Goal: Information Seeking & Learning: Find contact information

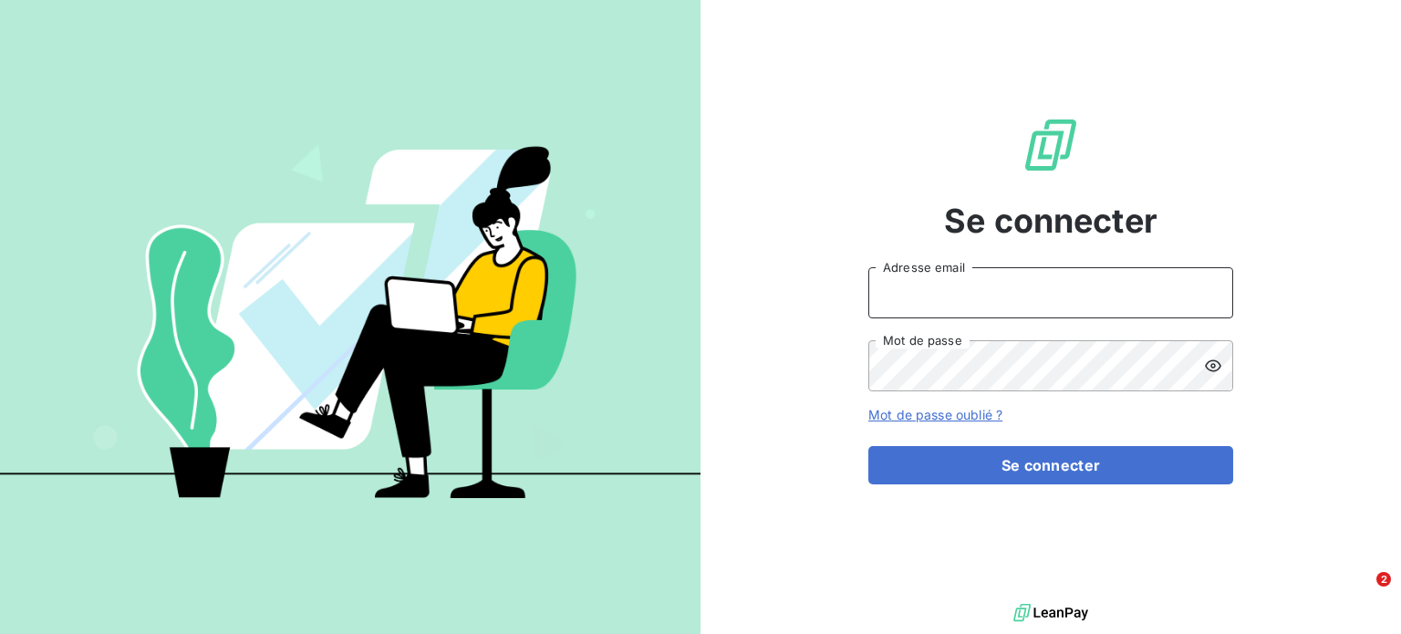
click at [1120, 273] on input "Adresse email" at bounding box center [1050, 292] width 365 height 51
type input "[EMAIL_ADDRESS][DOMAIN_NAME]"
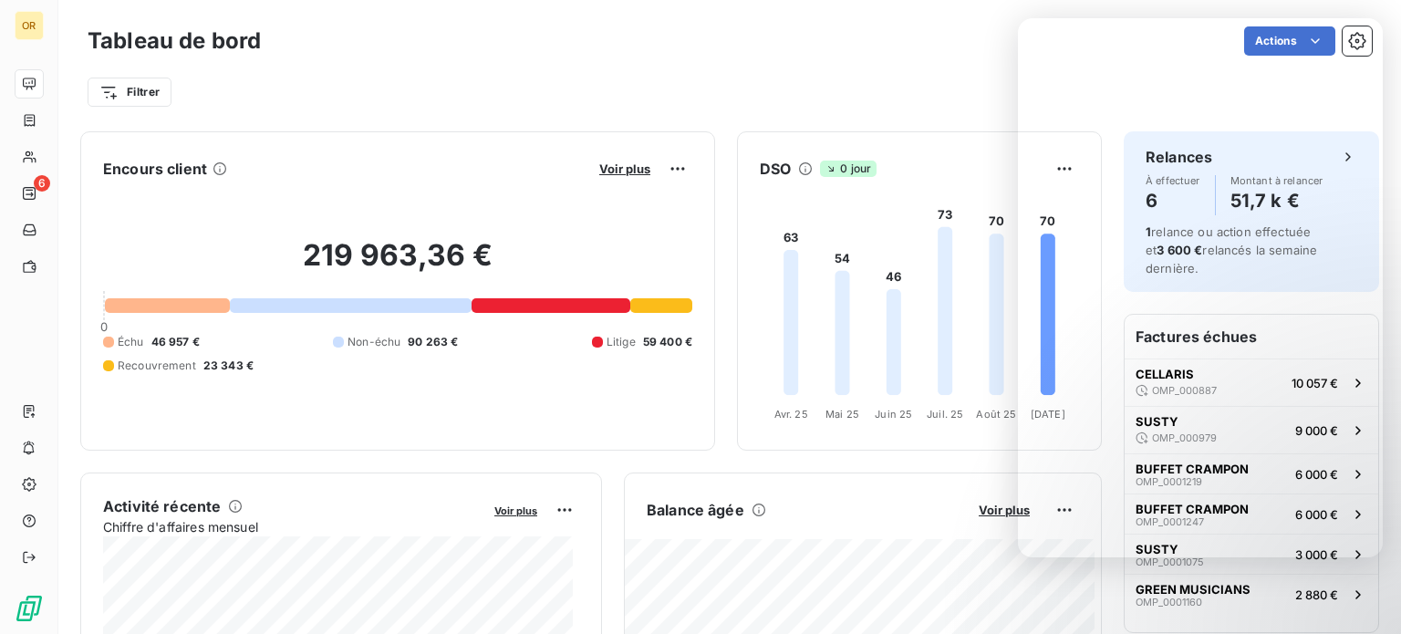
click at [894, 119] on div "Tableau de bord Actions Filtrer" at bounding box center [729, 60] width 1342 height 120
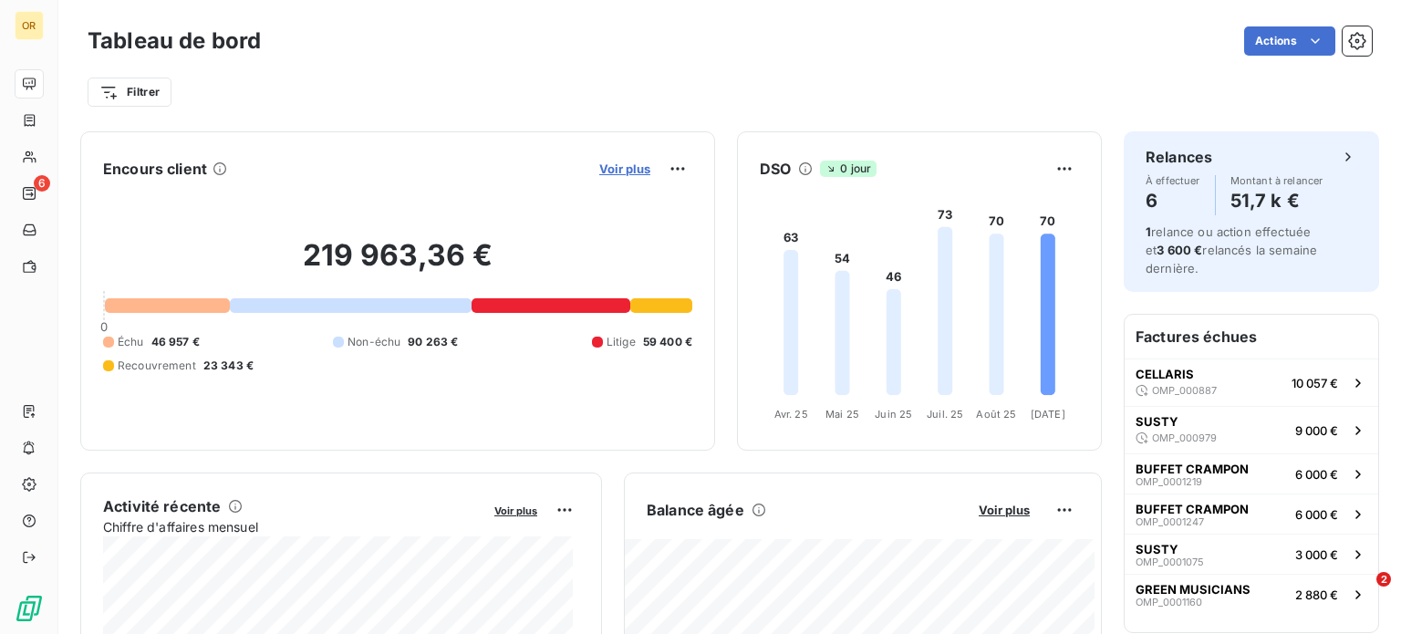
click at [627, 166] on span "Voir plus" at bounding box center [624, 168] width 51 height 15
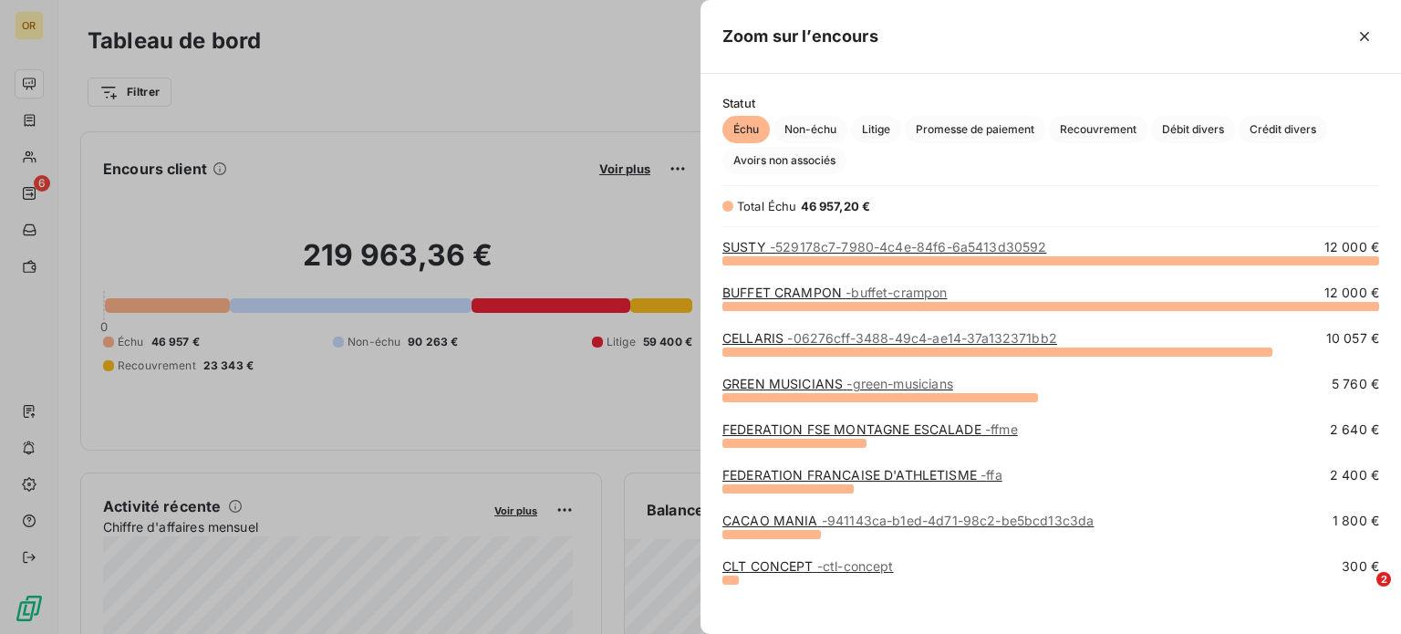
click at [319, 168] on div at bounding box center [700, 317] width 1401 height 634
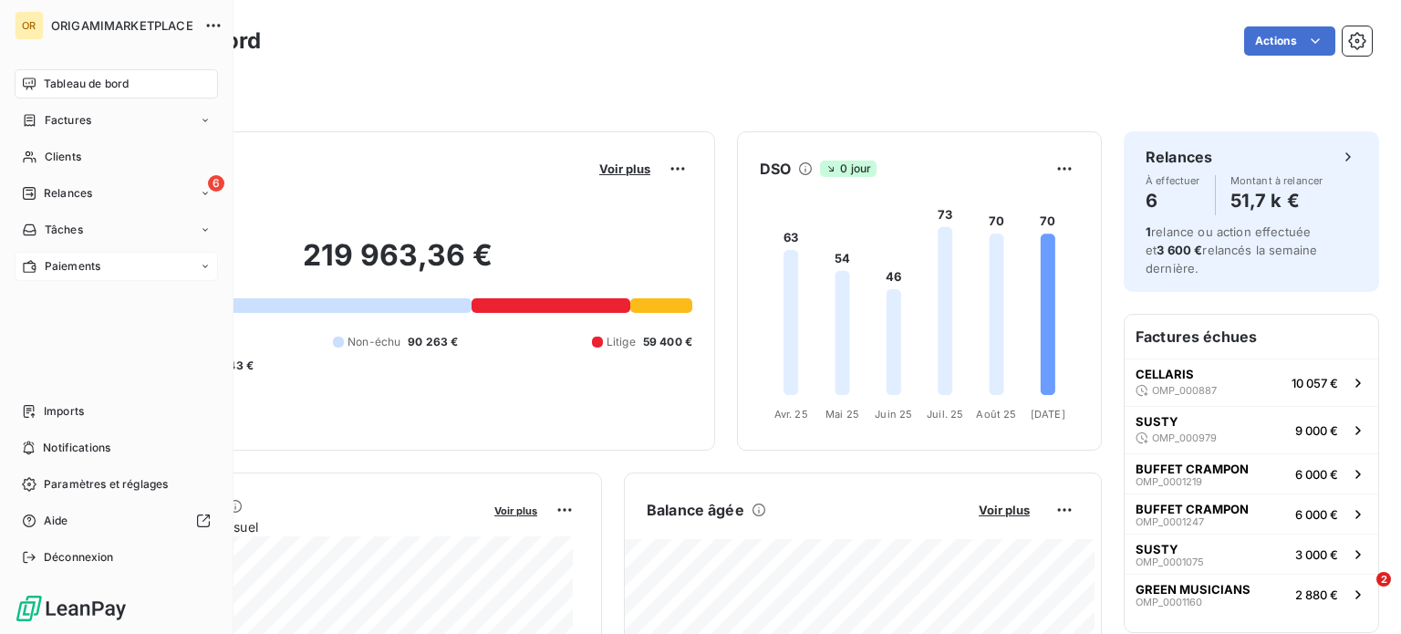
click at [208, 268] on icon at bounding box center [205, 266] width 11 height 11
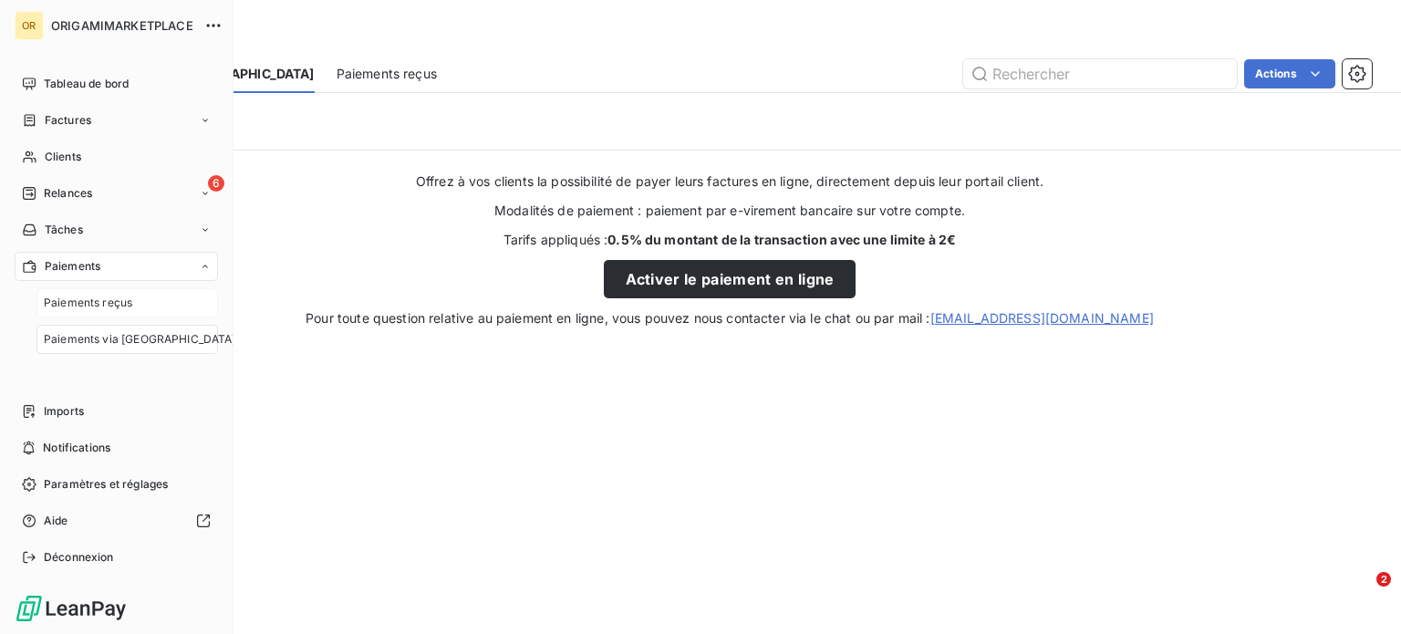
click at [150, 298] on div "Paiements reçus" at bounding box center [126, 302] width 181 height 29
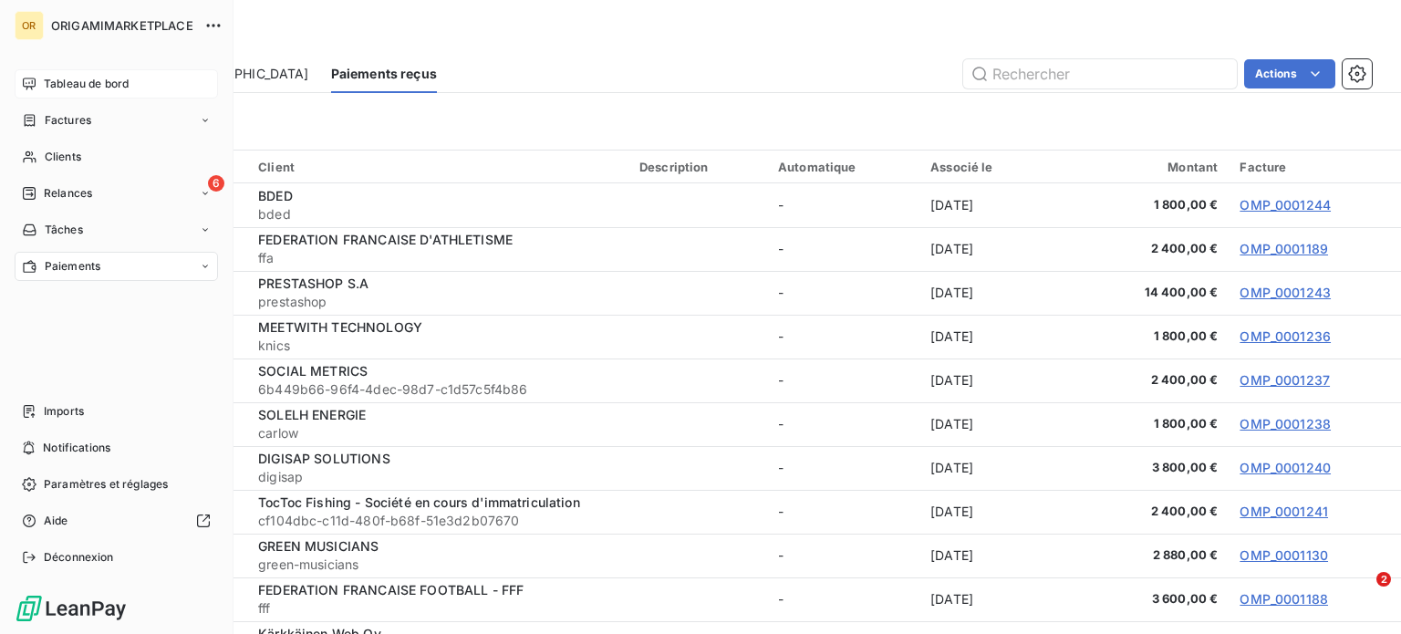
click at [116, 78] on span "Tableau de bord" at bounding box center [86, 84] width 85 height 16
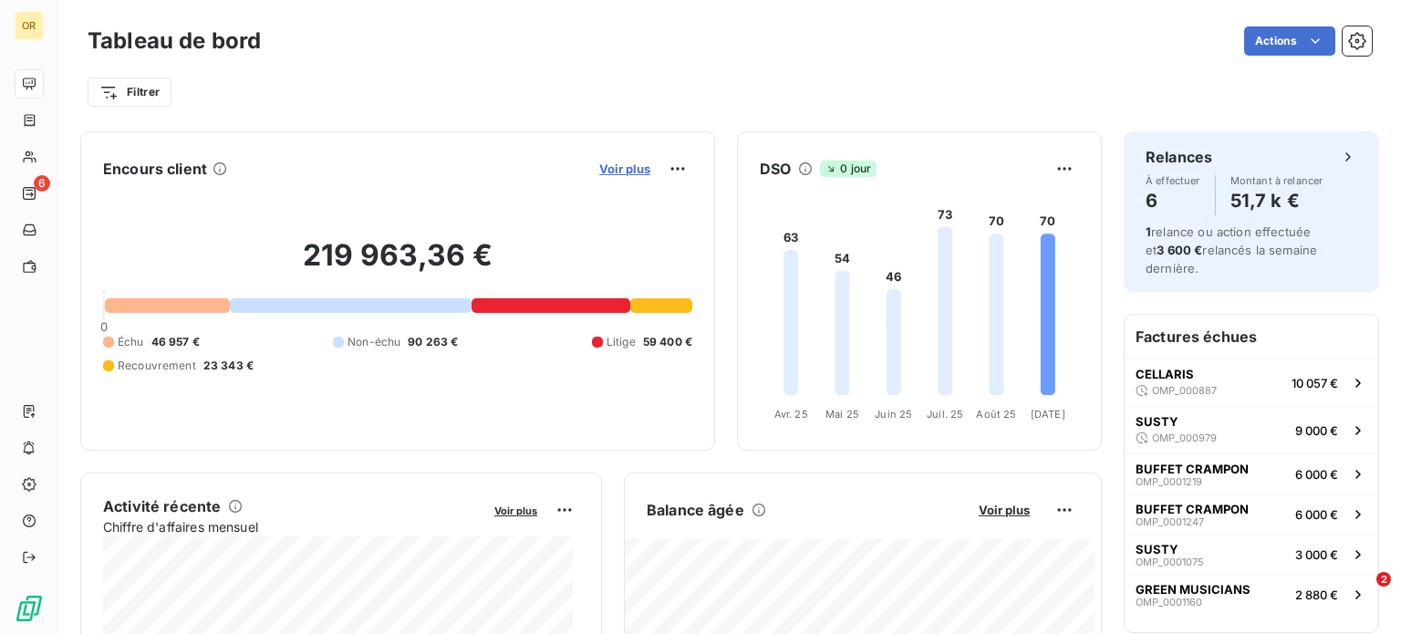
click at [603, 163] on span "Voir plus" at bounding box center [624, 168] width 51 height 15
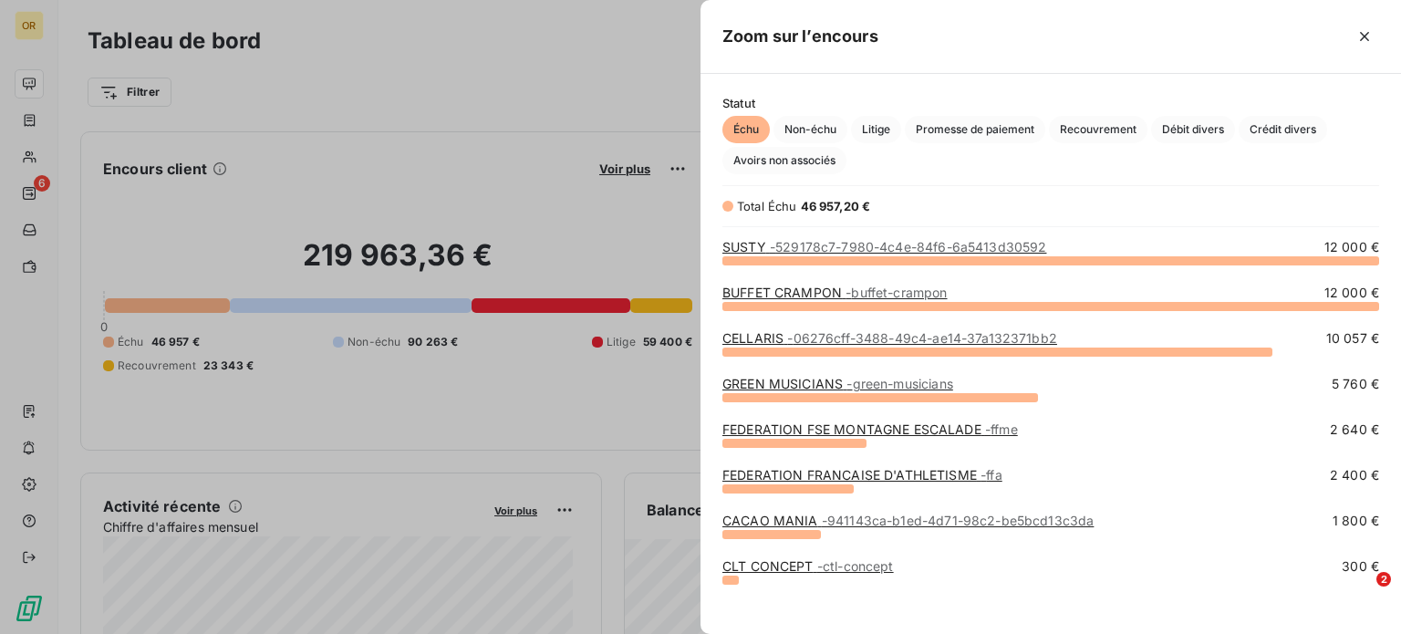
scroll to position [12, 0]
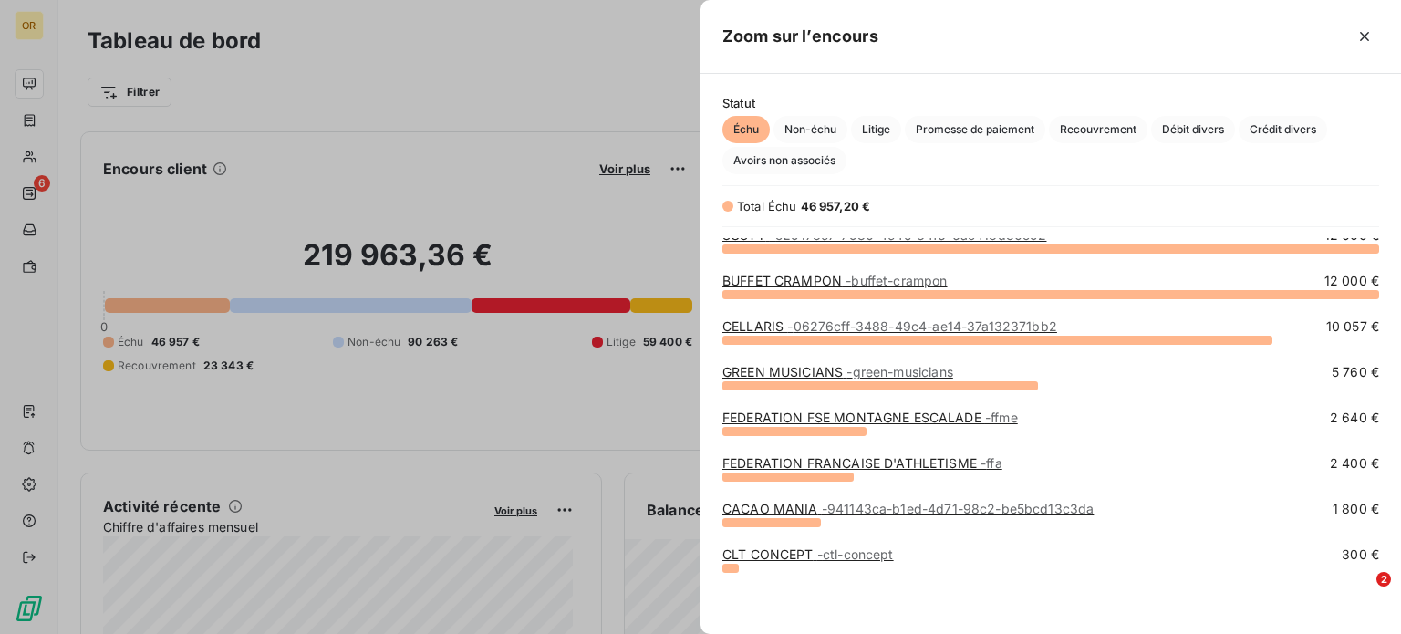
click at [883, 455] on link "FEDERATION FRANCAISE D'ATHLETISME - ffa" at bounding box center [862, 463] width 280 height 16
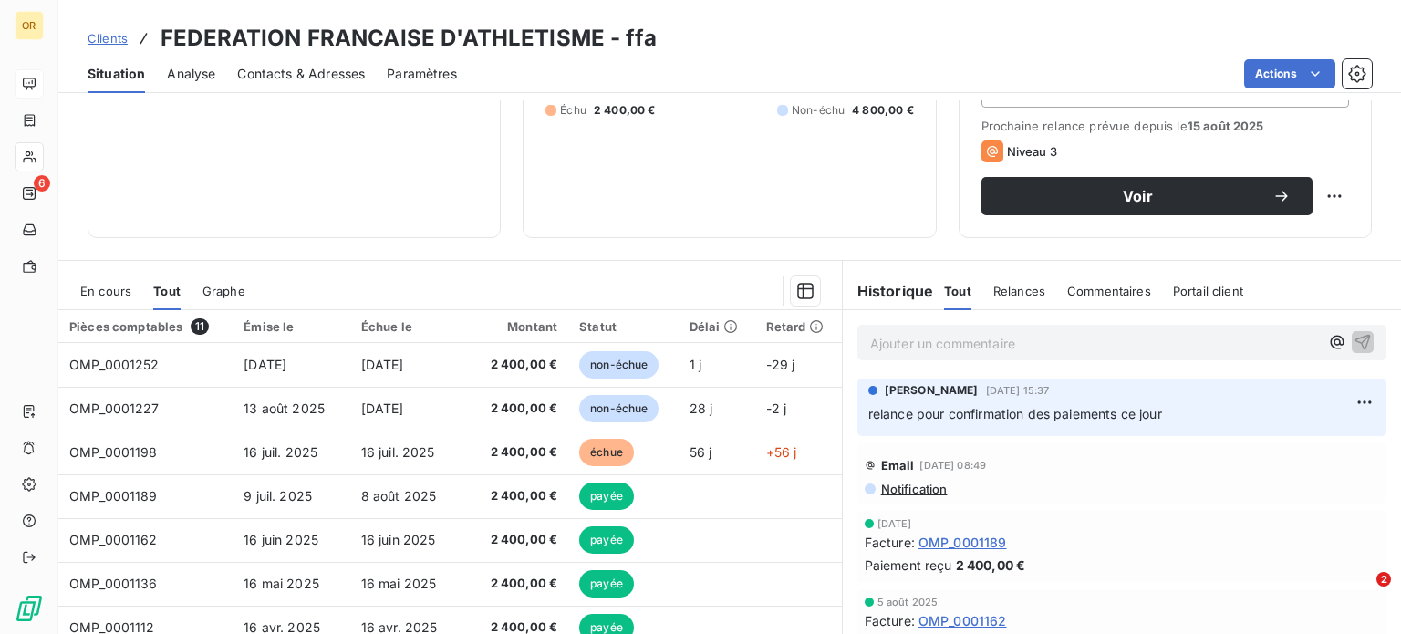
scroll to position [248, 0]
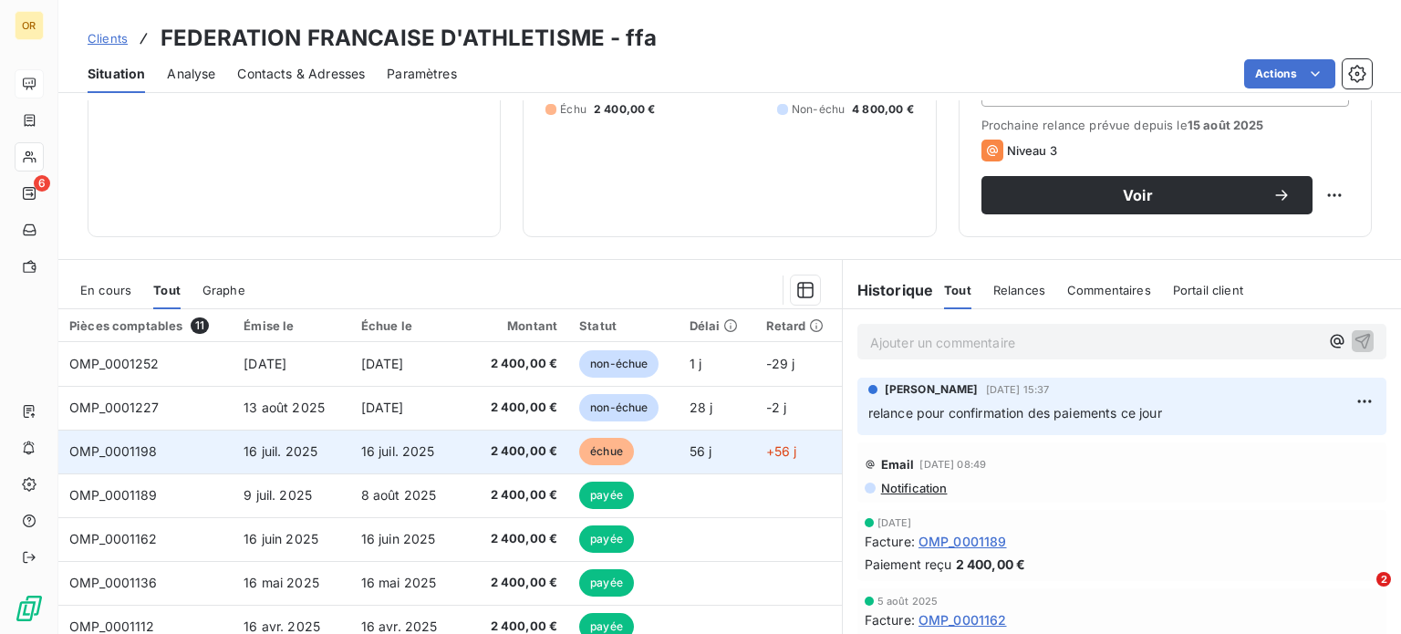
click at [488, 452] on span "2 400,00 €" at bounding box center [517, 451] width 79 height 18
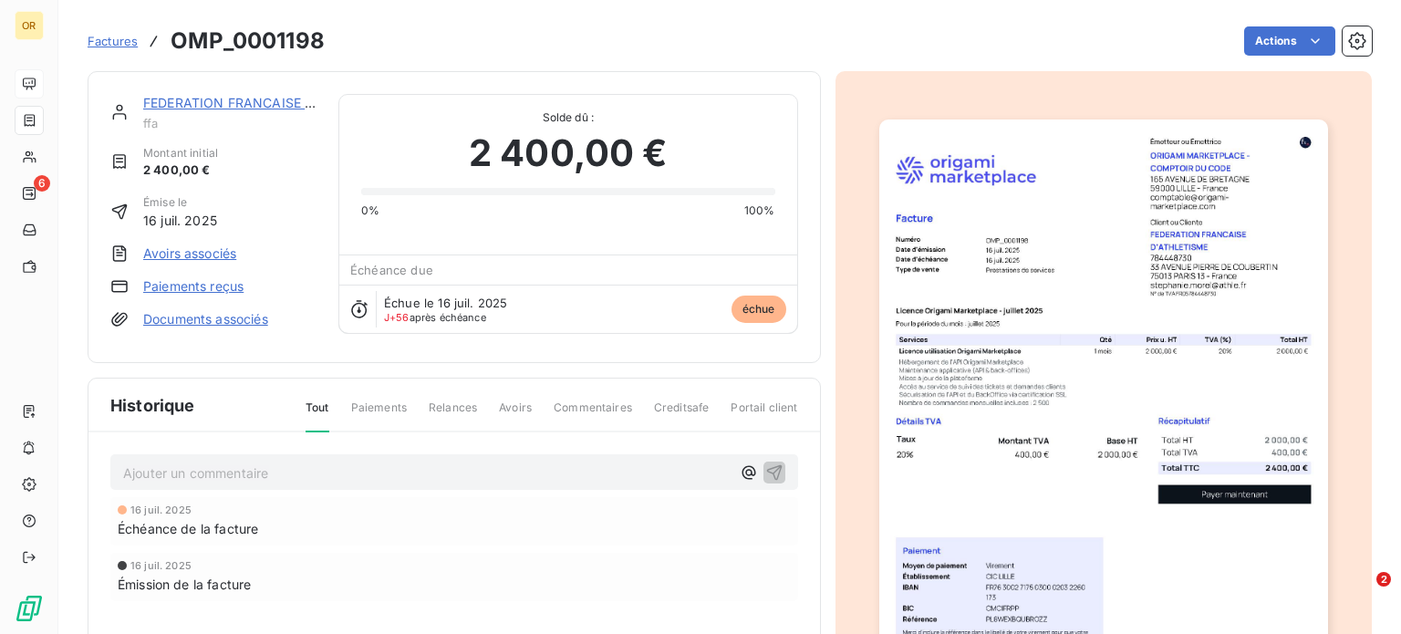
click at [238, 109] on link "FEDERATION FRANCAISE D'ATHLETISME" at bounding box center [270, 103] width 254 height 16
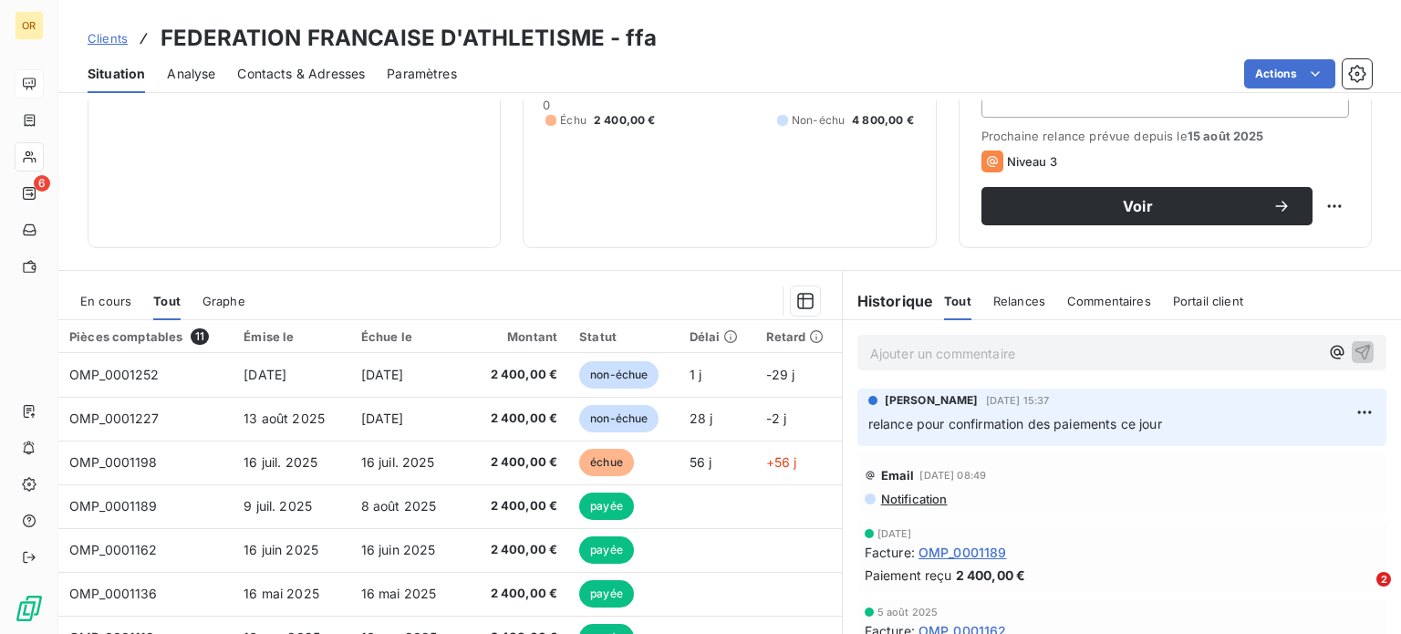
scroll to position [328, 0]
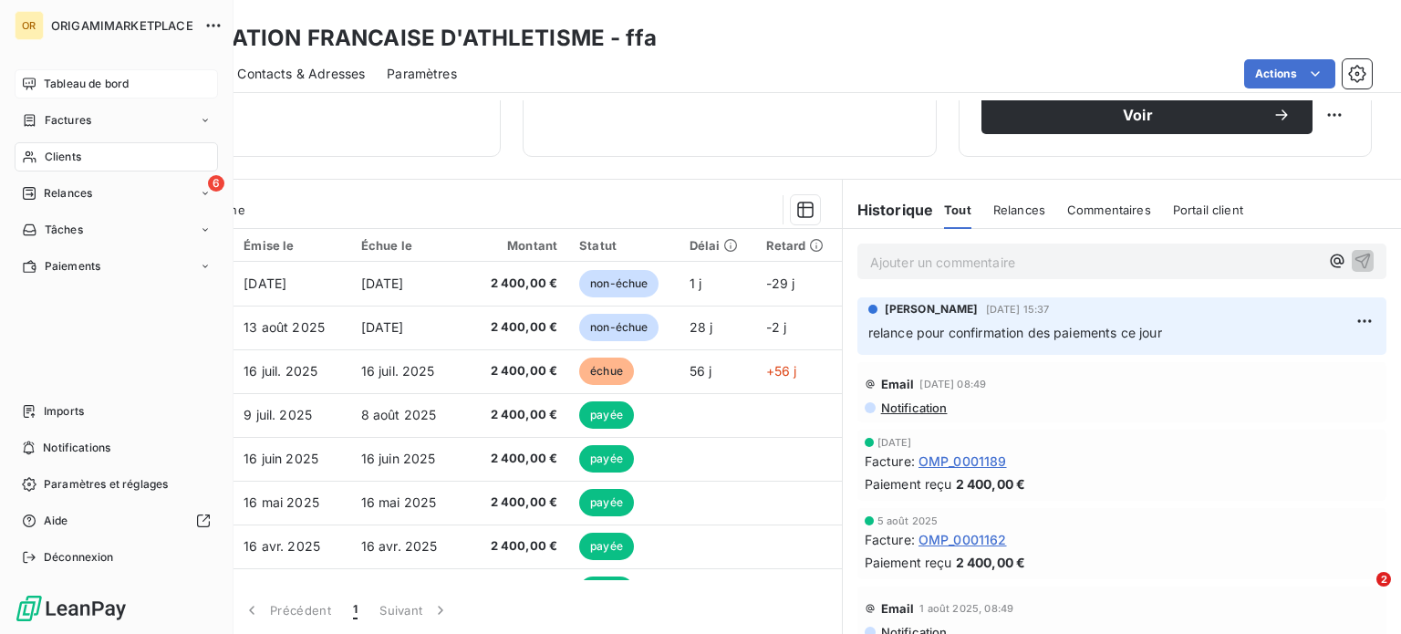
click at [88, 158] on div "Clients" at bounding box center [116, 156] width 203 height 29
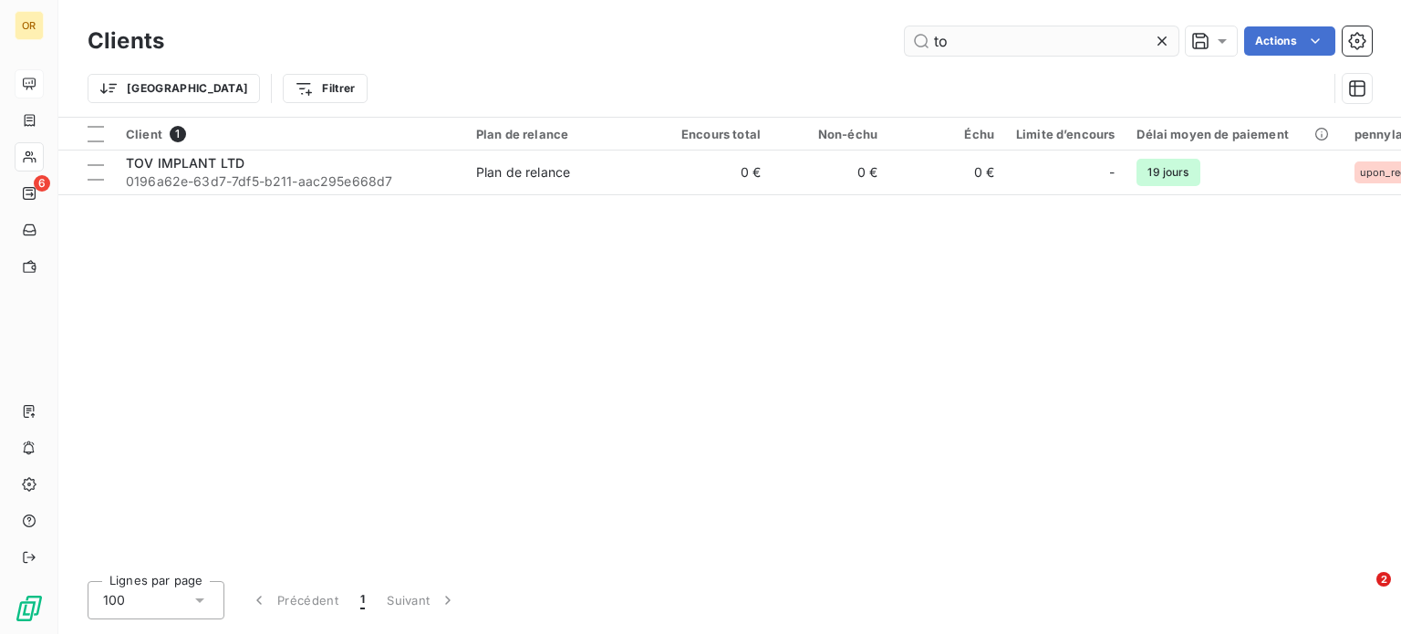
type input "t"
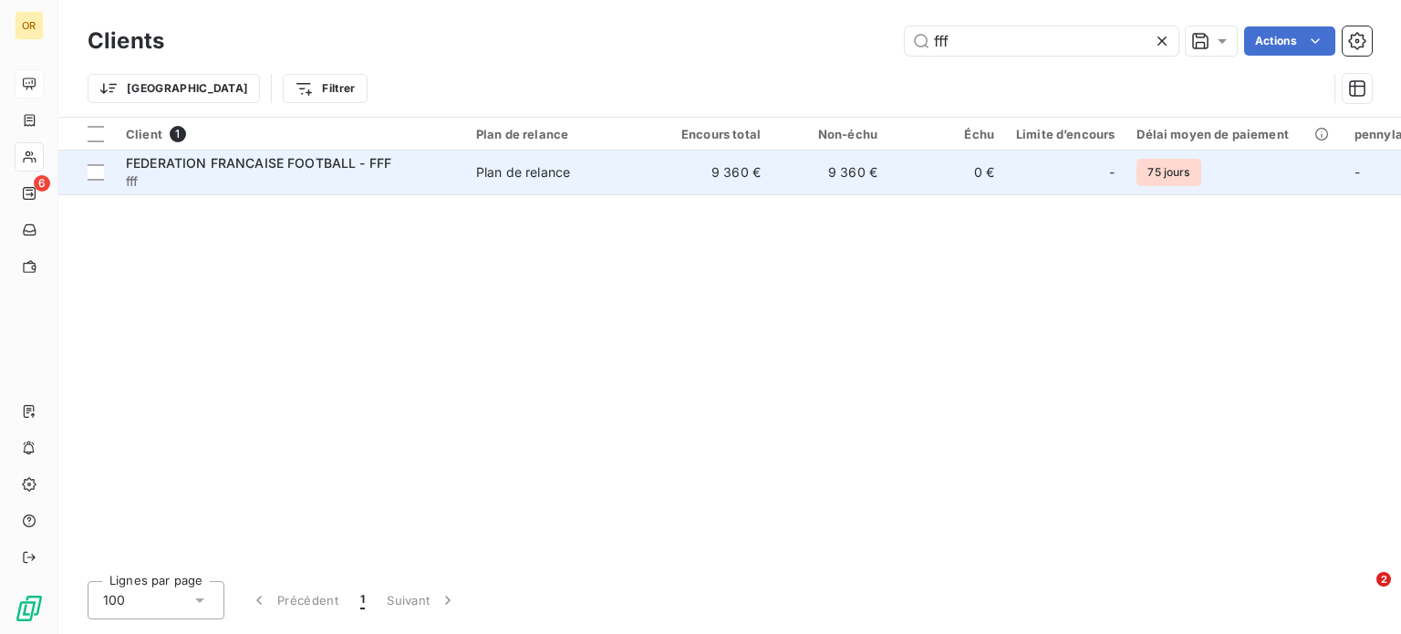
type input "fff"
click at [293, 164] on span "FEDERATION FRANCAISE FOOTBALL - FFF" at bounding box center [258, 163] width 265 height 16
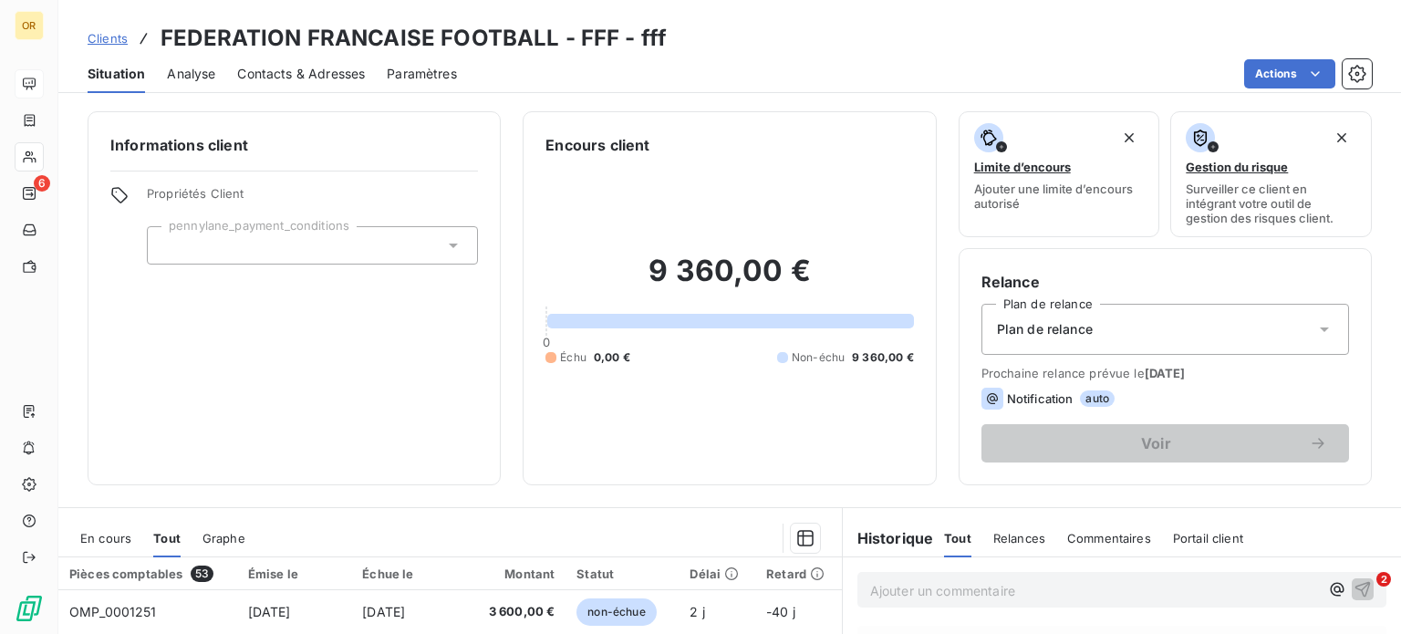
click at [967, 39] on div "Clients FEDERATION FRANCAISE FOOTBALL - FFF - fff" at bounding box center [729, 38] width 1342 height 33
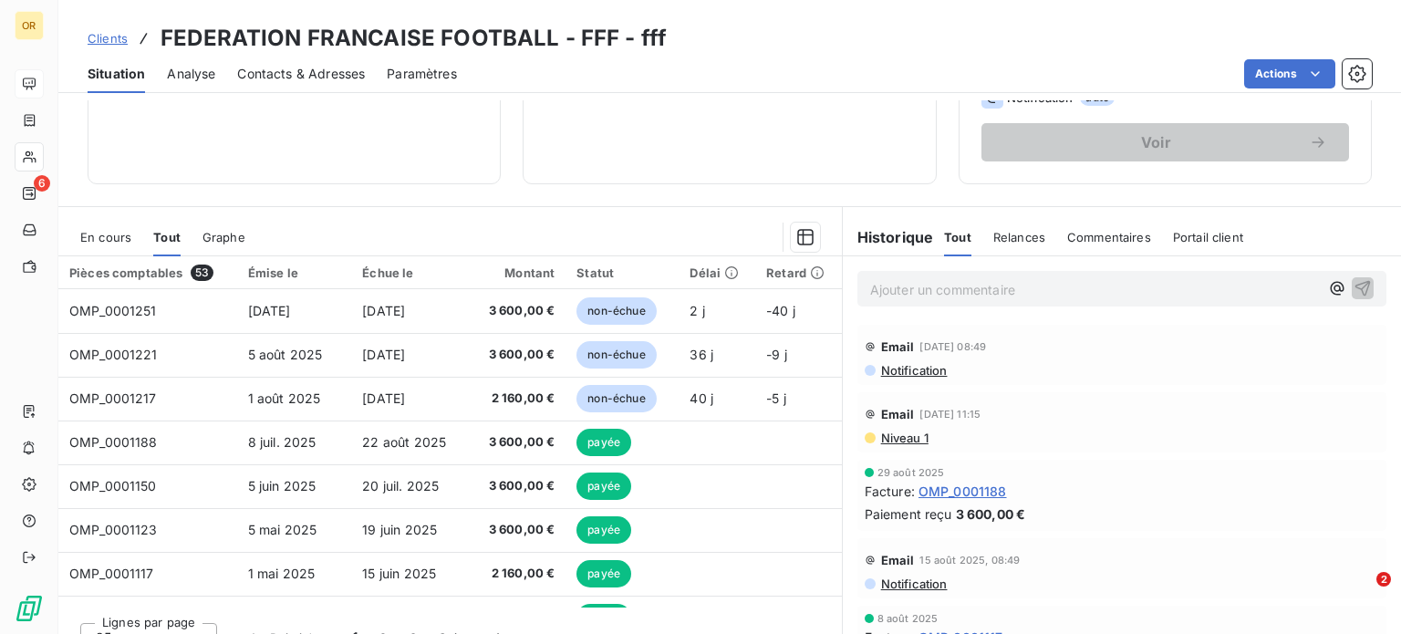
scroll to position [302, 0]
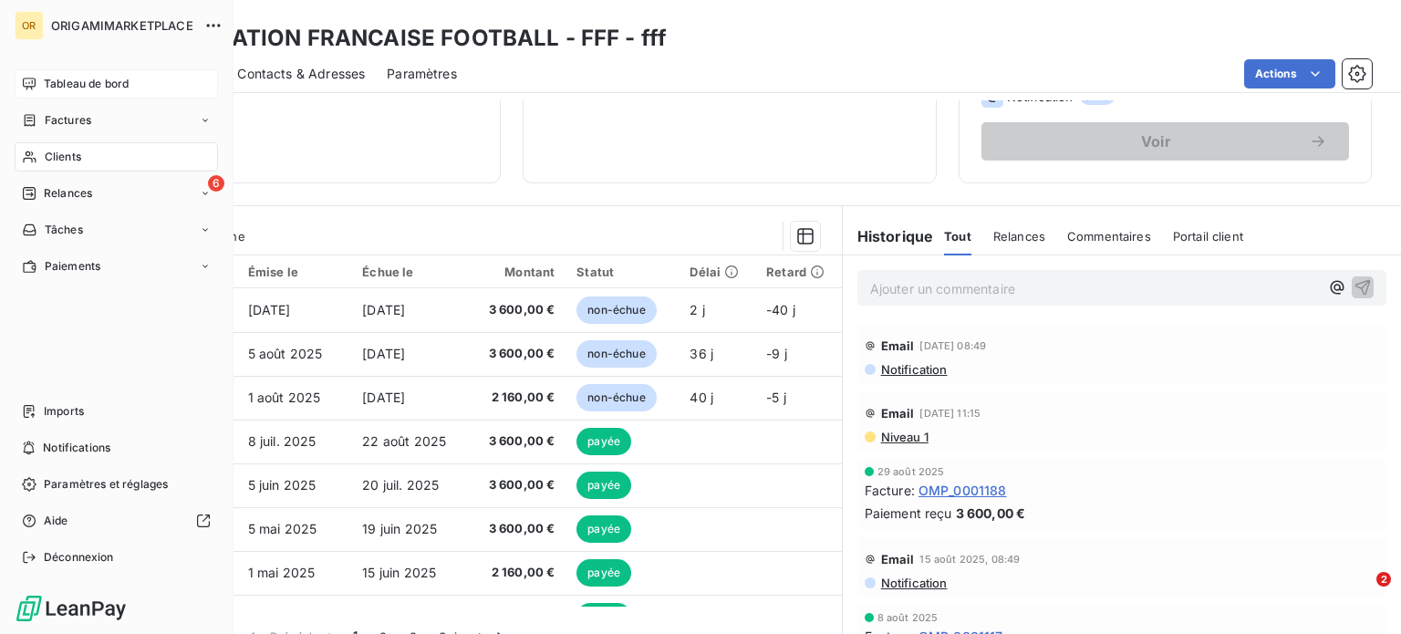
click at [105, 161] on div "Clients" at bounding box center [116, 156] width 203 height 29
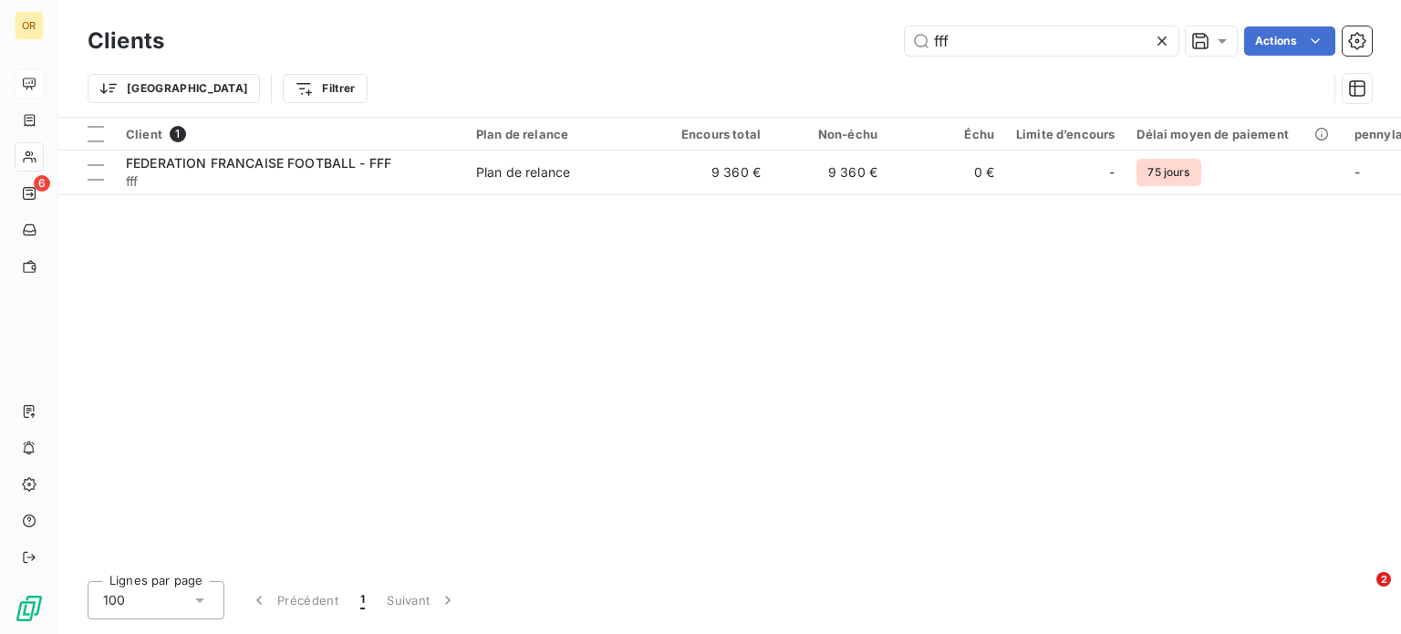
drag, startPoint x: 989, startPoint y: 47, endPoint x: 846, endPoint y: 63, distance: 143.1
click at [846, 63] on div "Clients fff Actions Trier Filtrer" at bounding box center [730, 69] width 1284 height 95
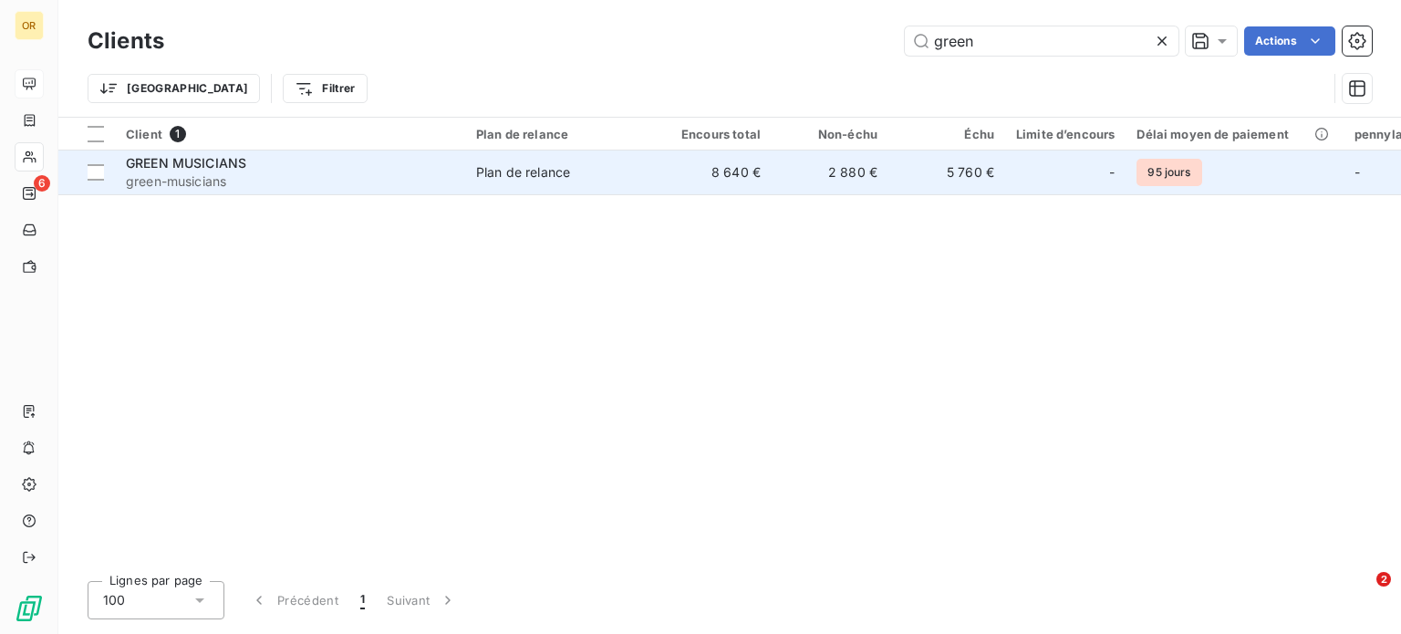
type input "green"
click at [407, 175] on span "green-musicians" at bounding box center [290, 181] width 328 height 18
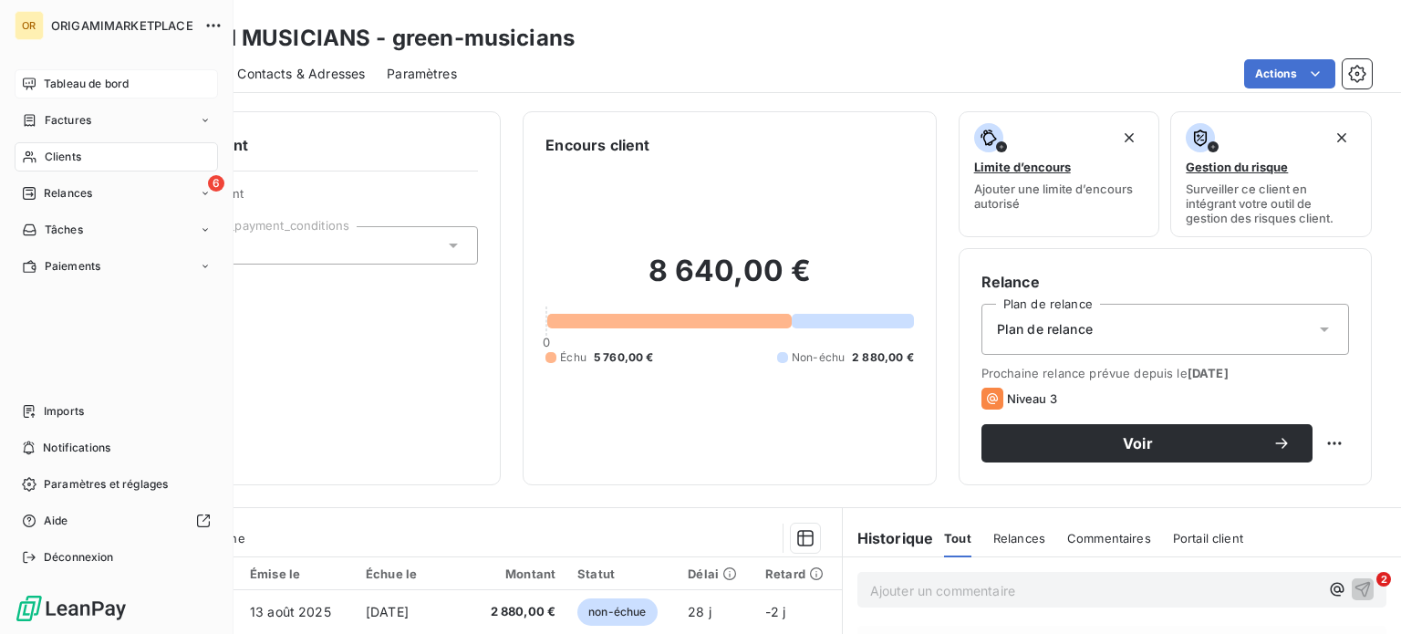
click at [88, 152] on div "Clients" at bounding box center [116, 156] width 203 height 29
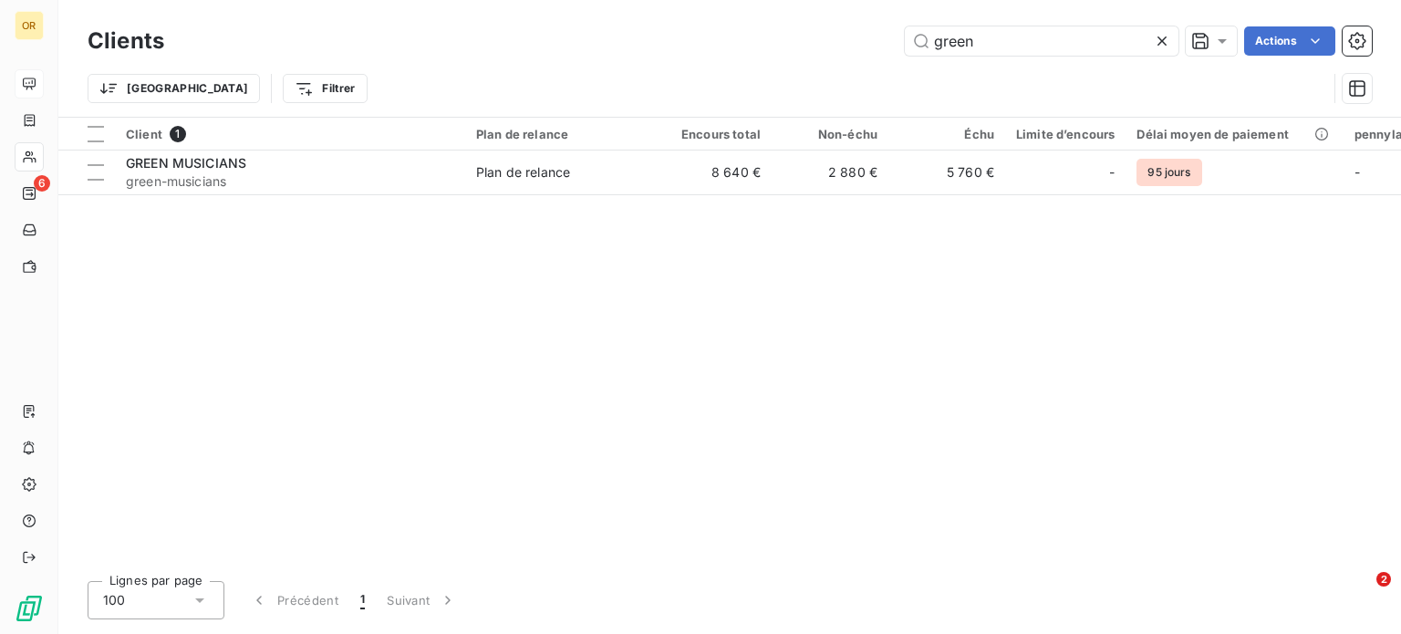
drag, startPoint x: 993, startPoint y: 47, endPoint x: 794, endPoint y: 43, distance: 198.9
click at [794, 43] on div "green Actions" at bounding box center [779, 40] width 1186 height 29
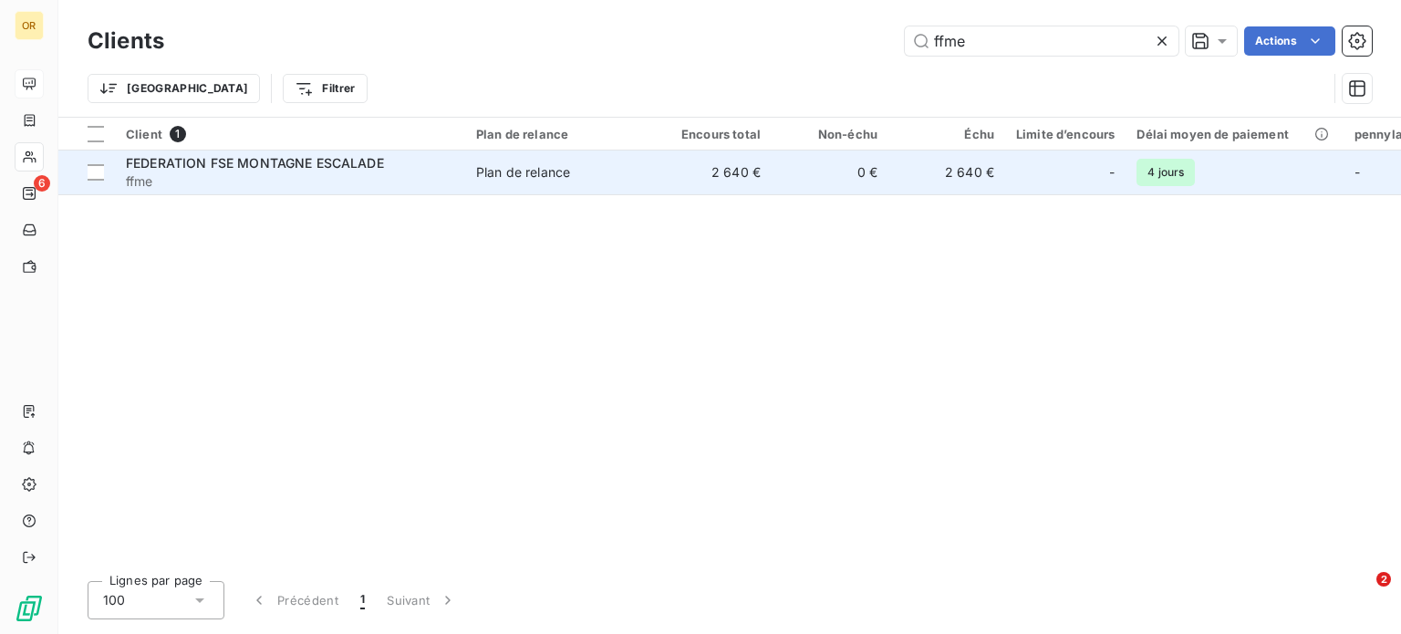
type input "ffme"
click at [292, 178] on span "ffme" at bounding box center [290, 181] width 328 height 18
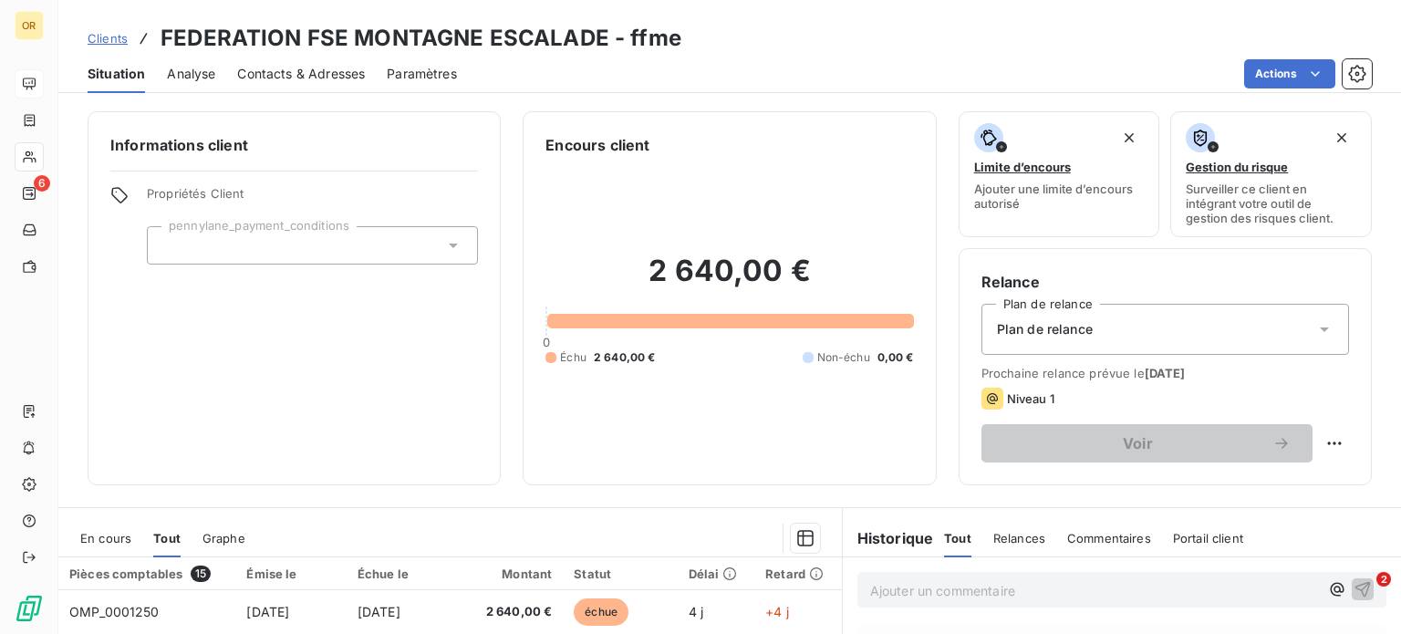
click at [316, 66] on span "Contacts & Adresses" at bounding box center [301, 74] width 128 height 18
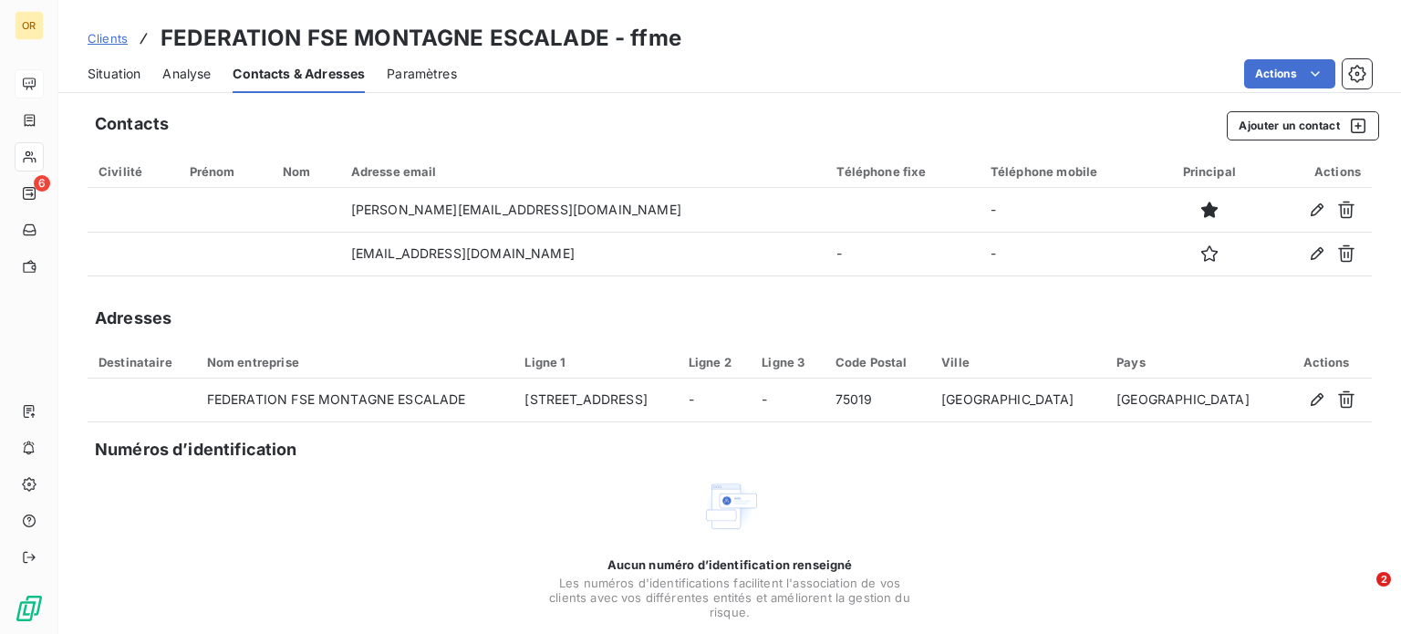
click at [119, 78] on span "Situation" at bounding box center [114, 74] width 53 height 18
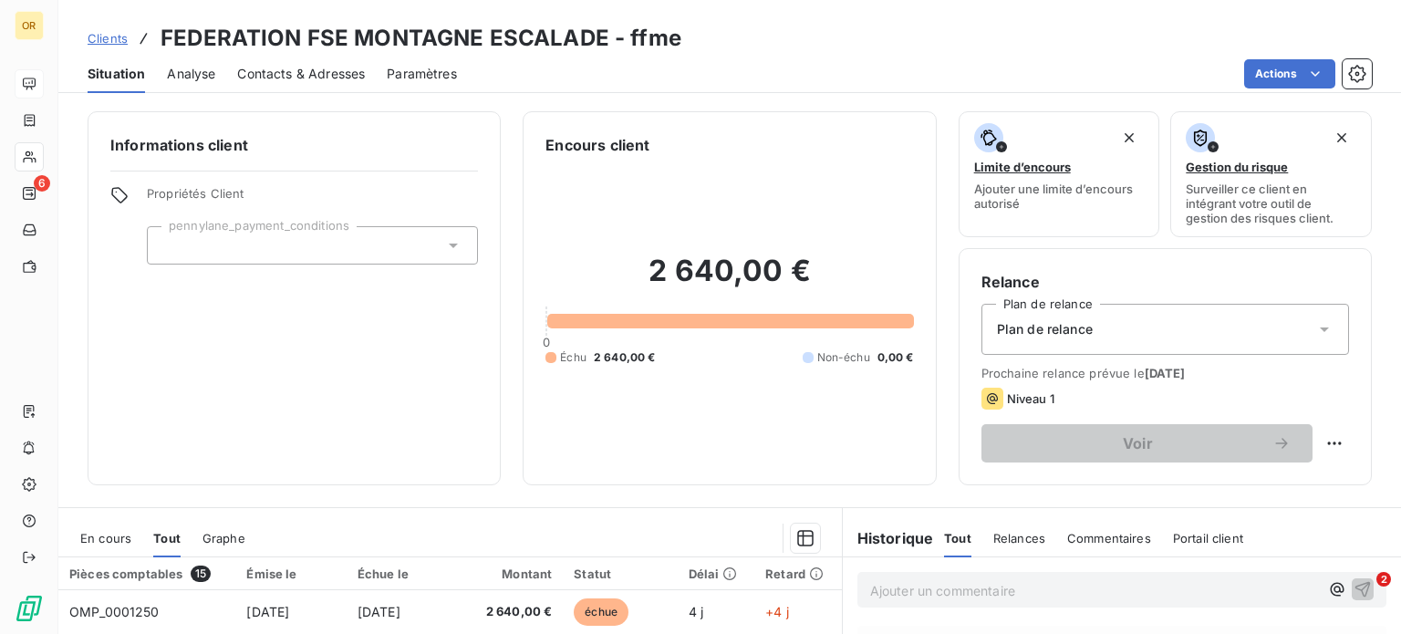
click at [319, 76] on span "Contacts & Adresses" at bounding box center [301, 74] width 128 height 18
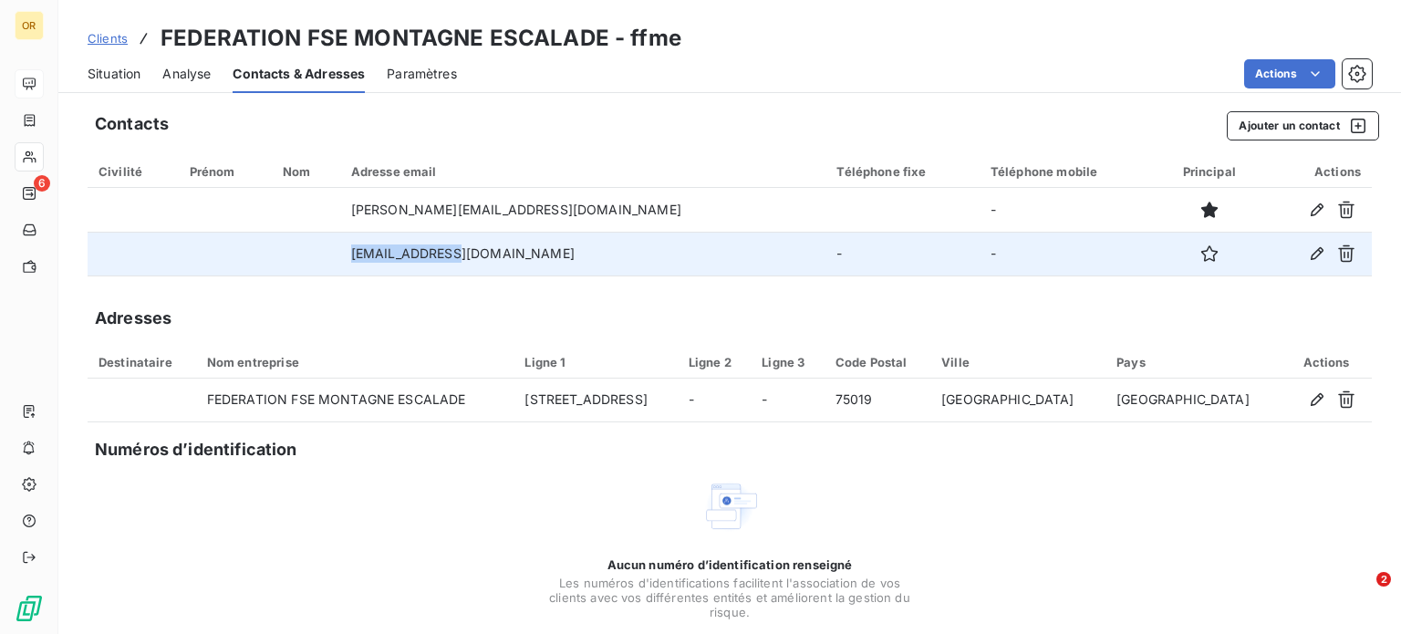
drag, startPoint x: 525, startPoint y: 253, endPoint x: 402, endPoint y: 253, distance: 123.1
click at [402, 253] on tr "[EMAIL_ADDRESS][DOMAIN_NAME] - -" at bounding box center [730, 254] width 1284 height 44
copy tr "[EMAIL_ADDRESS][DOMAIN_NAME]"
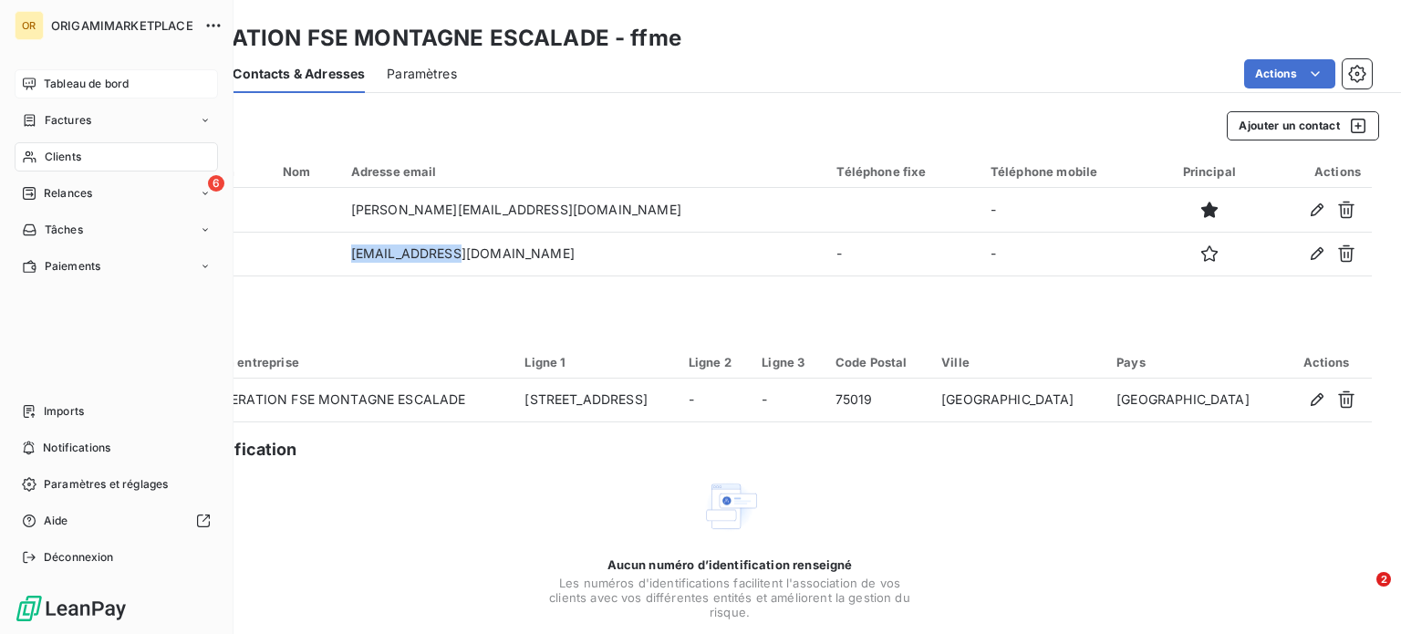
click at [69, 157] on span "Clients" at bounding box center [63, 157] width 36 height 16
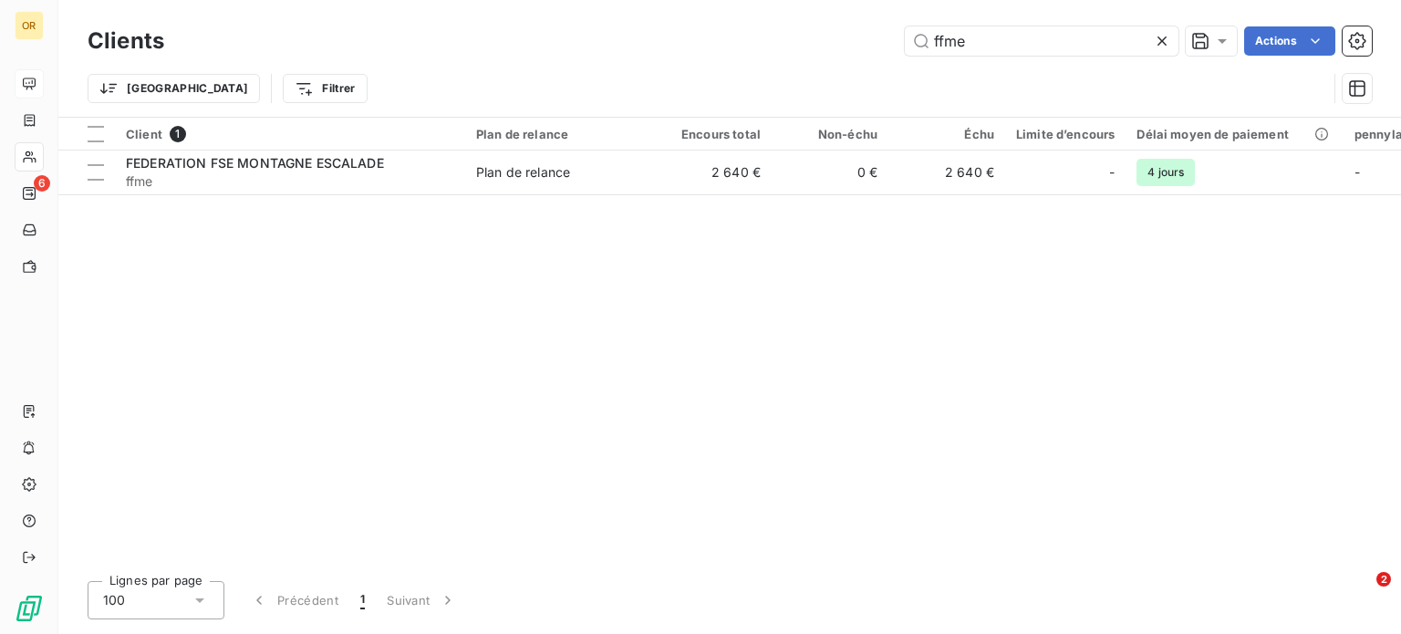
drag, startPoint x: 919, startPoint y: 43, endPoint x: 811, endPoint y: 43, distance: 108.5
click at [811, 43] on div "ffme Actions" at bounding box center [779, 40] width 1186 height 29
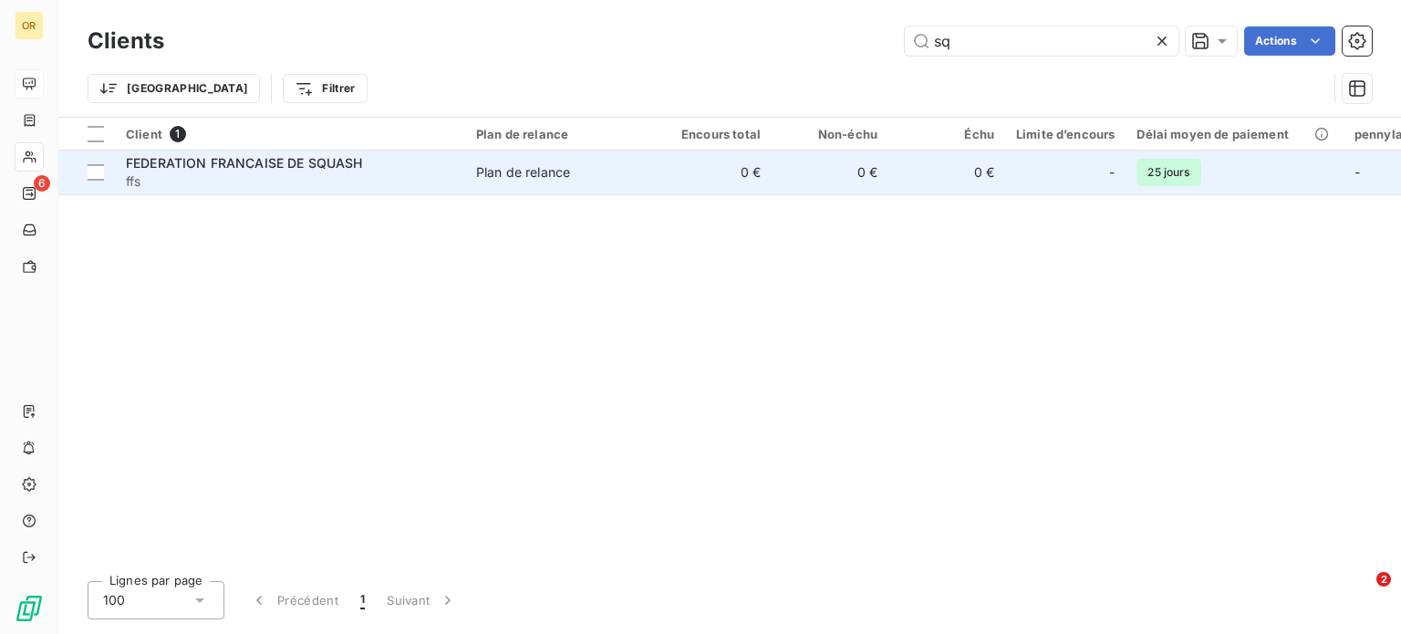
type input "sq"
click at [416, 171] on div "FEDERATION FRANCAISE DE SQUASH" at bounding box center [290, 163] width 328 height 18
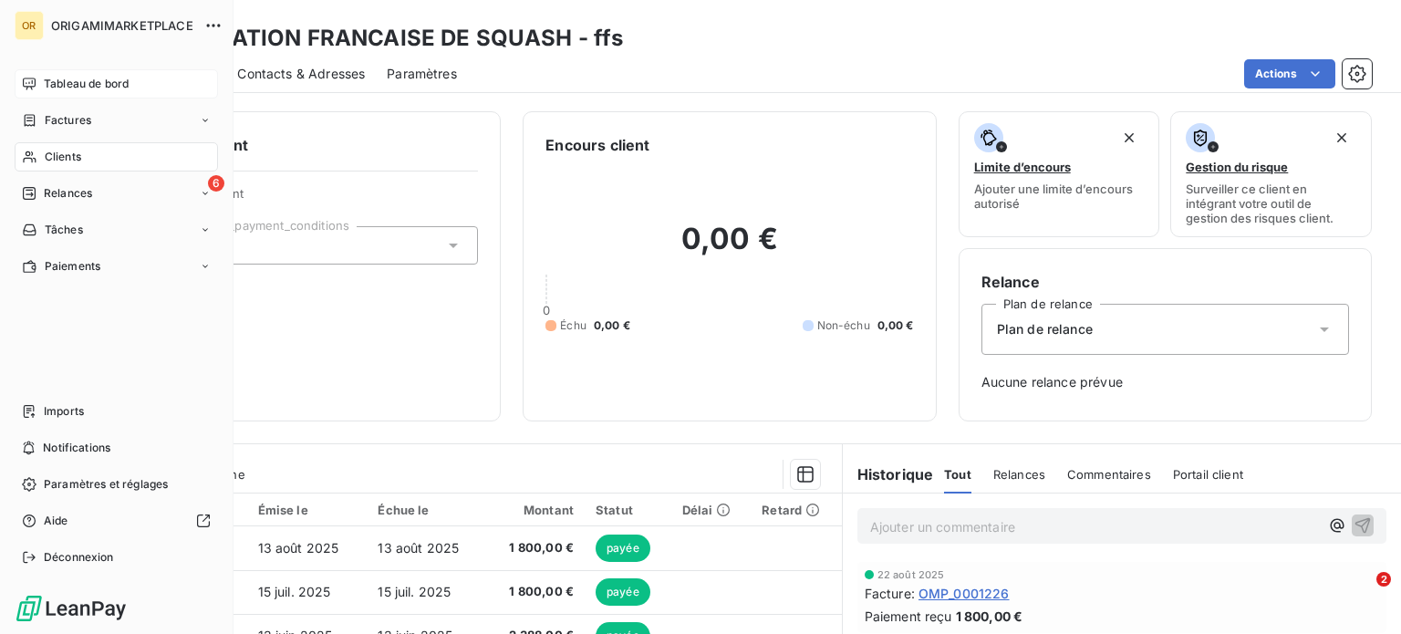
drag, startPoint x: 59, startPoint y: 161, endPoint x: 93, endPoint y: 161, distance: 33.8
click at [61, 161] on span "Clients" at bounding box center [63, 157] width 36 height 16
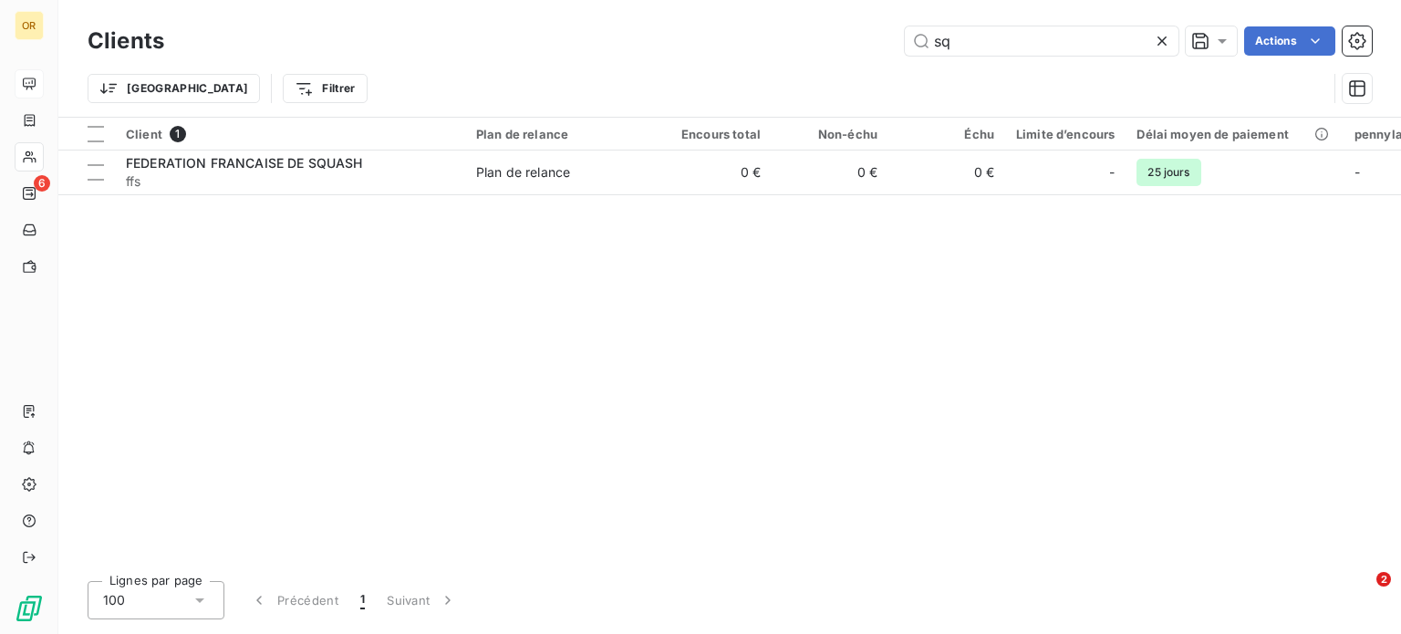
drag, startPoint x: 997, startPoint y: 45, endPoint x: 663, endPoint y: 32, distance: 334.0
click at [664, 32] on div "sq Actions" at bounding box center [779, 40] width 1186 height 29
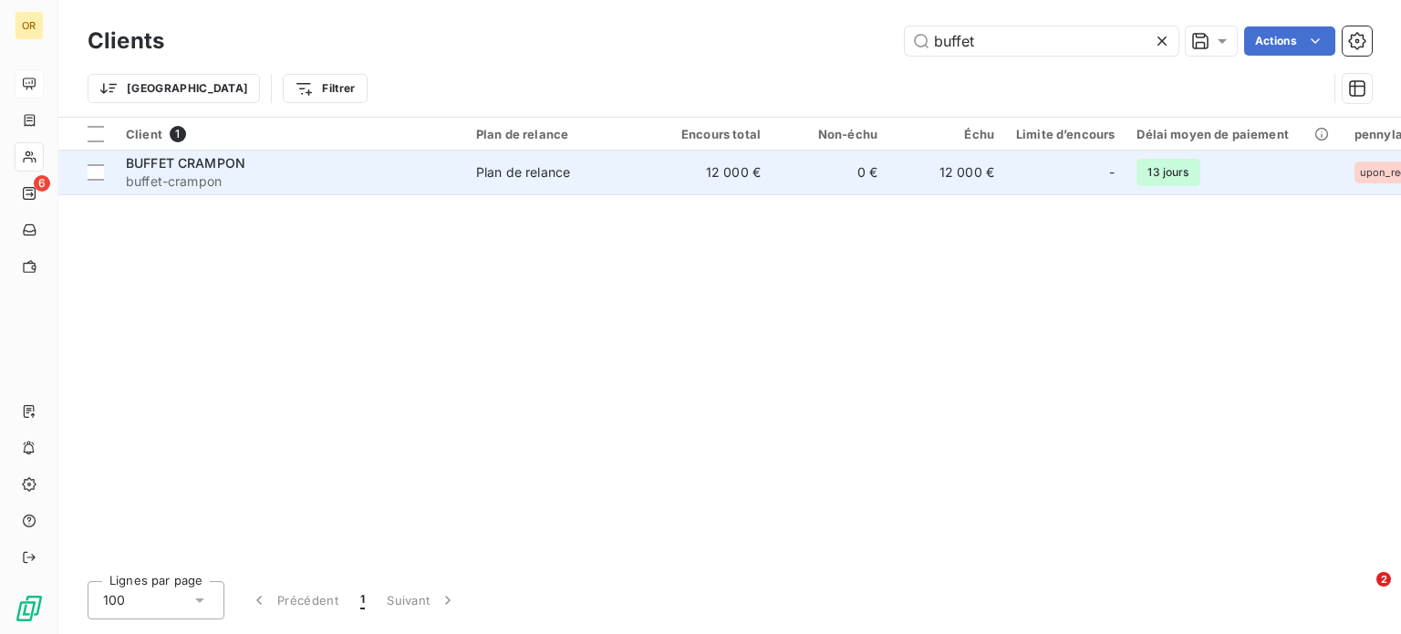
type input "buffet"
click at [300, 161] on div "BUFFET CRAMPON" at bounding box center [290, 163] width 328 height 18
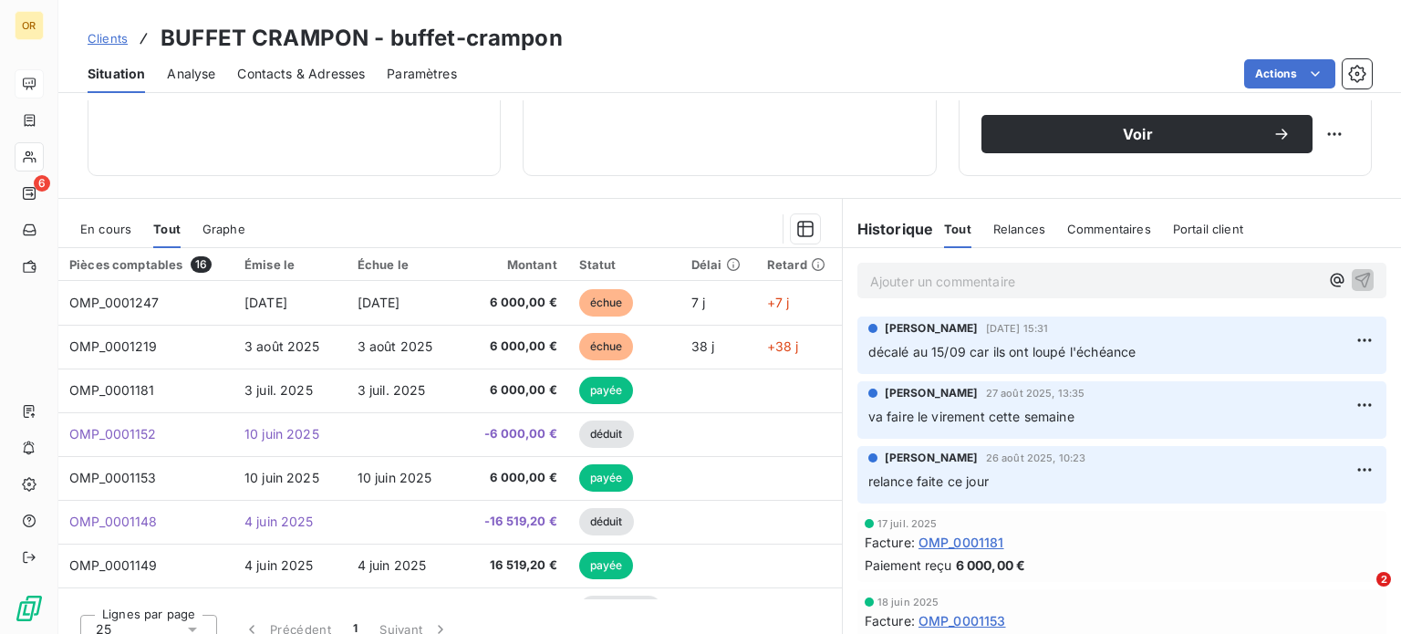
scroll to position [328, 0]
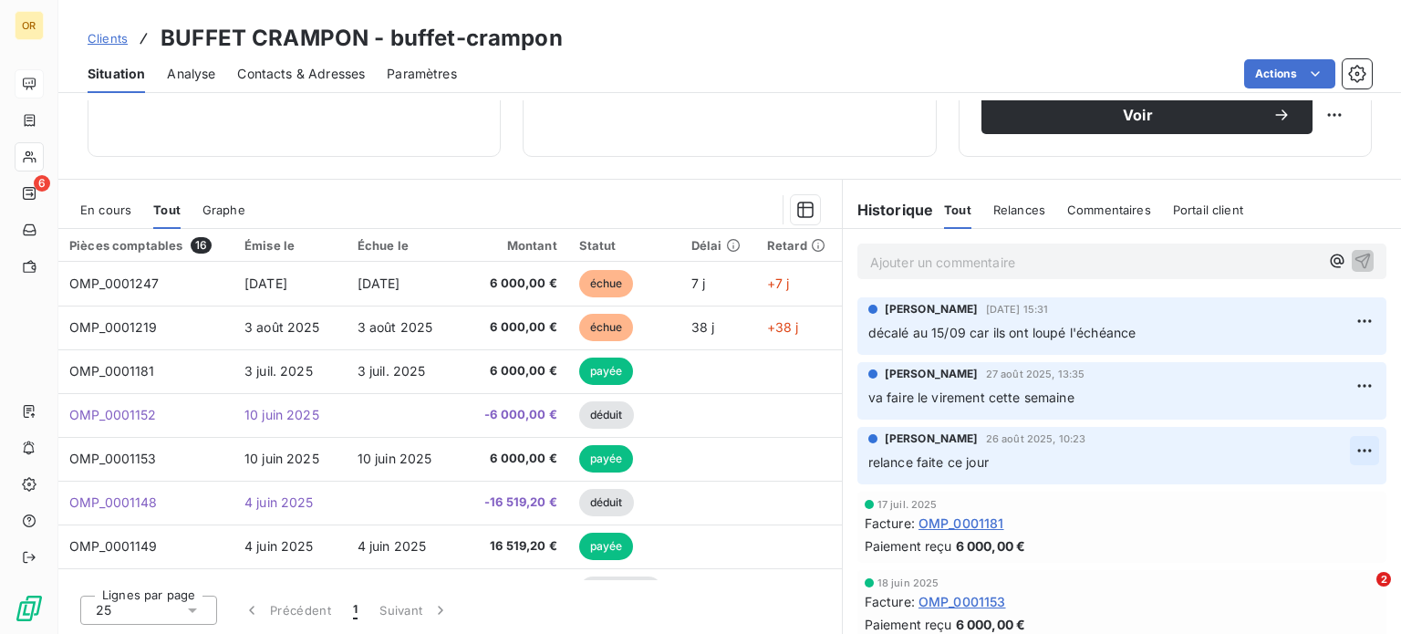
click at [1346, 454] on html "OR 6 Clients BUFFET CRAMPON - buffet-crampon Situation Analyse Contacts & Adres…" at bounding box center [700, 317] width 1401 height 634
click at [1266, 524] on div "Supprimer" at bounding box center [1293, 522] width 102 height 29
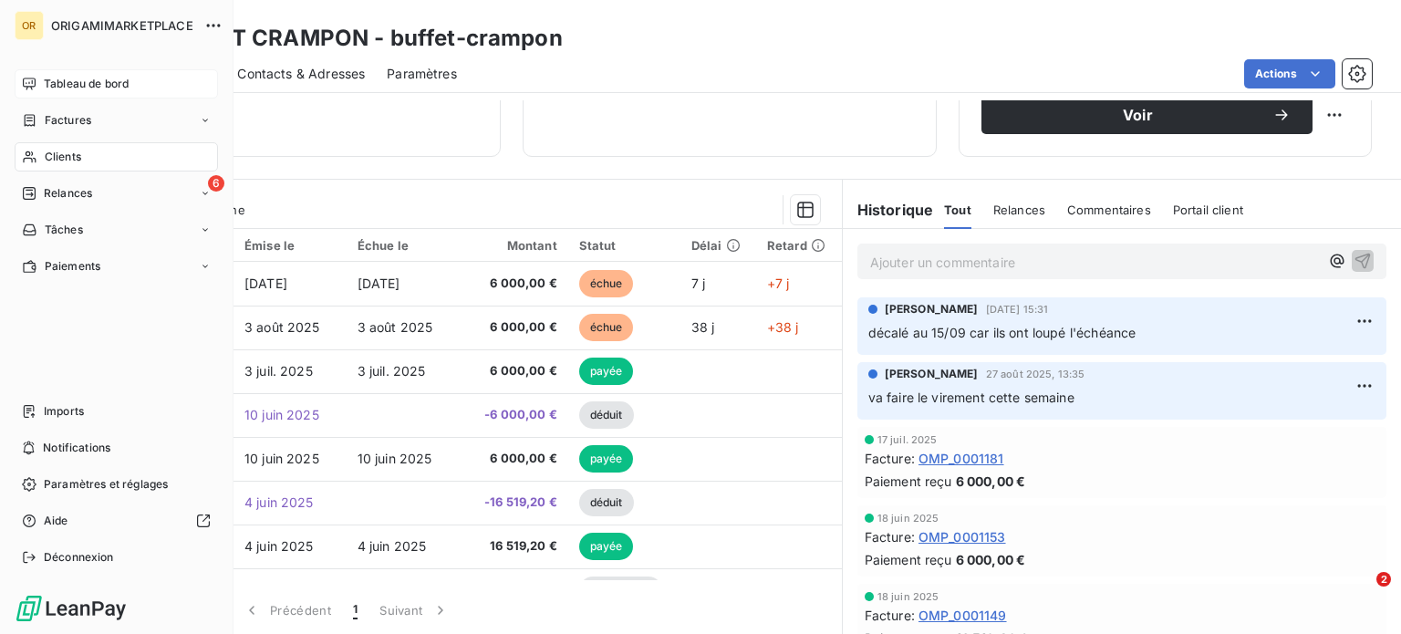
click at [54, 156] on span "Clients" at bounding box center [63, 157] width 36 height 16
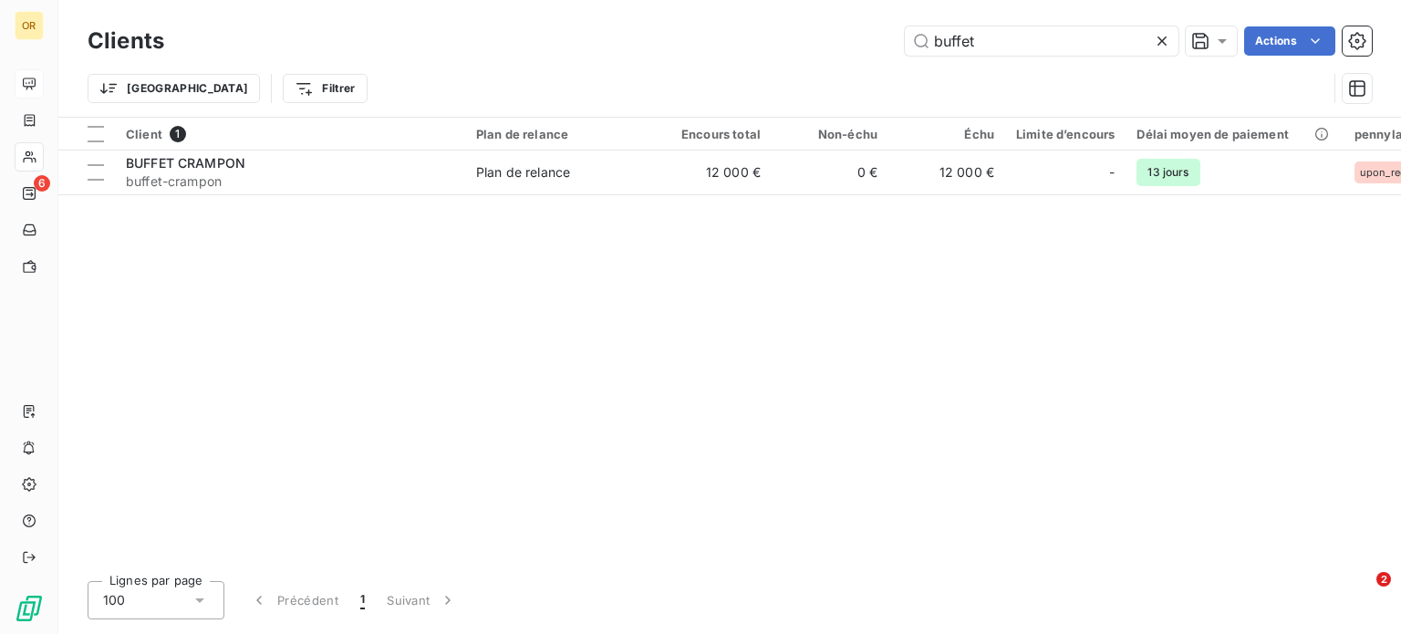
drag, startPoint x: 1007, startPoint y: 50, endPoint x: 772, endPoint y: 56, distance: 235.4
click at [772, 56] on div "Clients buffet Actions" at bounding box center [730, 41] width 1284 height 38
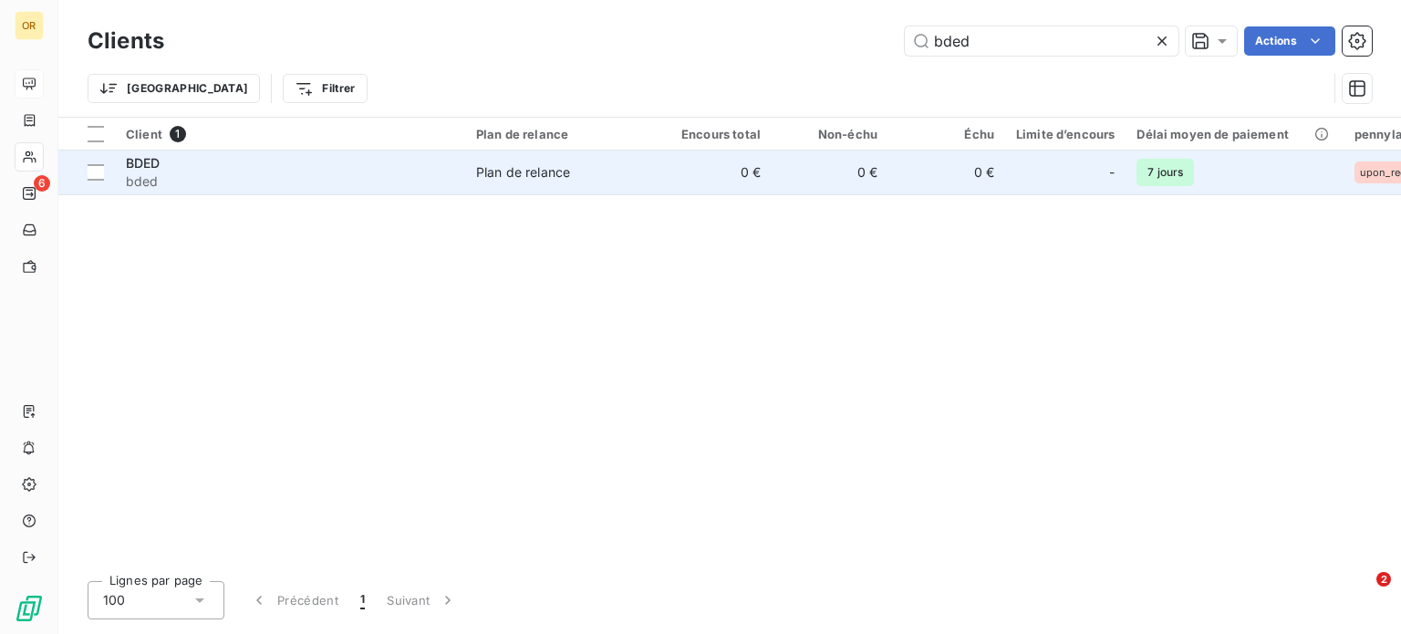
type input "bded"
click at [271, 179] on span "bded" at bounding box center [290, 181] width 328 height 18
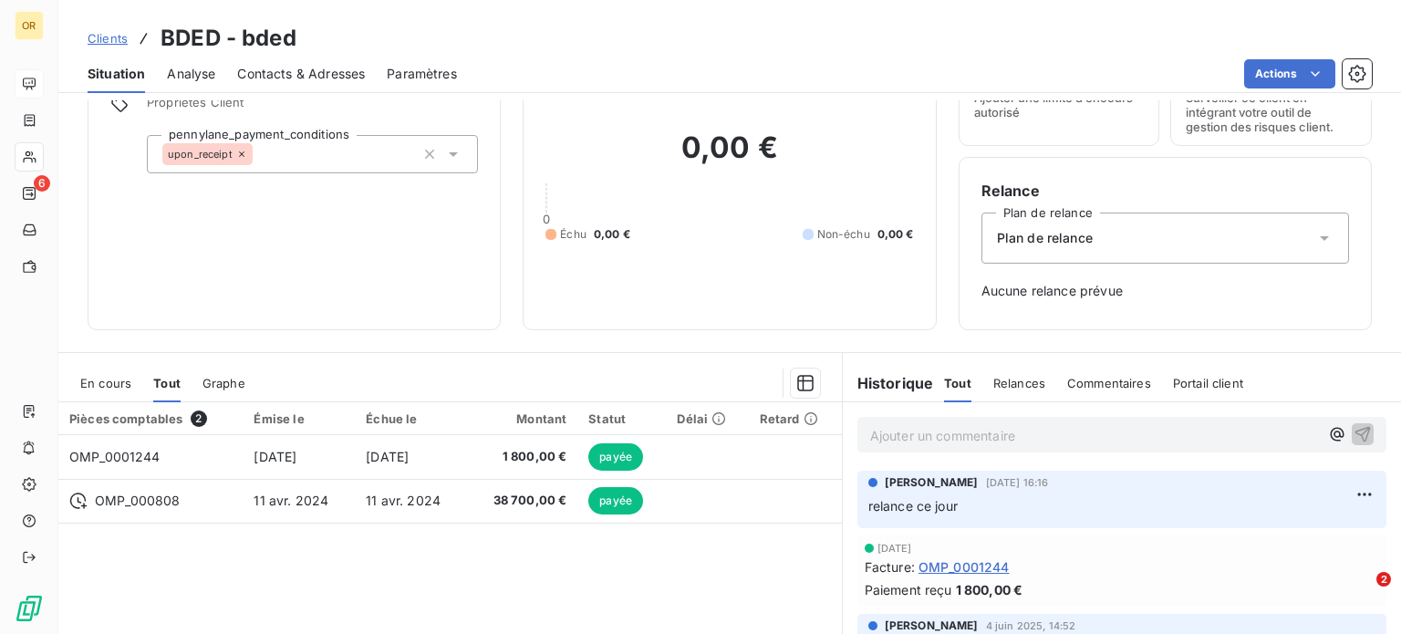
scroll to position [182, 0]
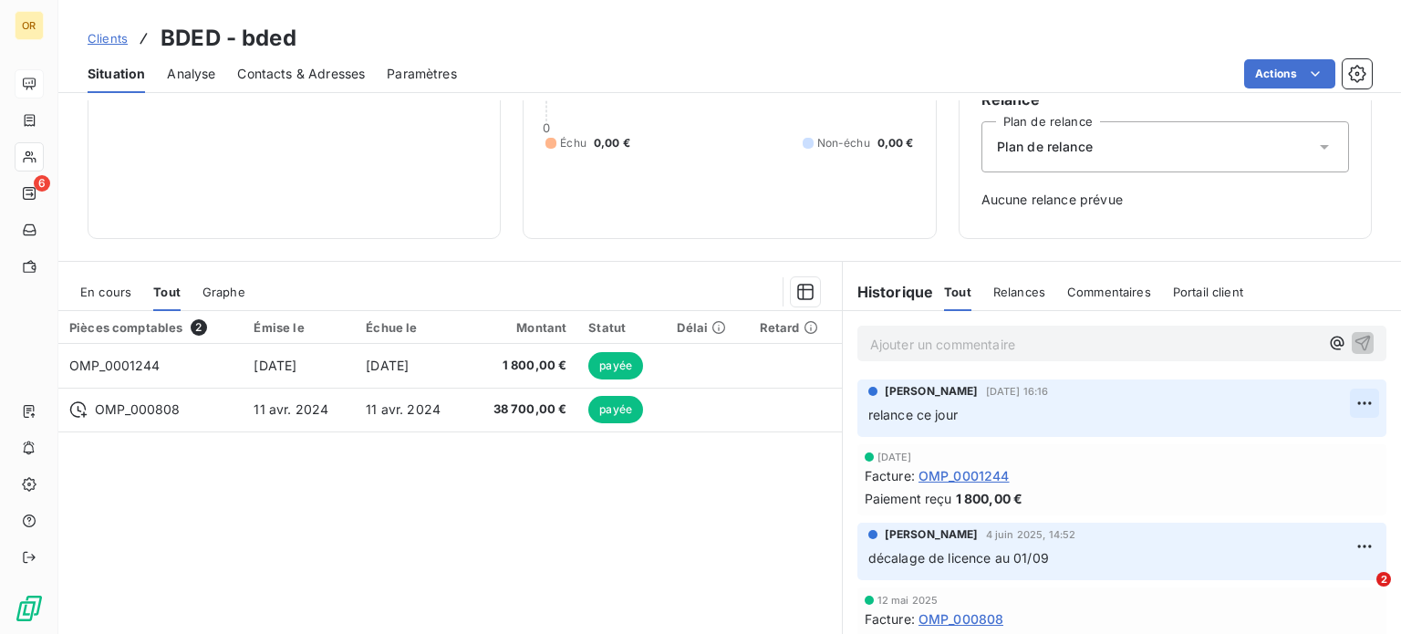
click at [1340, 400] on html "OR 6 Clients BDED - bded Situation Analyse Contacts & Adresses Paramètres Actio…" at bounding box center [700, 317] width 1401 height 634
click at [1274, 470] on div "Supprimer" at bounding box center [1293, 475] width 102 height 29
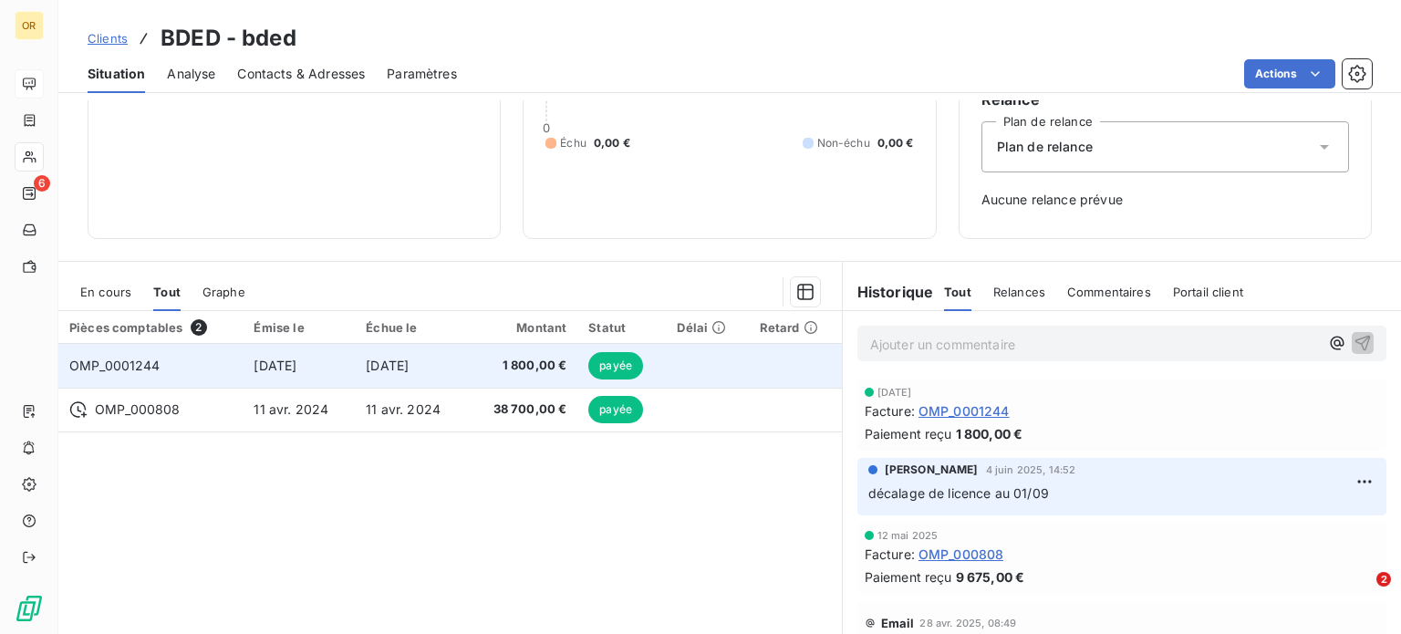
click at [330, 354] on td "[DATE]" at bounding box center [299, 366] width 112 height 44
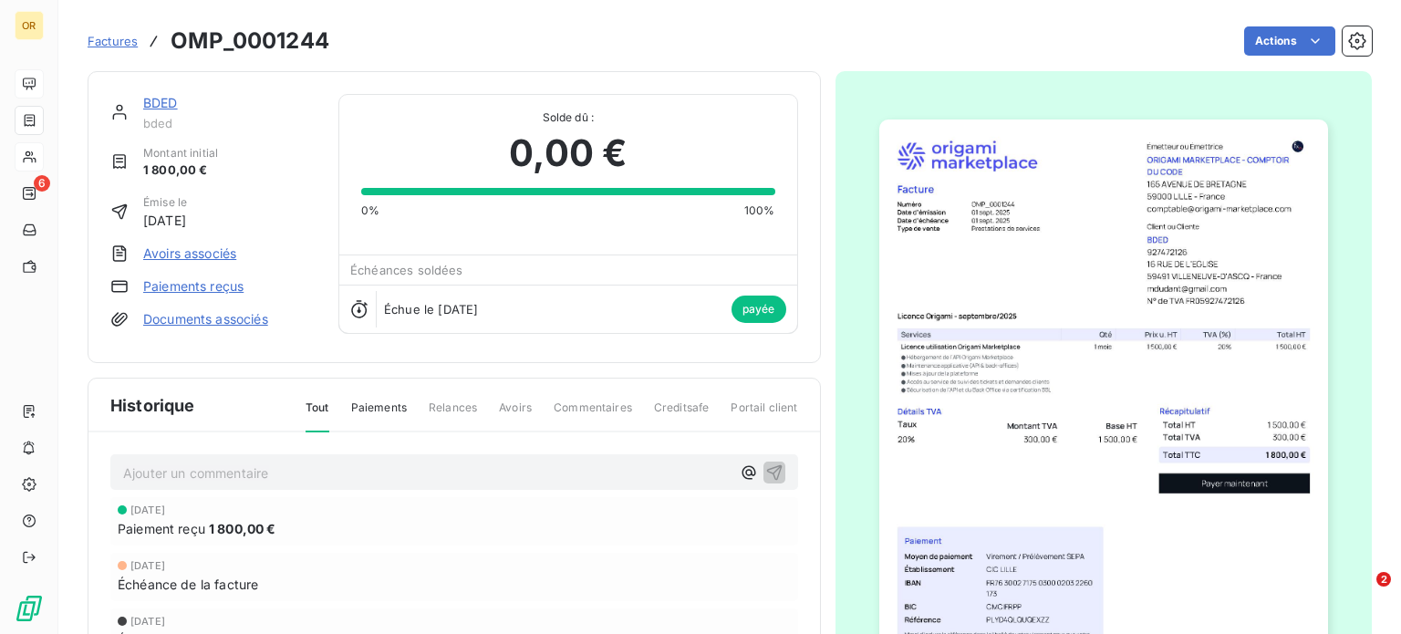
drag, startPoint x: 155, startPoint y: 102, endPoint x: 168, endPoint y: 105, distance: 13.1
click at [157, 102] on link "BDED" at bounding box center [160, 103] width 35 height 16
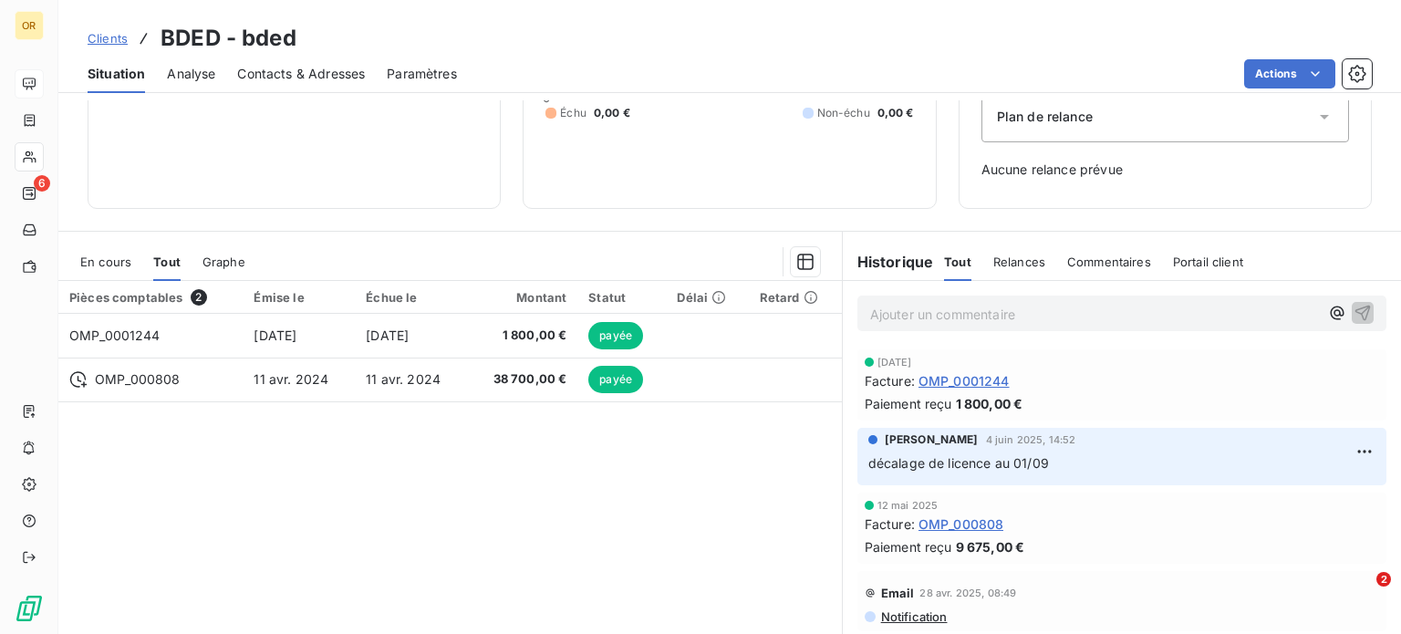
scroll to position [264, 0]
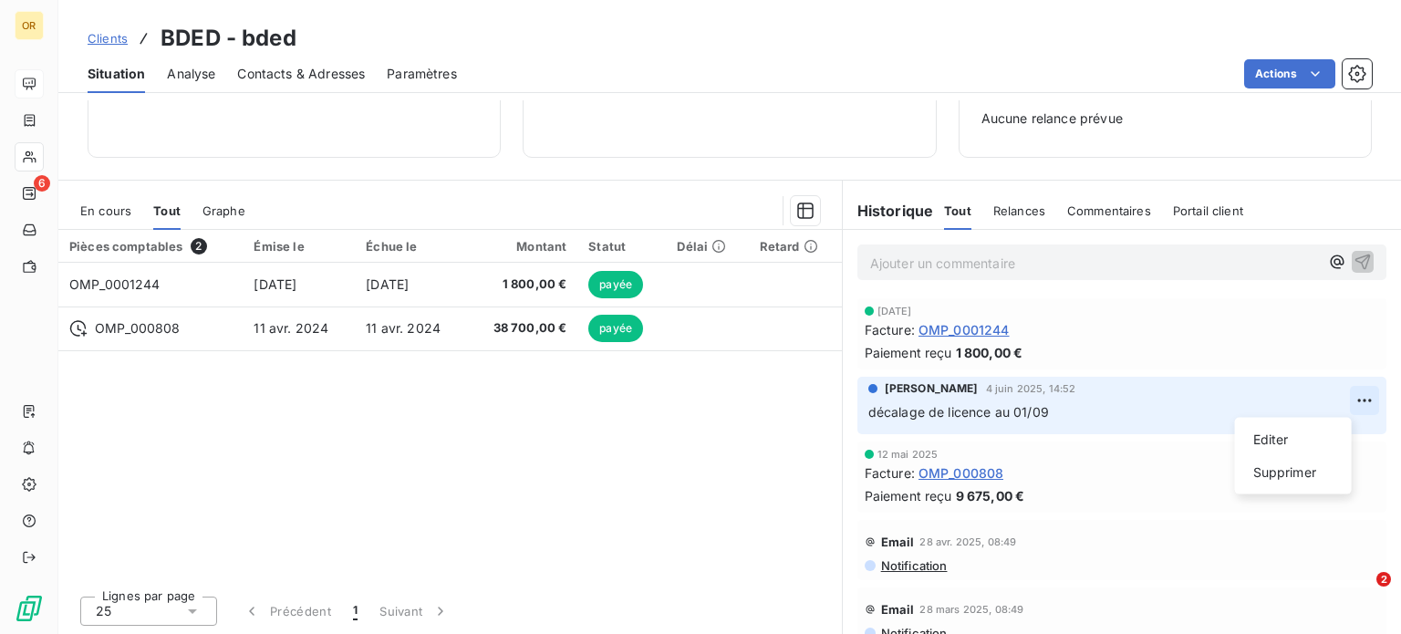
click at [1342, 389] on html "OR 6 Clients BDED - bded Situation Analyse Contacts & Adresses Paramètres Actio…" at bounding box center [700, 317] width 1401 height 634
click at [1303, 472] on div "Supprimer" at bounding box center [1293, 472] width 102 height 29
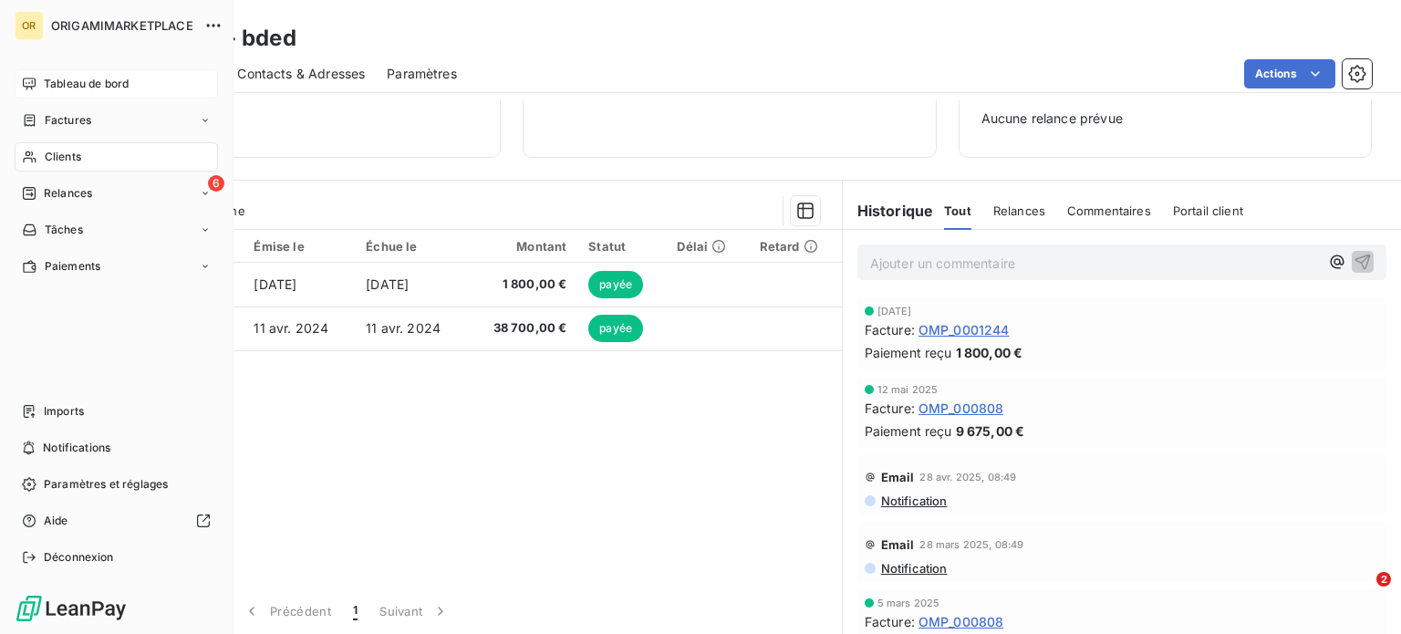
click at [36, 154] on icon at bounding box center [30, 157] width 16 height 15
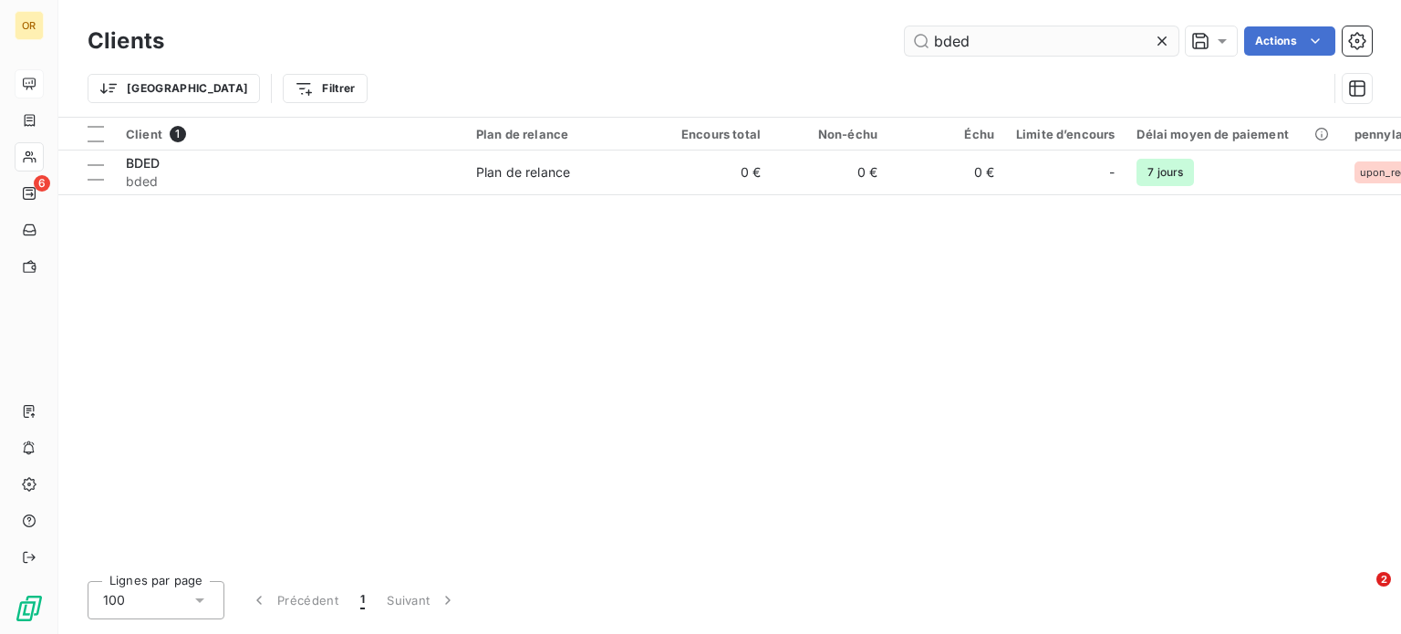
click at [1003, 51] on input "bded" at bounding box center [1042, 40] width 274 height 29
drag, startPoint x: 989, startPoint y: 39, endPoint x: 814, endPoint y: 36, distance: 175.1
click at [814, 36] on div "bded Actions" at bounding box center [779, 40] width 1186 height 29
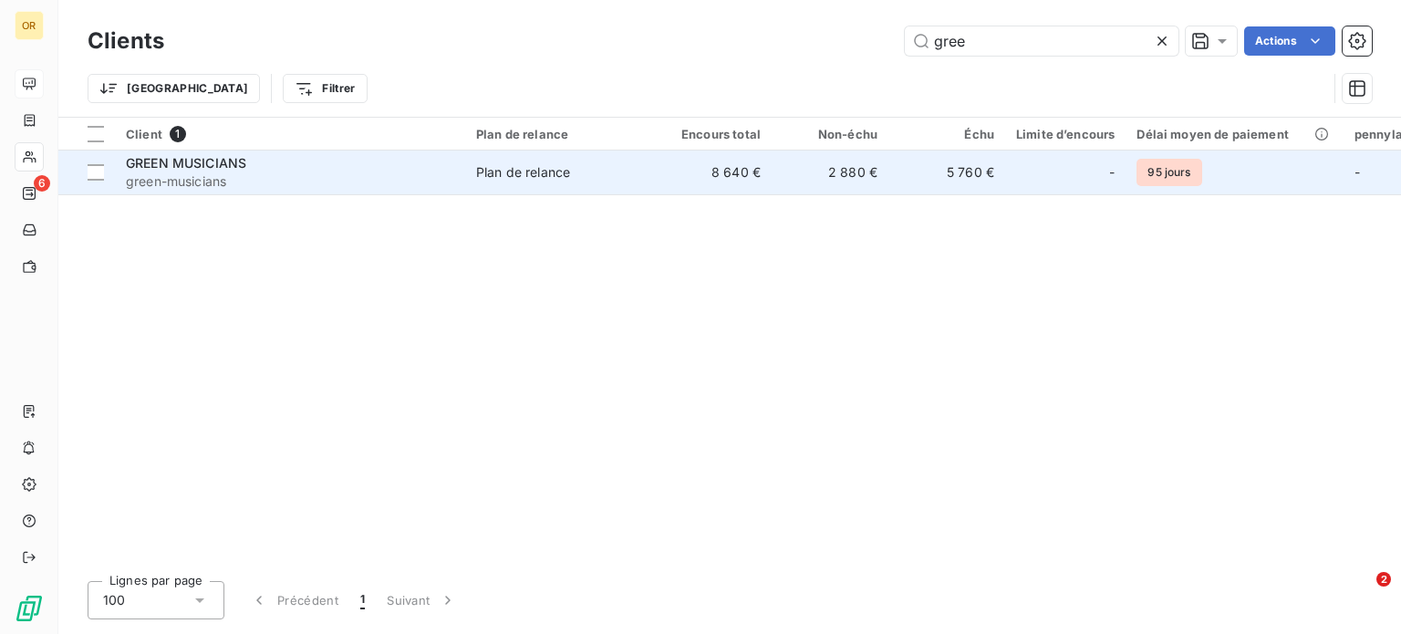
type input "gree"
click at [252, 174] on span "green-musicians" at bounding box center [290, 181] width 328 height 18
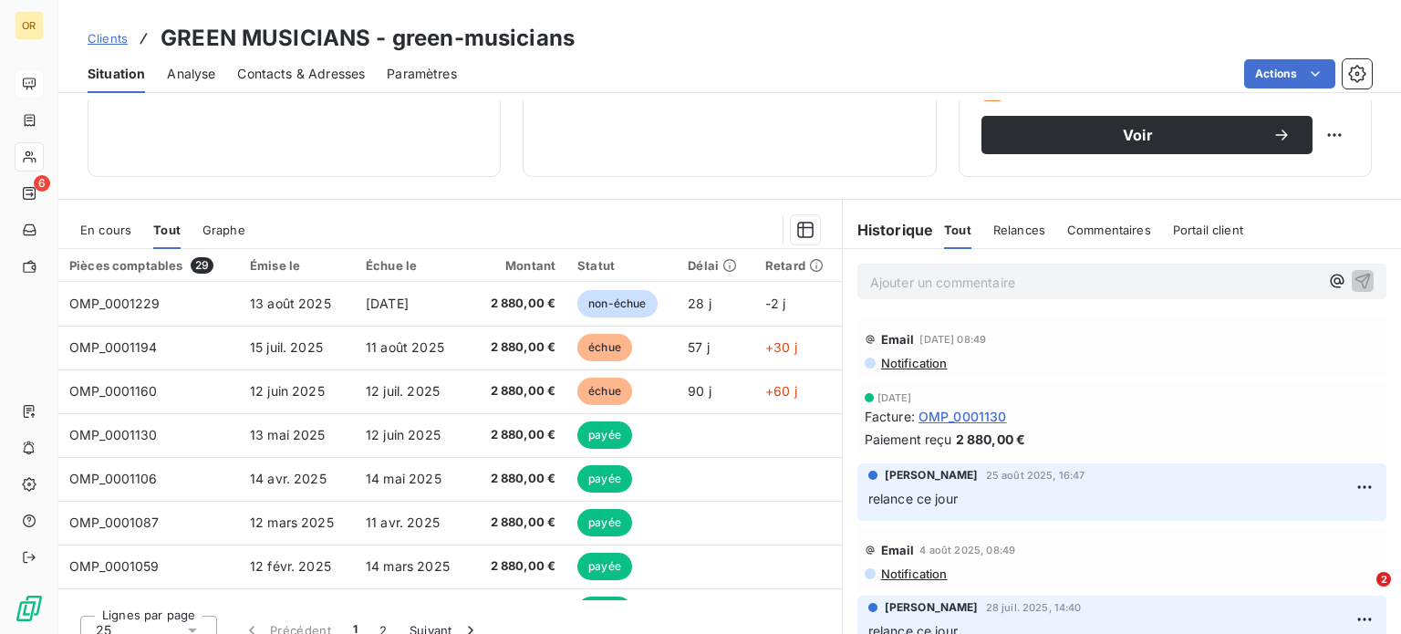
scroll to position [328, 0]
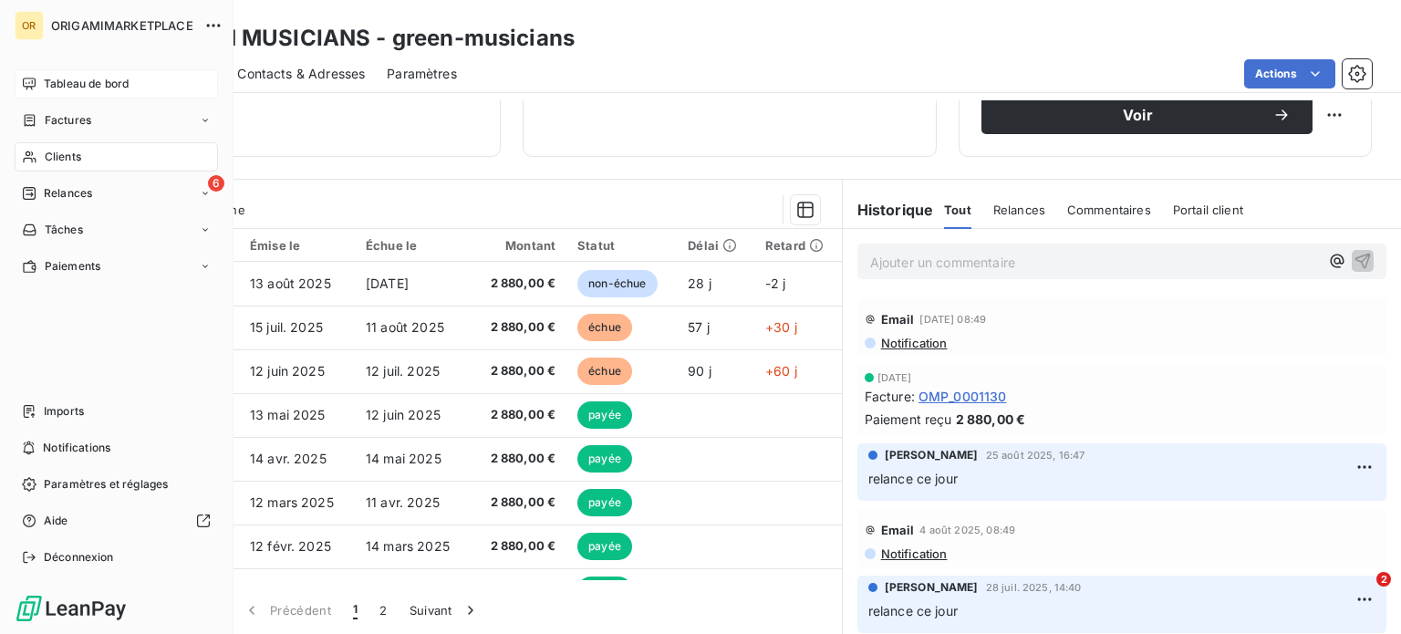
click at [78, 156] on span "Clients" at bounding box center [63, 157] width 36 height 16
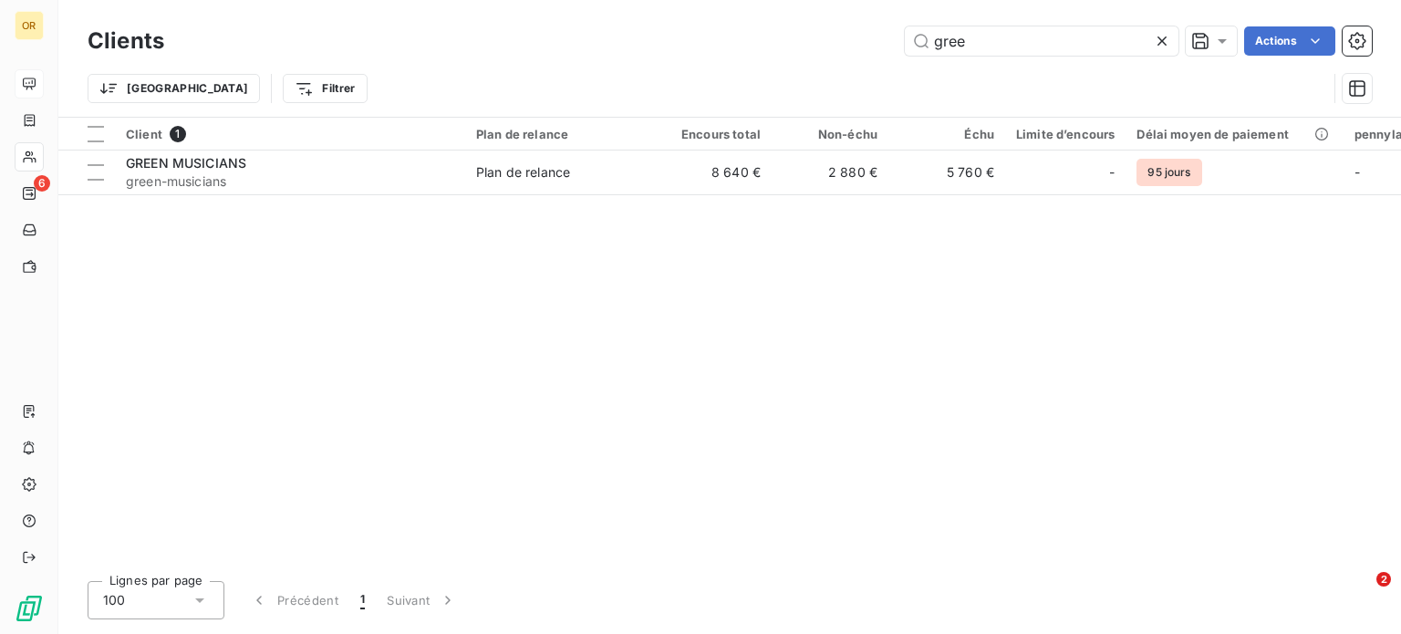
drag, startPoint x: 1018, startPoint y: 46, endPoint x: 731, endPoint y: 19, distance: 287.6
click at [731, 19] on div "Clients gree Actions Trier Filtrer" at bounding box center [729, 58] width 1342 height 117
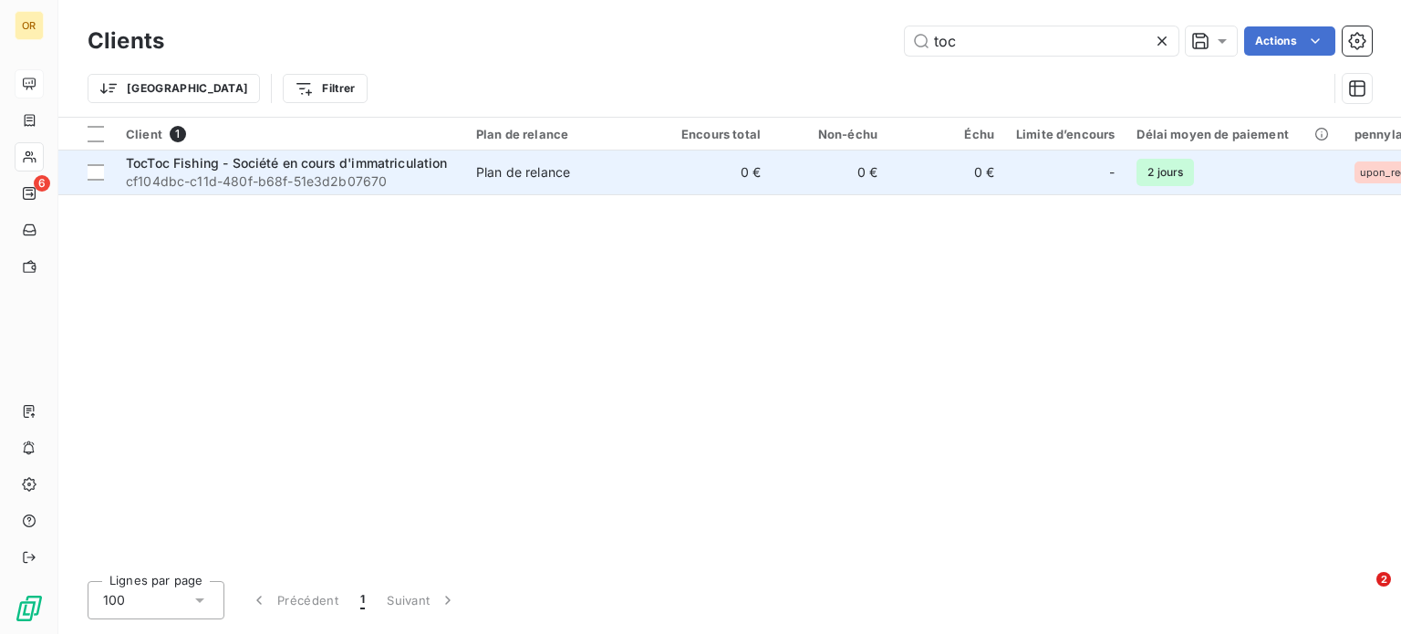
type input "toc"
click at [270, 164] on span "TocToc Fishing - Société en cours d'immatriculation" at bounding box center [287, 163] width 322 height 16
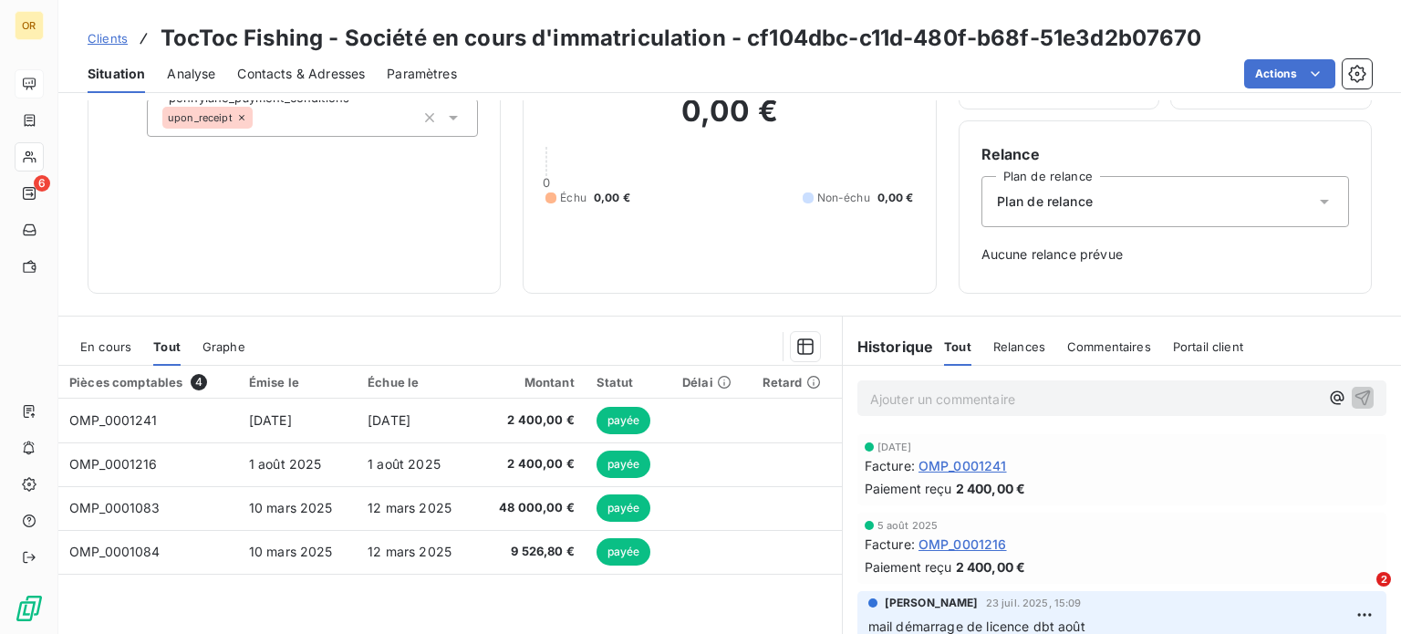
scroll to position [264, 0]
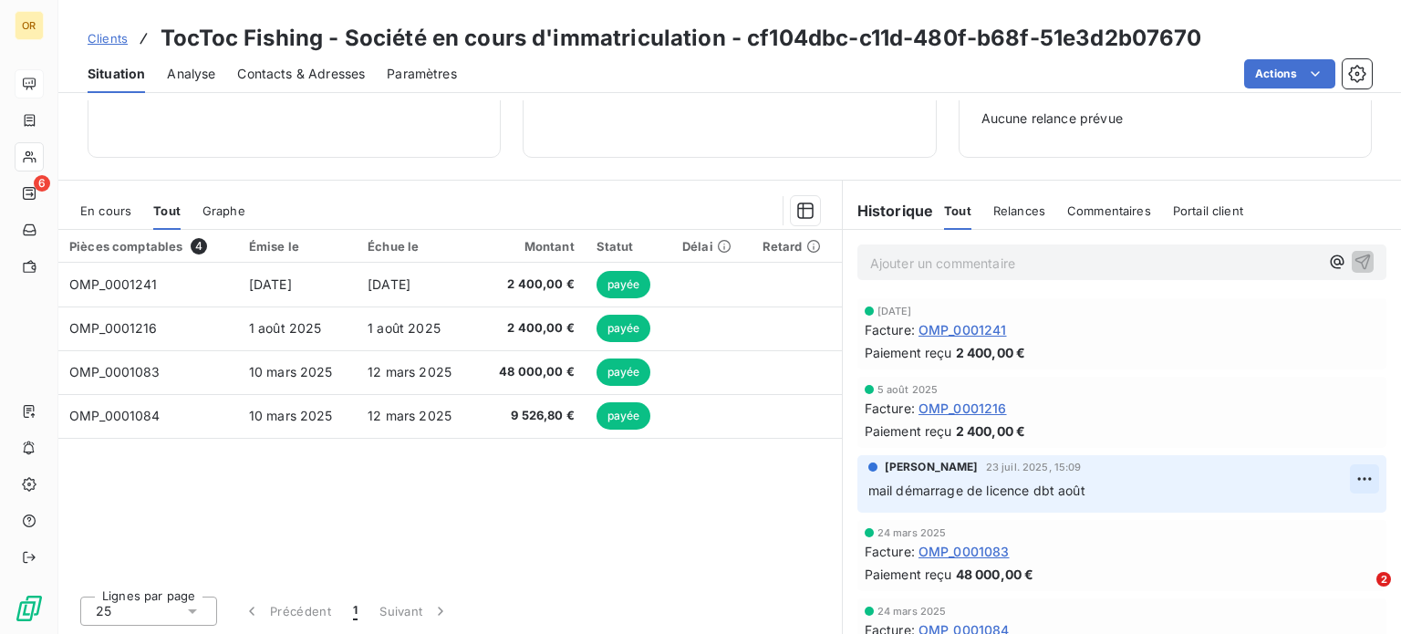
click at [1340, 475] on html "OR 6 Clients TocToc Fishing - Société en cours d'immatriculation - cf104dbc-c11…" at bounding box center [700, 317] width 1401 height 634
click at [1277, 547] on div "Supprimer" at bounding box center [1293, 550] width 102 height 29
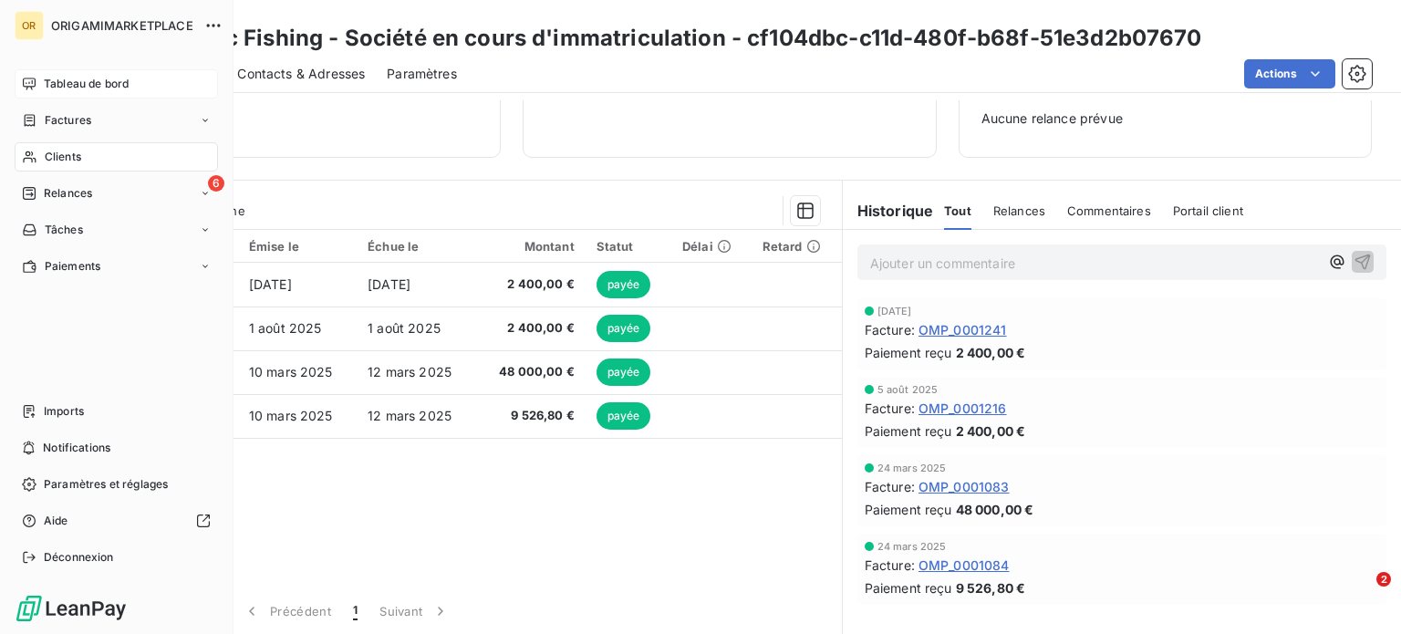
click at [47, 156] on span "Clients" at bounding box center [63, 157] width 36 height 16
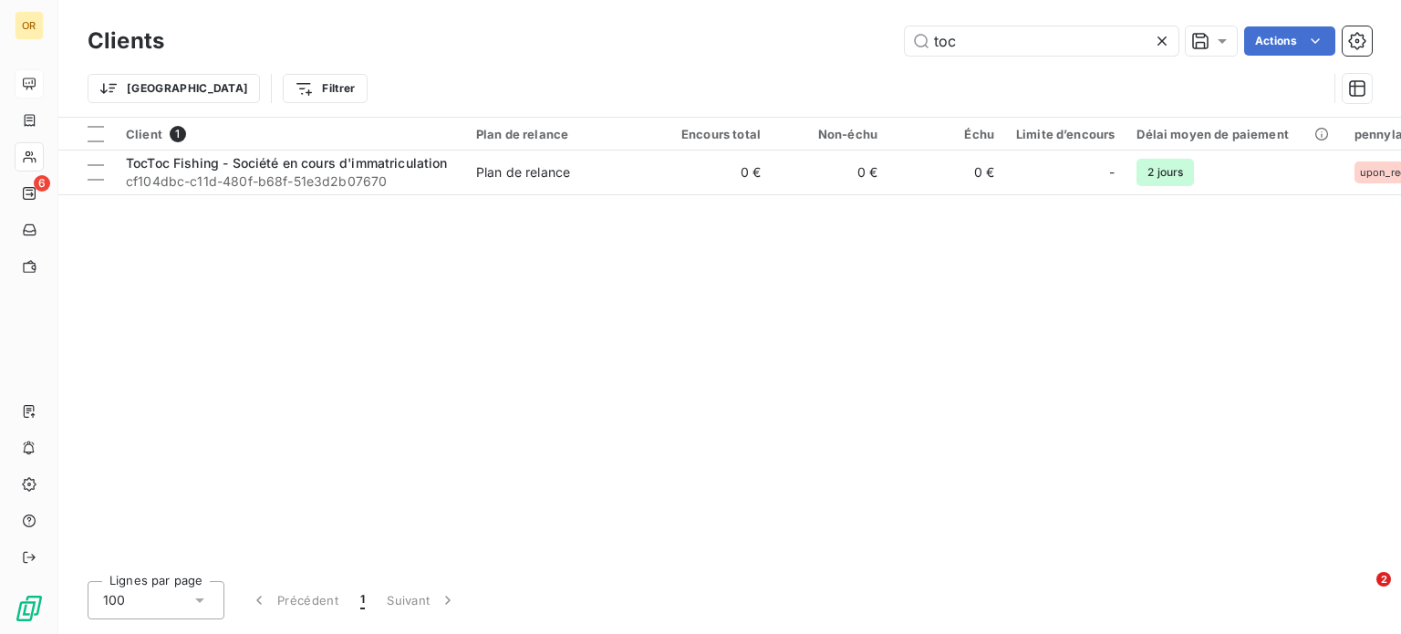
drag, startPoint x: 1022, startPoint y: 33, endPoint x: 779, endPoint y: 41, distance: 243.6
click at [779, 41] on div "toc Actions" at bounding box center [779, 40] width 1186 height 29
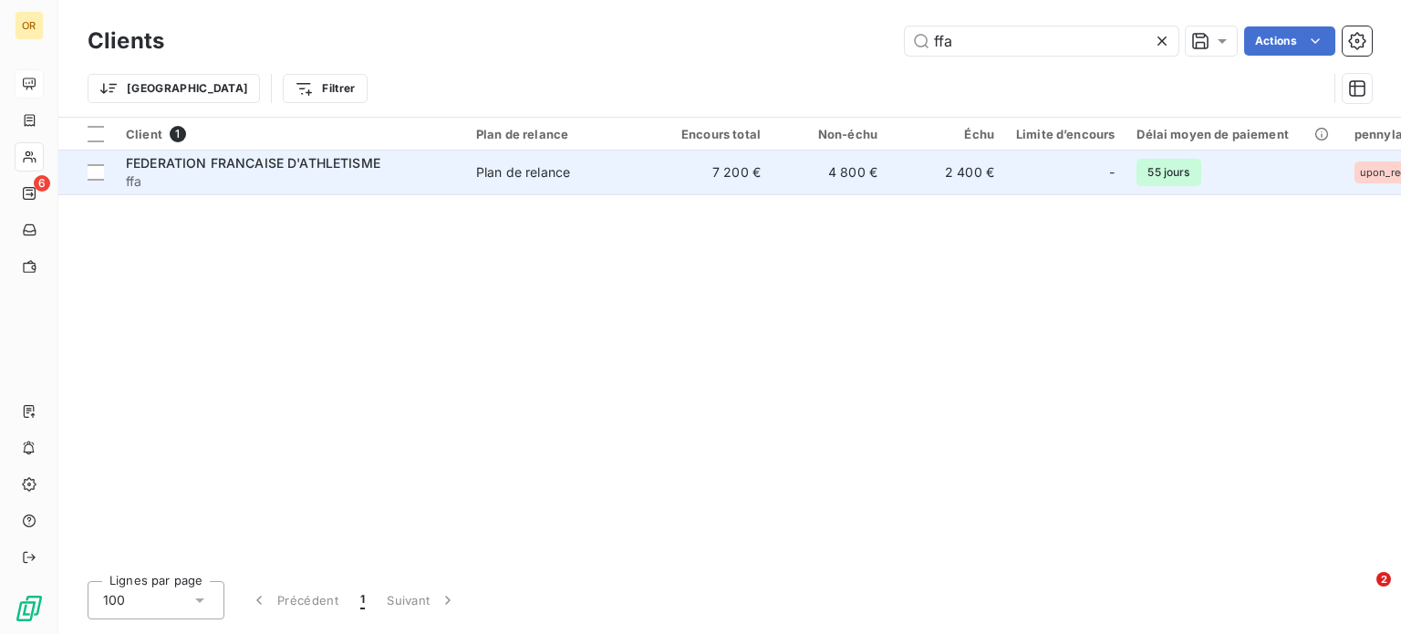
type input "ffa"
click at [416, 174] on span "ffa" at bounding box center [290, 181] width 328 height 18
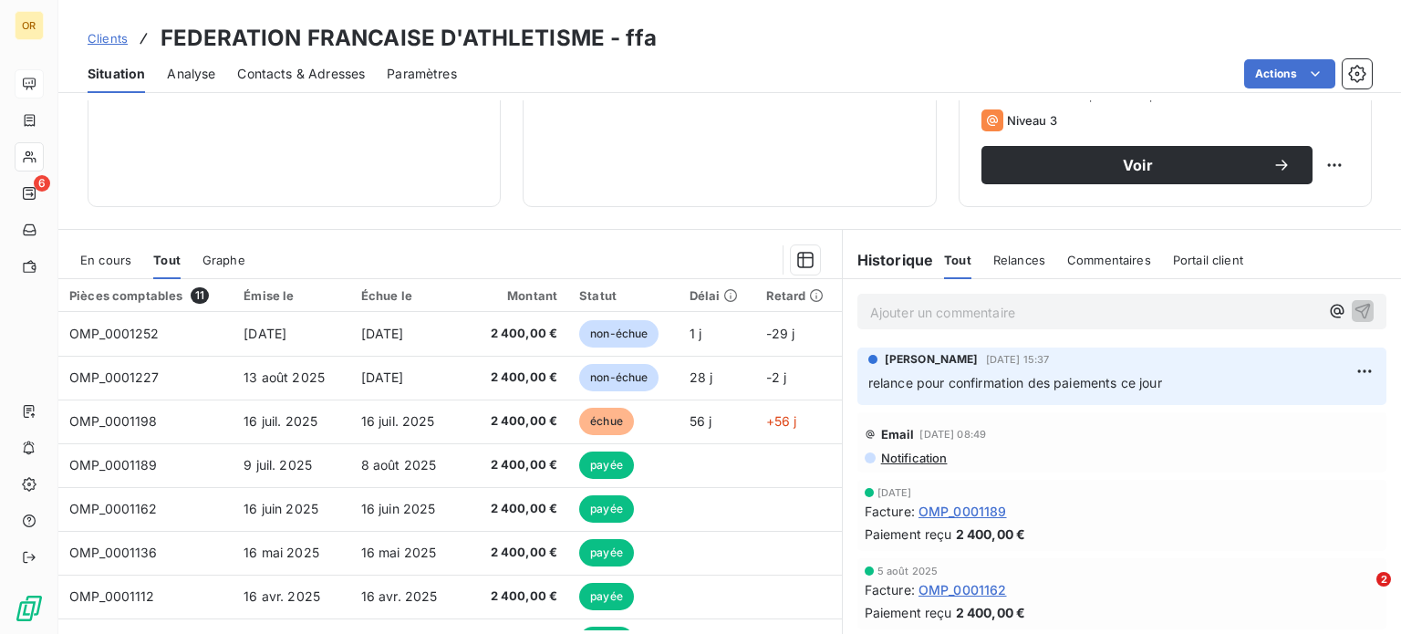
scroll to position [328, 0]
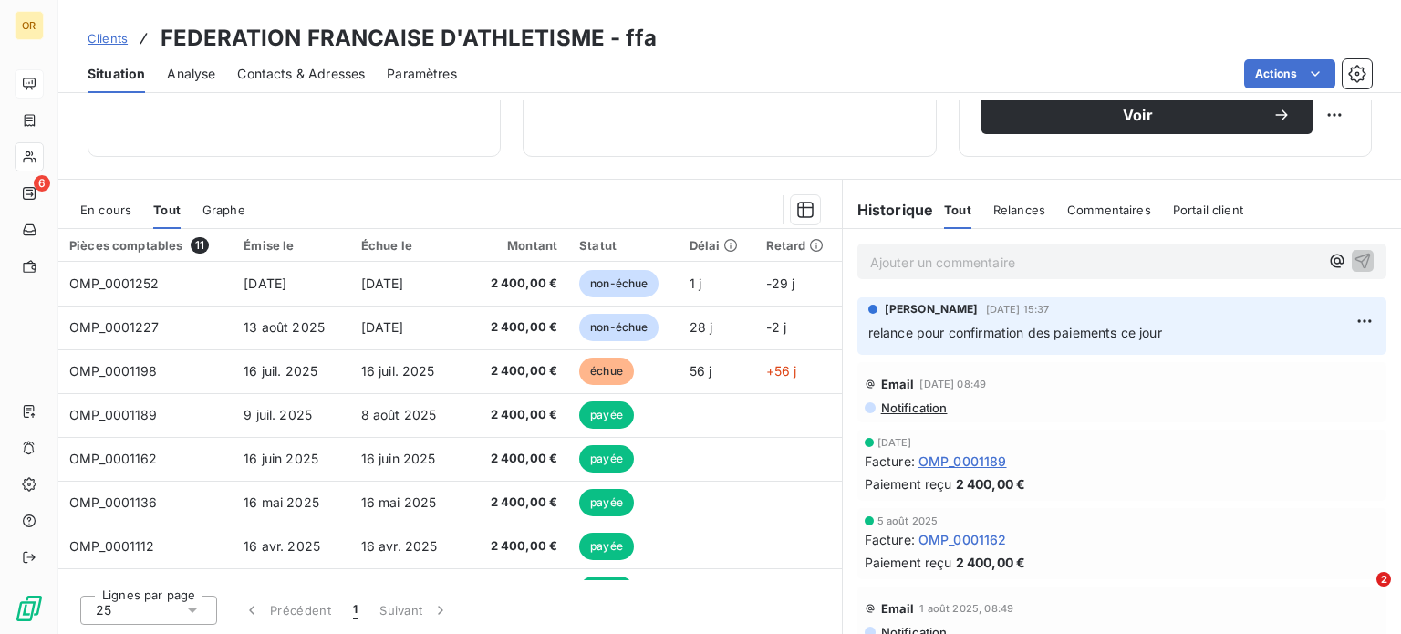
click at [1060, 269] on p "Ajouter un commentaire ﻿" at bounding box center [1094, 262] width 449 height 23
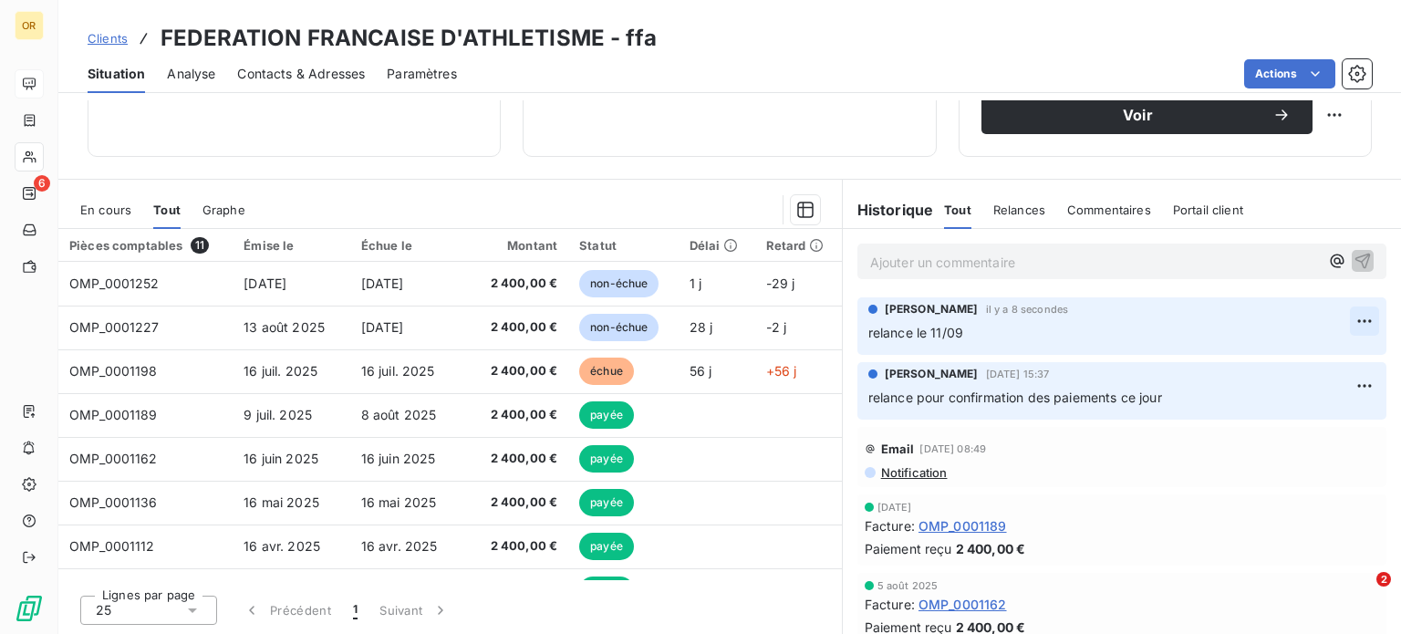
click at [1341, 318] on html "OR 6 Clients FEDERATION FRANCAISE D'ATHLETISME - ffa Situation Analyse Contacts…" at bounding box center [700, 317] width 1401 height 634
click at [1279, 392] on div "Supprimer" at bounding box center [1293, 392] width 102 height 29
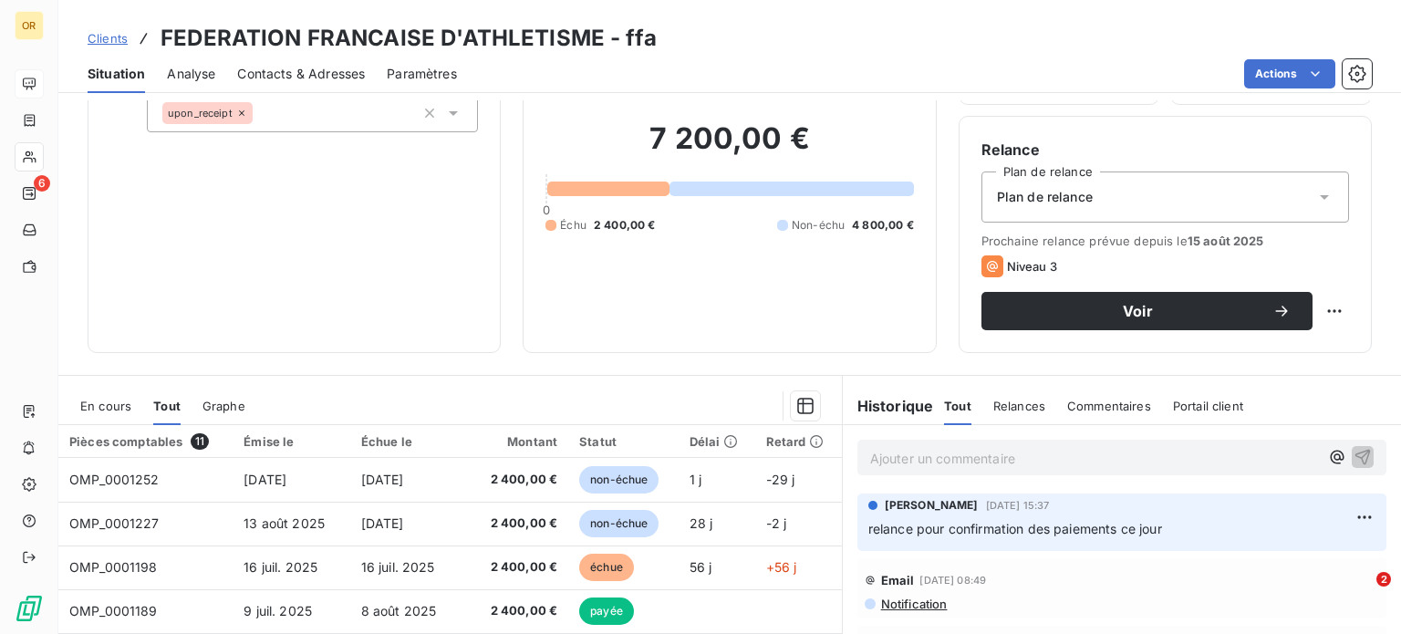
scroll to position [0, 0]
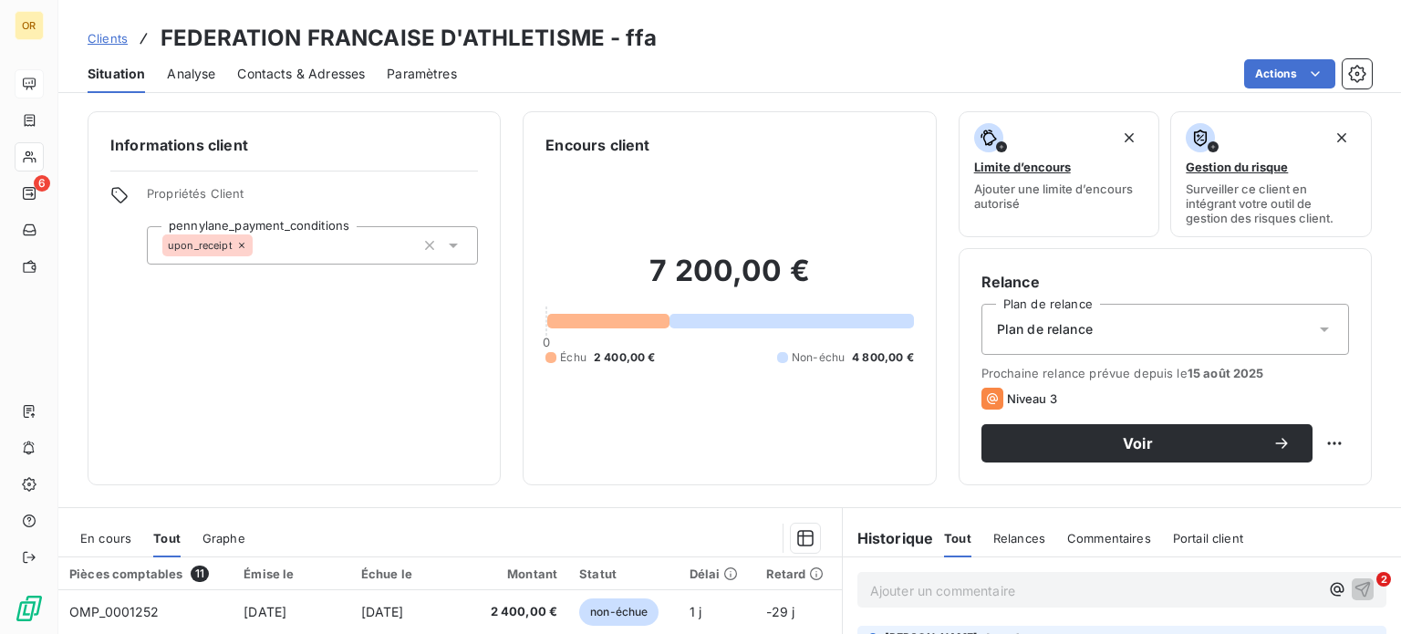
click at [331, 71] on span "Contacts & Adresses" at bounding box center [301, 74] width 128 height 18
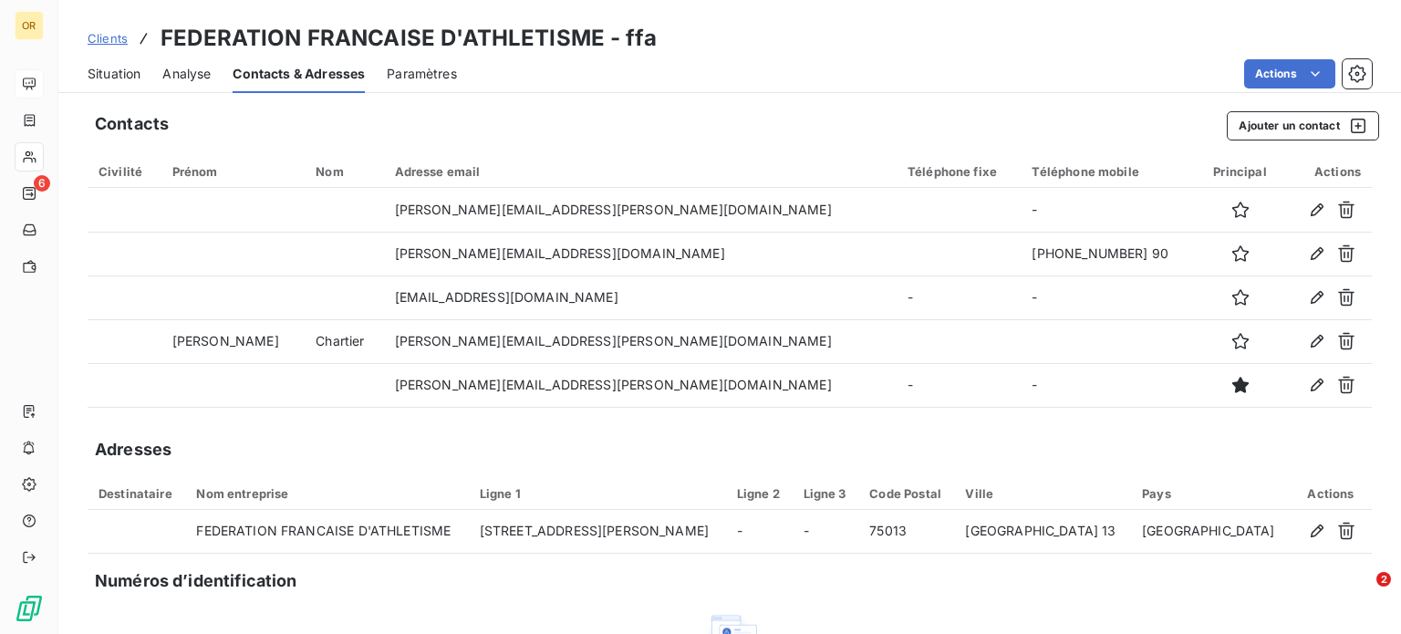
drag, startPoint x: 113, startPoint y: 70, endPoint x: 150, endPoint y: 88, distance: 40.4
click at [113, 70] on span "Situation" at bounding box center [114, 74] width 53 height 18
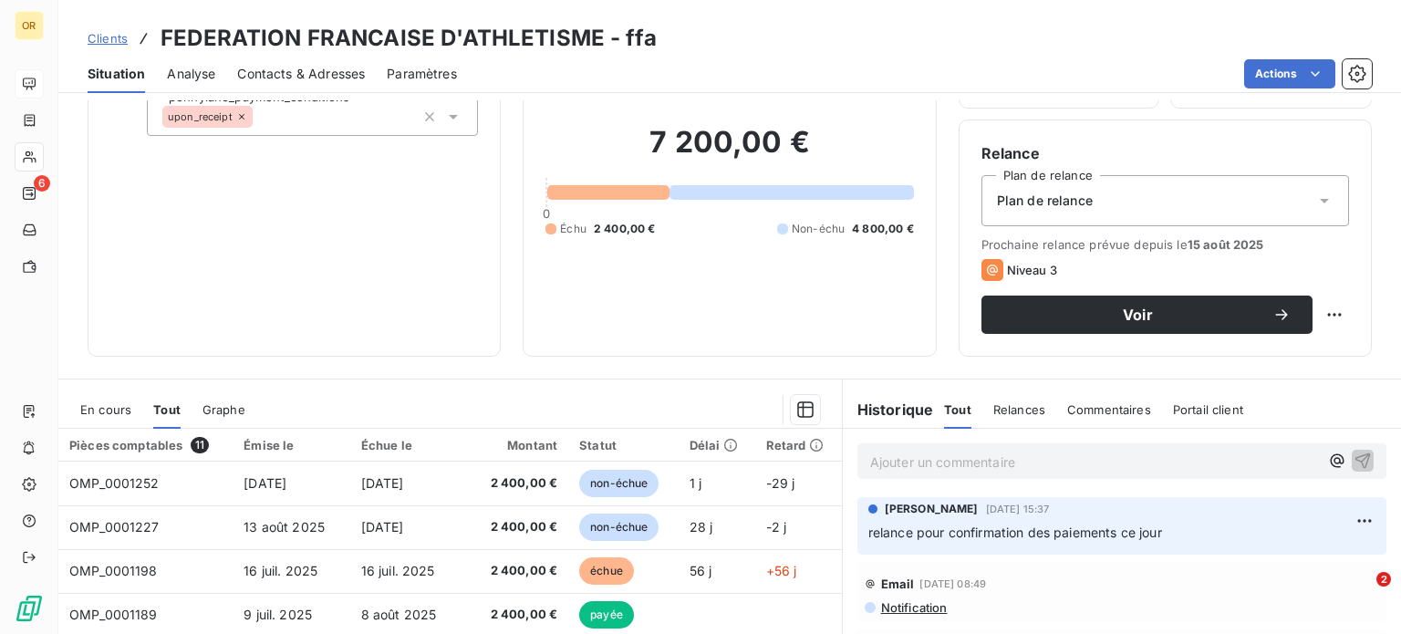
scroll to position [274, 0]
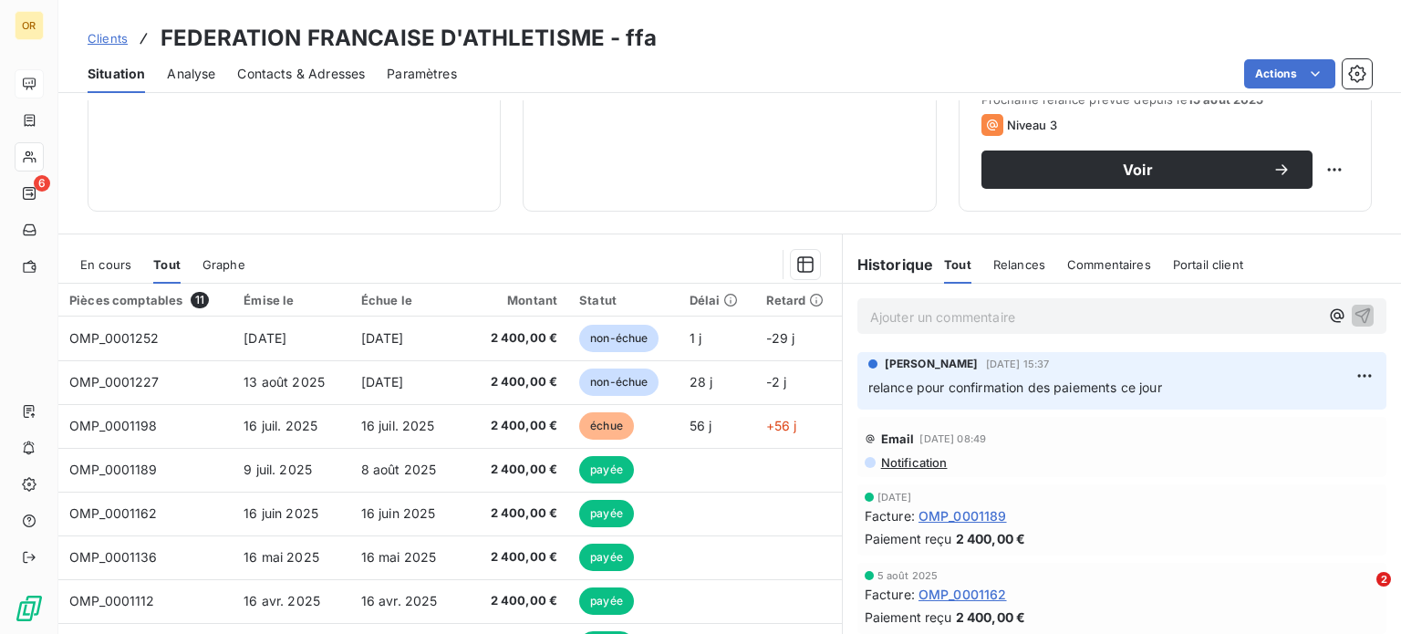
click at [291, 81] on span "Contacts & Adresses" at bounding box center [301, 74] width 128 height 18
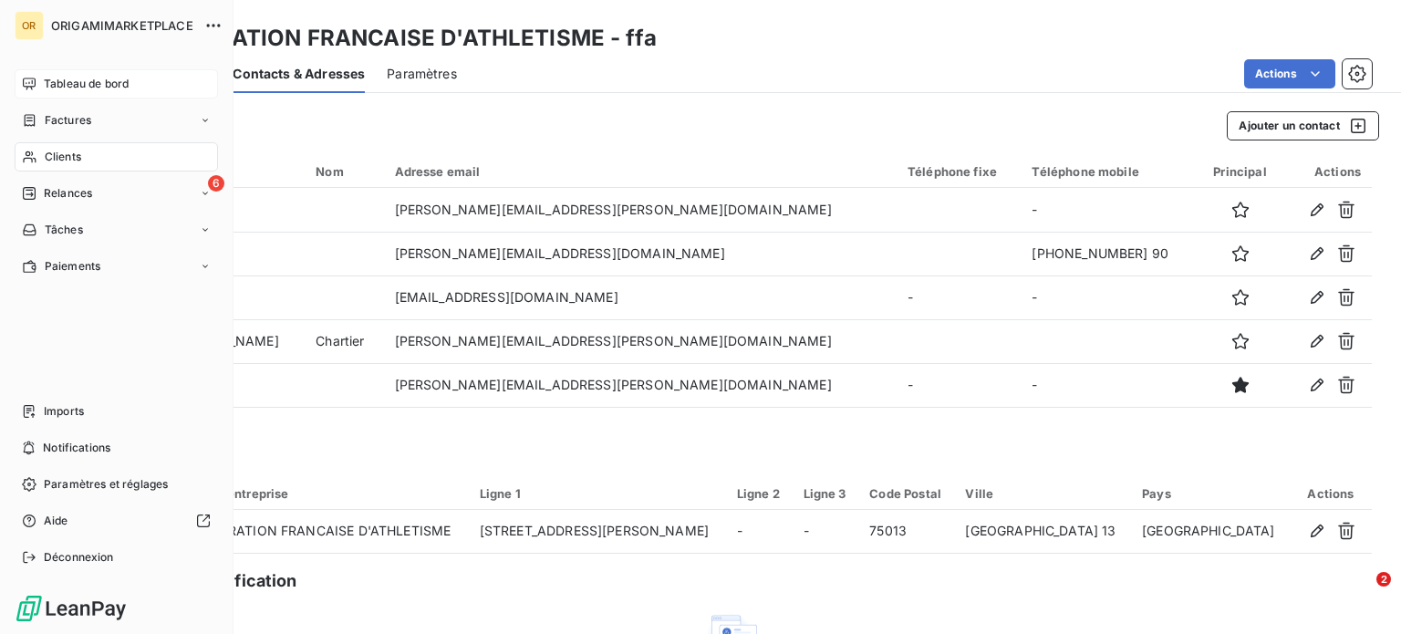
drag, startPoint x: 40, startPoint y: 156, endPoint x: 164, endPoint y: 151, distance: 124.1
click at [41, 156] on div "Clients" at bounding box center [116, 156] width 203 height 29
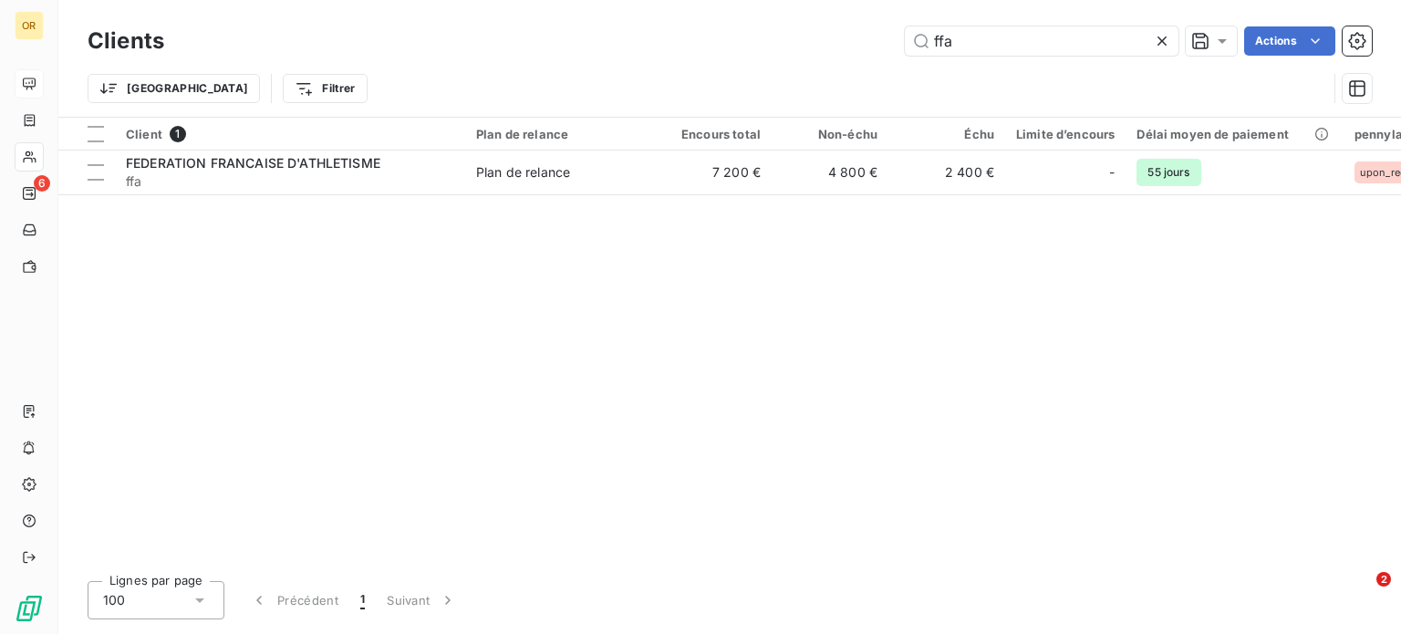
drag, startPoint x: 917, startPoint y: 43, endPoint x: 879, endPoint y: 41, distance: 37.4
click at [879, 41] on div "ffa Actions" at bounding box center [779, 40] width 1186 height 29
type input "d"
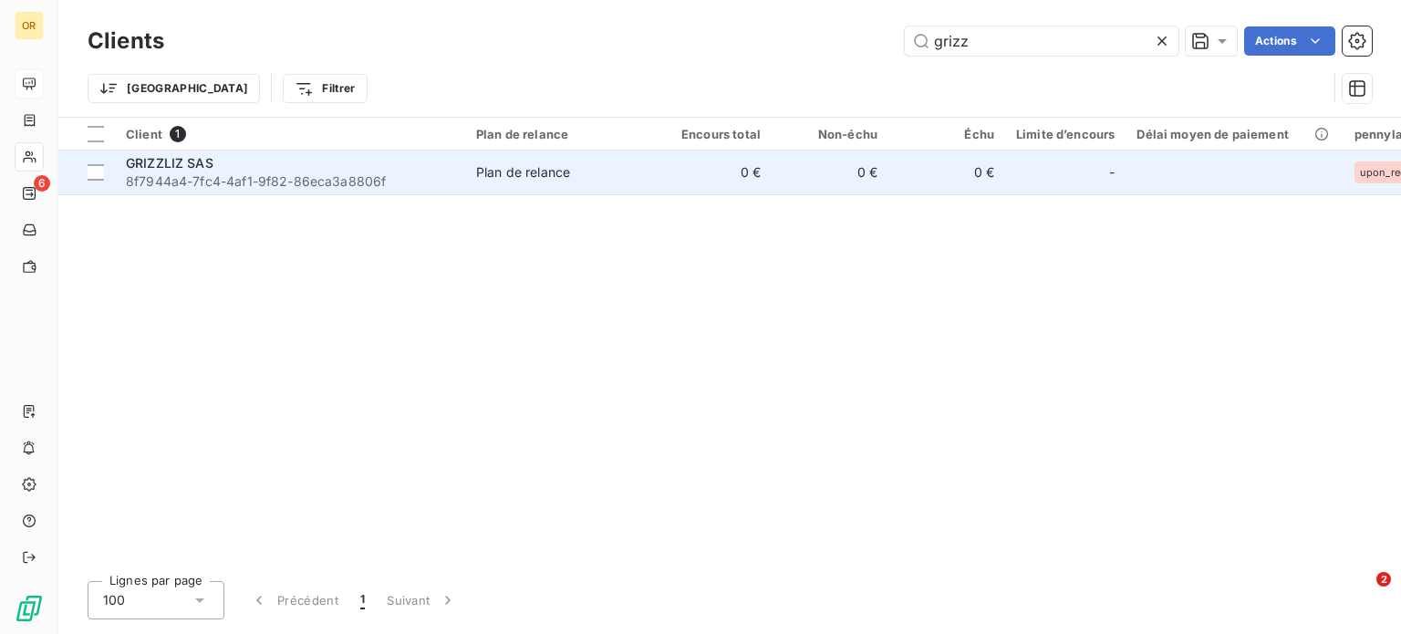
type input "grizz"
click at [342, 175] on span "8f7944a4-7fc4-4af1-9f82-86eca3a8806f" at bounding box center [290, 181] width 328 height 18
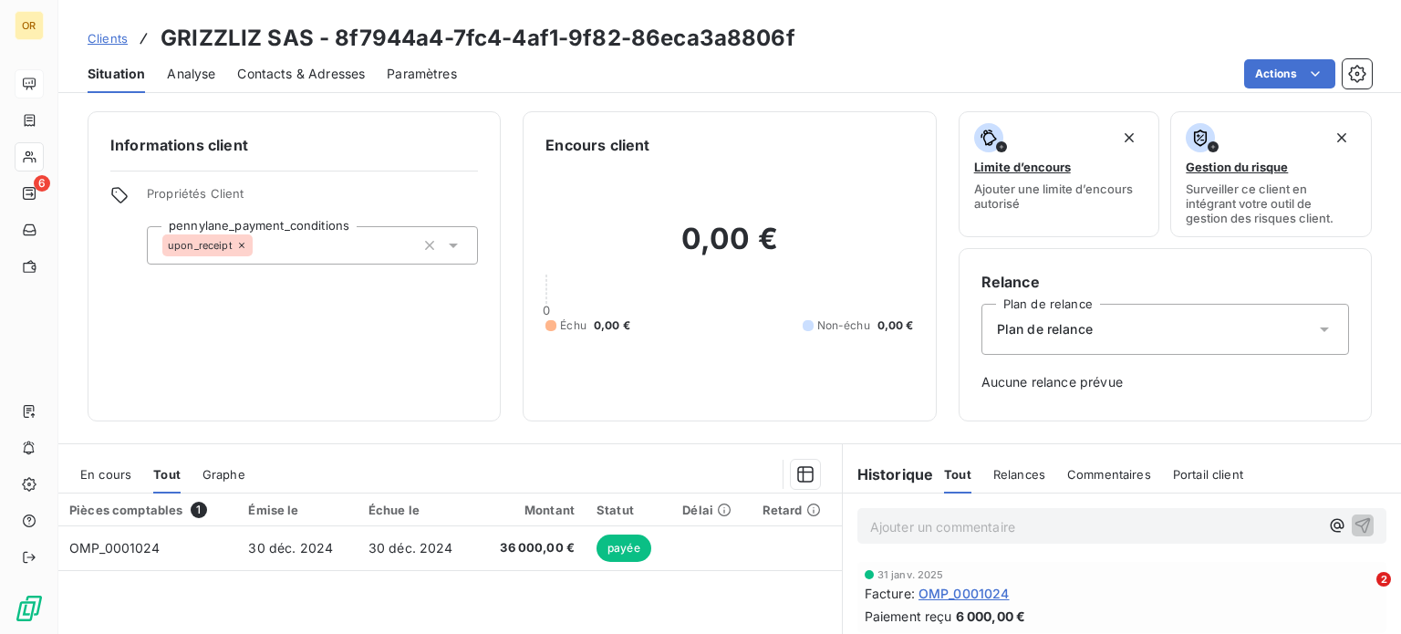
click at [296, 80] on span "Contacts & Adresses" at bounding box center [301, 74] width 128 height 18
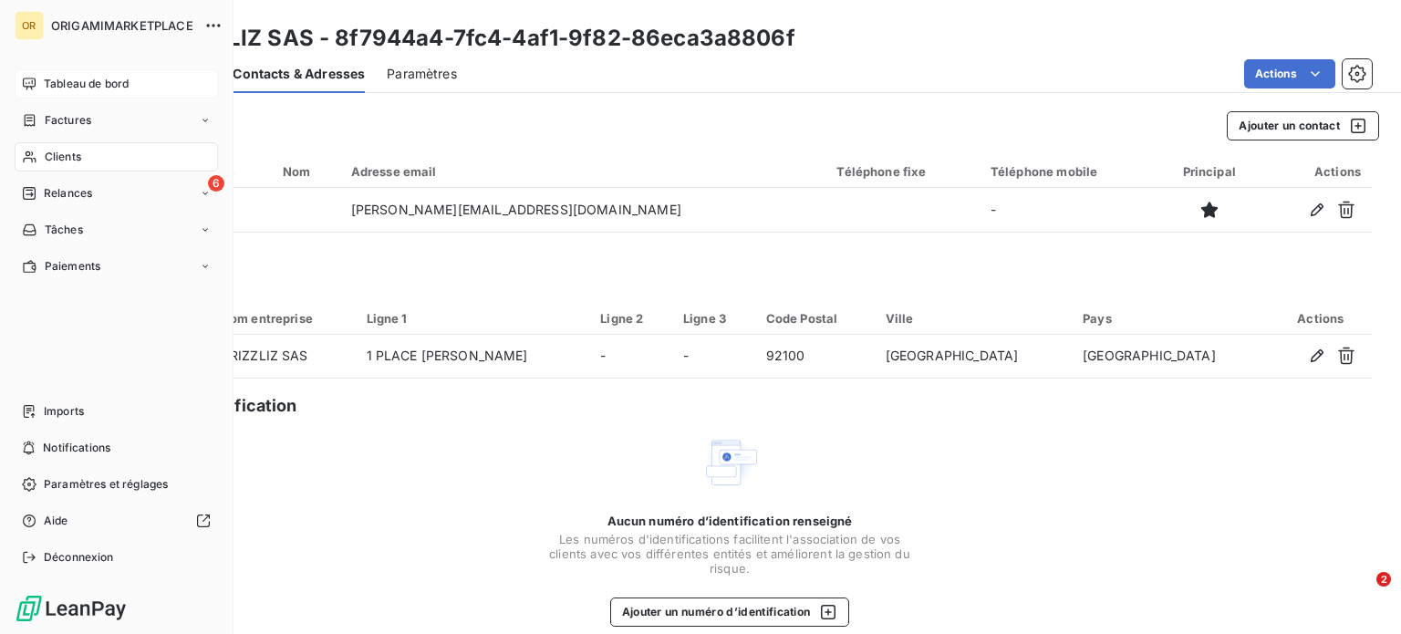
click at [39, 161] on div "Clients" at bounding box center [116, 156] width 203 height 29
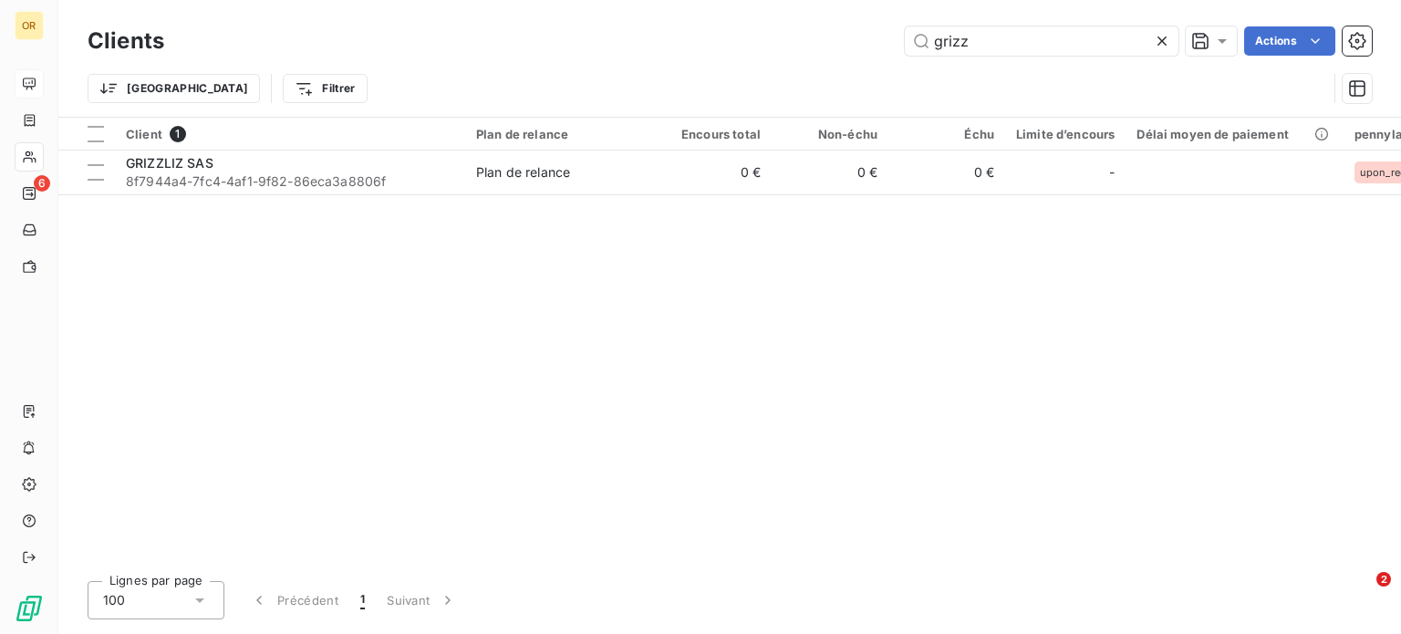
drag, startPoint x: 905, startPoint y: 32, endPoint x: 772, endPoint y: 32, distance: 132.2
click at [783, 32] on div "grizz Actions" at bounding box center [779, 40] width 1186 height 29
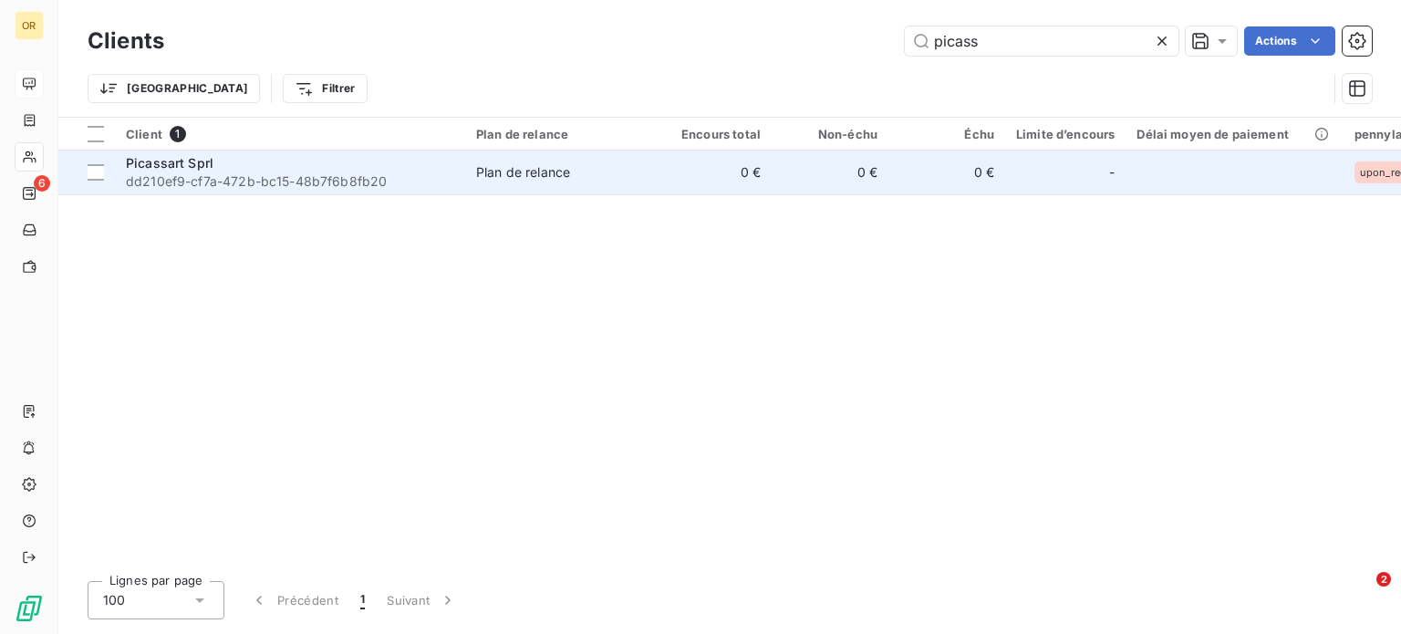
type input "picass"
click at [378, 166] on div "Picassart Sprl" at bounding box center [290, 163] width 328 height 18
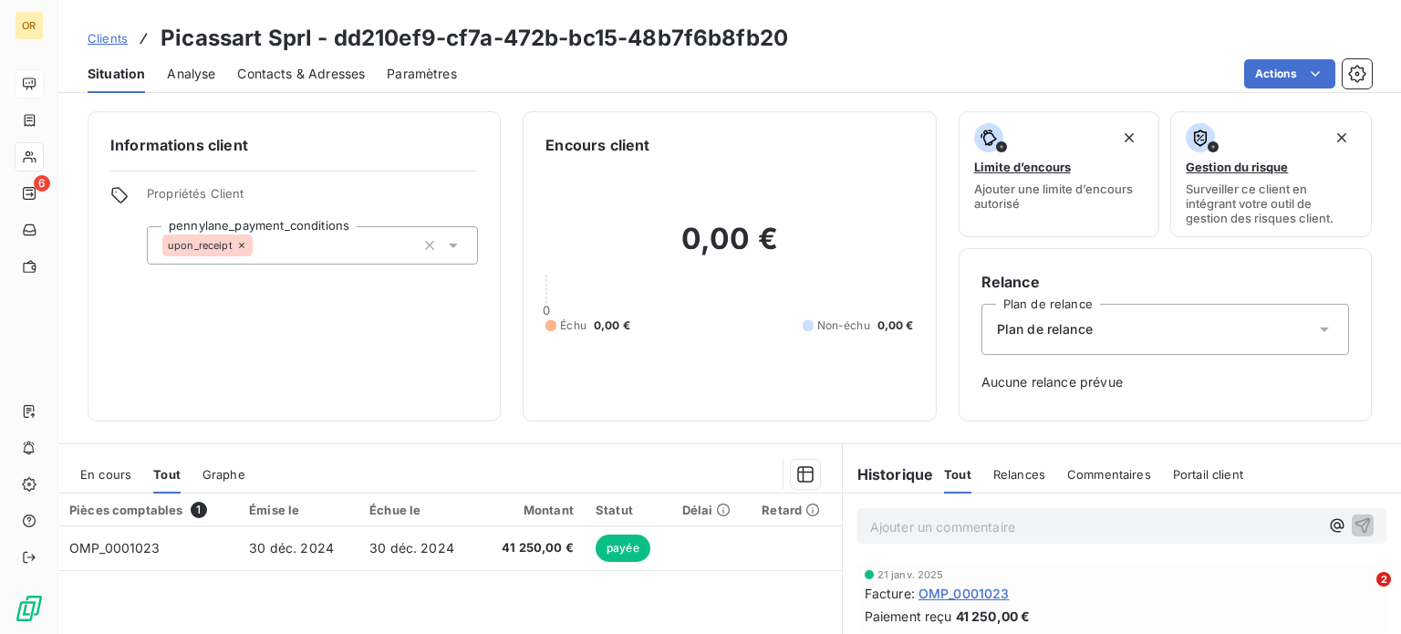
click at [266, 75] on span "Contacts & Adresses" at bounding box center [301, 74] width 128 height 18
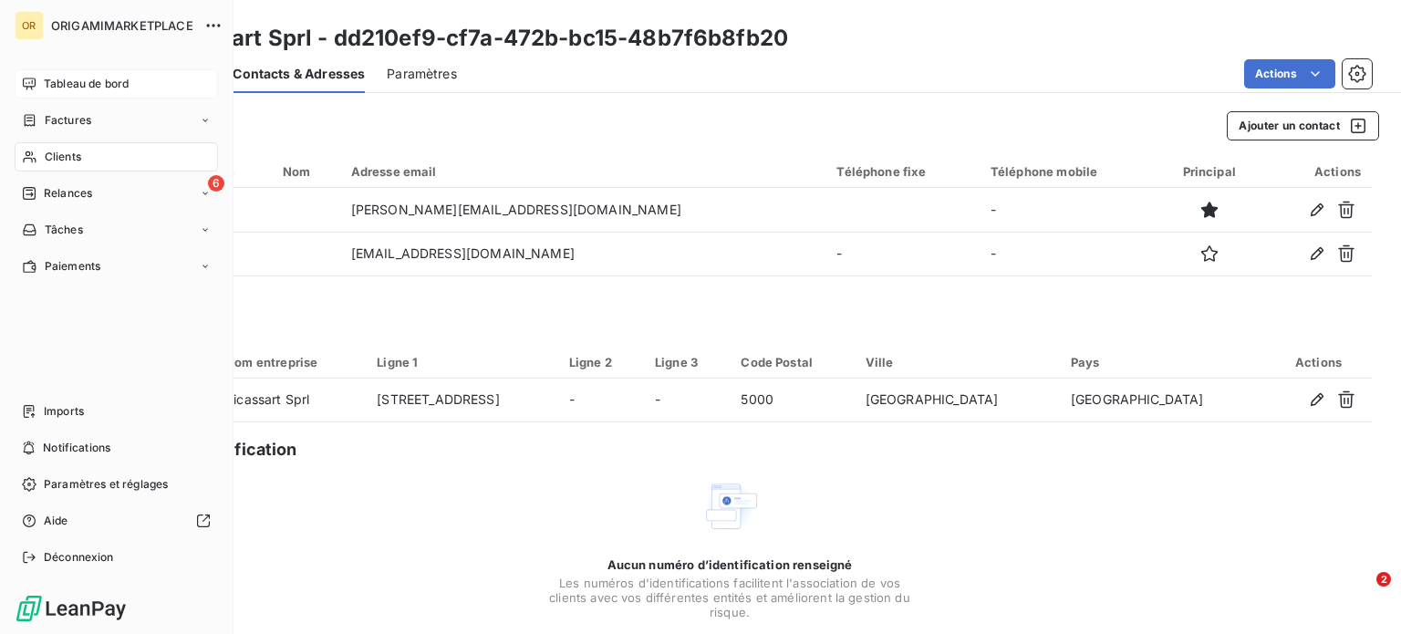
click at [33, 160] on icon at bounding box center [30, 157] width 16 height 15
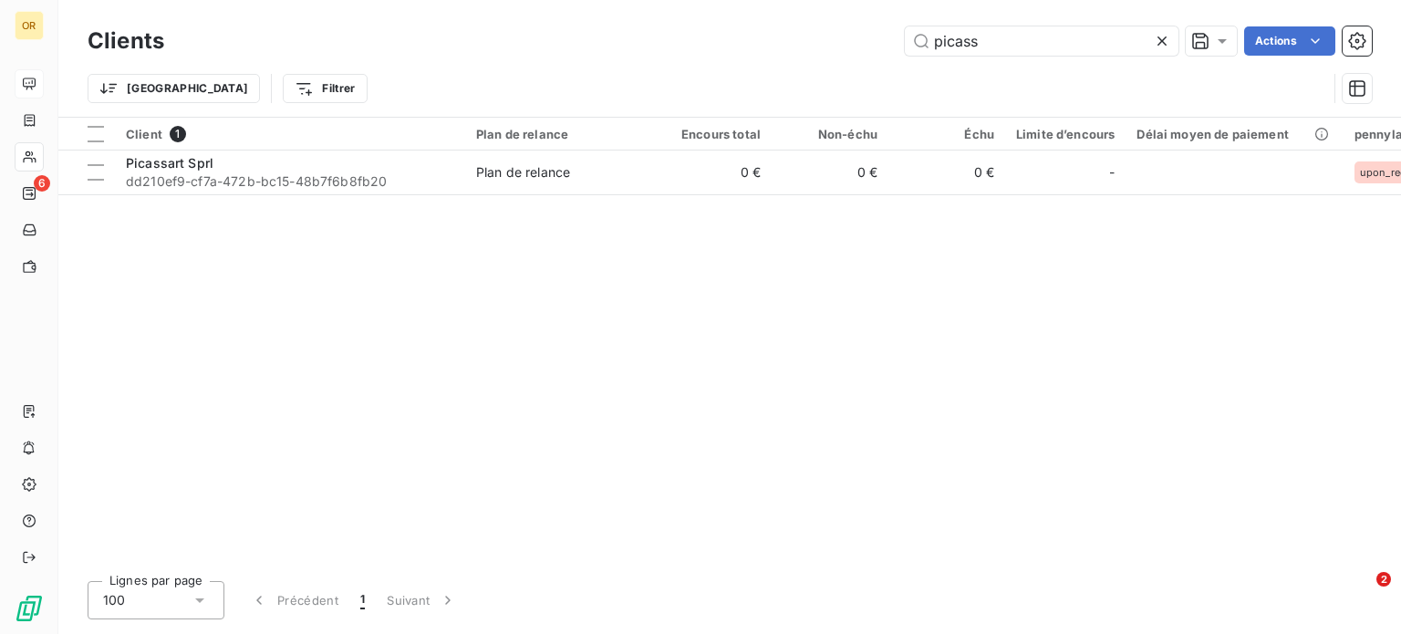
drag, startPoint x: 1050, startPoint y: 48, endPoint x: 708, endPoint y: 47, distance: 342.0
click at [708, 47] on div "picass Actions" at bounding box center [779, 40] width 1186 height 29
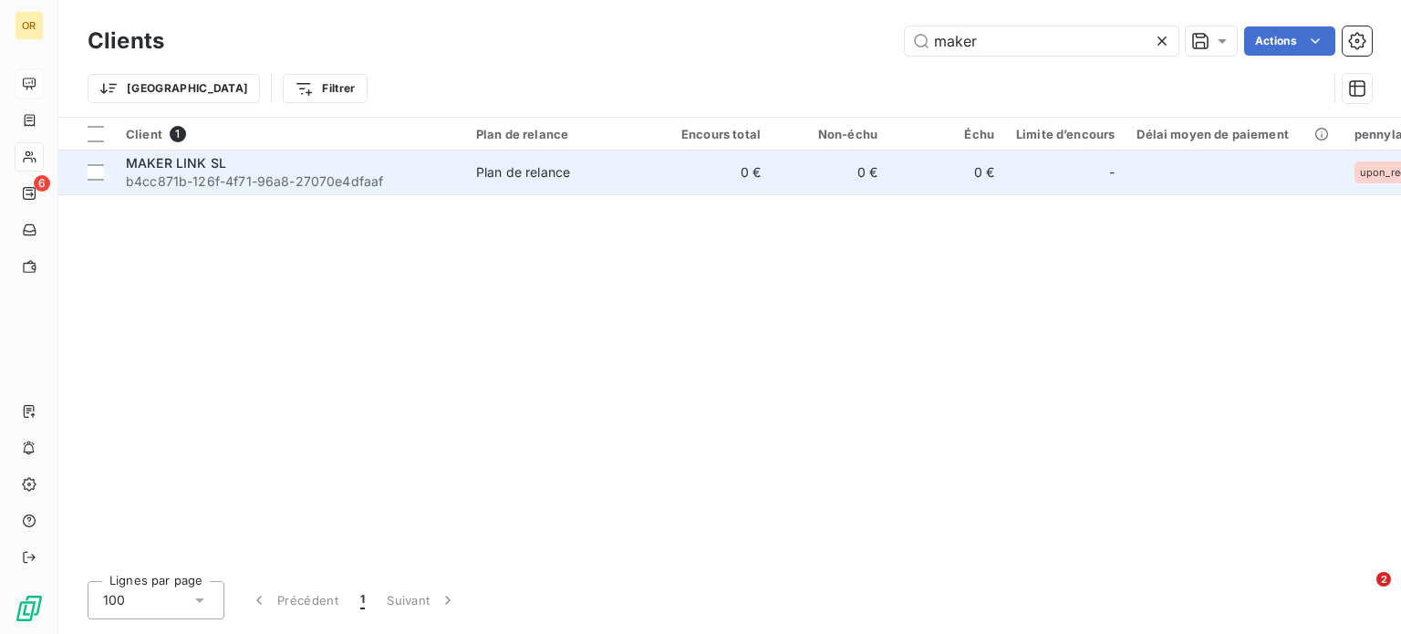
type input "maker"
click at [420, 165] on div "MAKER LINK SL" at bounding box center [290, 163] width 328 height 18
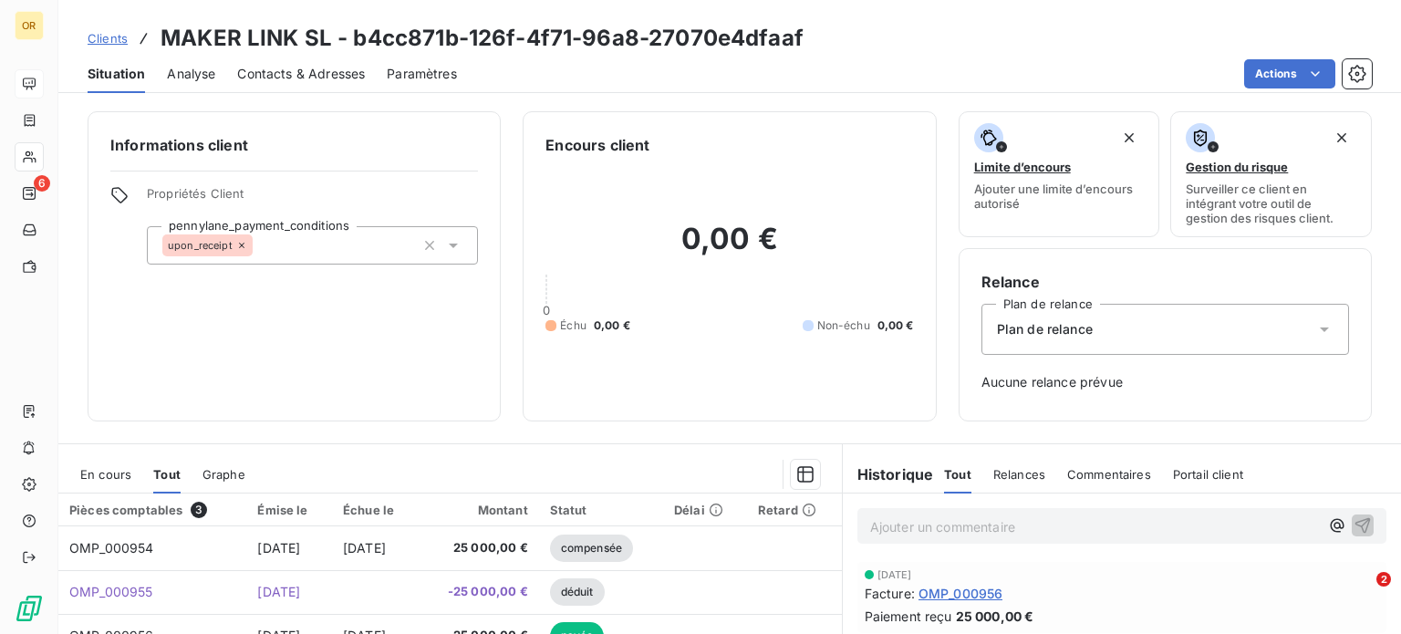
click at [344, 75] on span "Contacts & Adresses" at bounding box center [301, 74] width 128 height 18
